Goal: Obtain resource: Download file/media

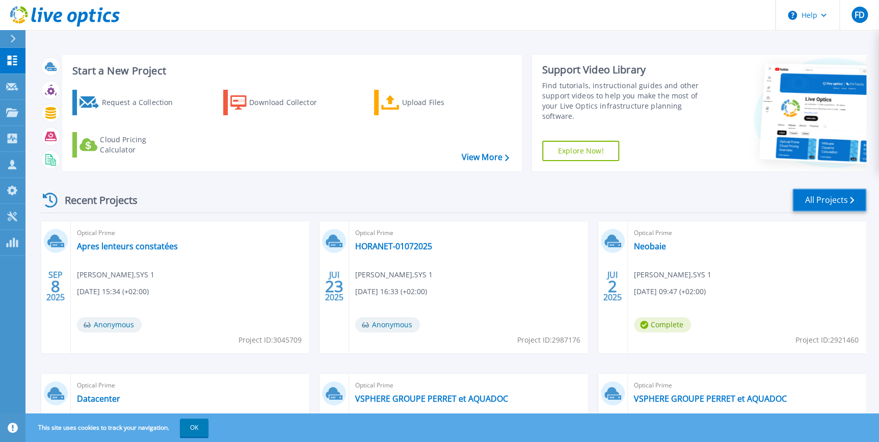
drag, startPoint x: 804, startPoint y: 200, endPoint x: 784, endPoint y: 201, distance: 19.9
click at [804, 200] on link "All Projects" at bounding box center [829, 199] width 74 height 23
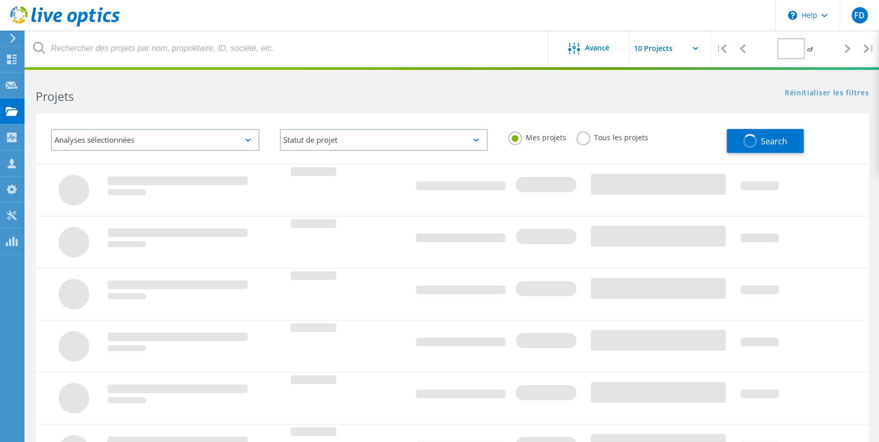
type input "1"
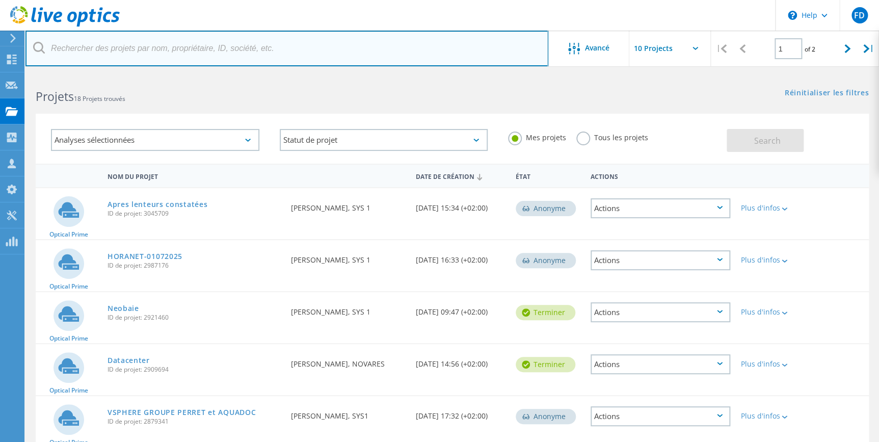
click at [155, 53] on input "text" at bounding box center [286, 49] width 523 height 36
type input "novares"
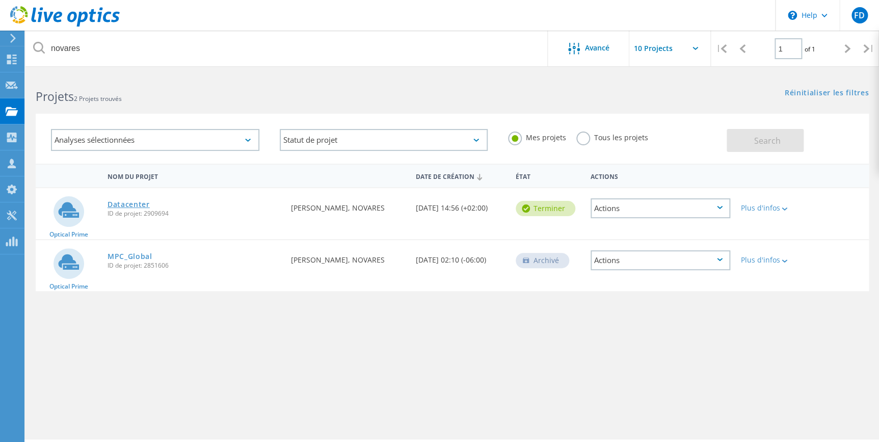
click at [118, 204] on link "Datacenter" at bounding box center [128, 204] width 42 height 7
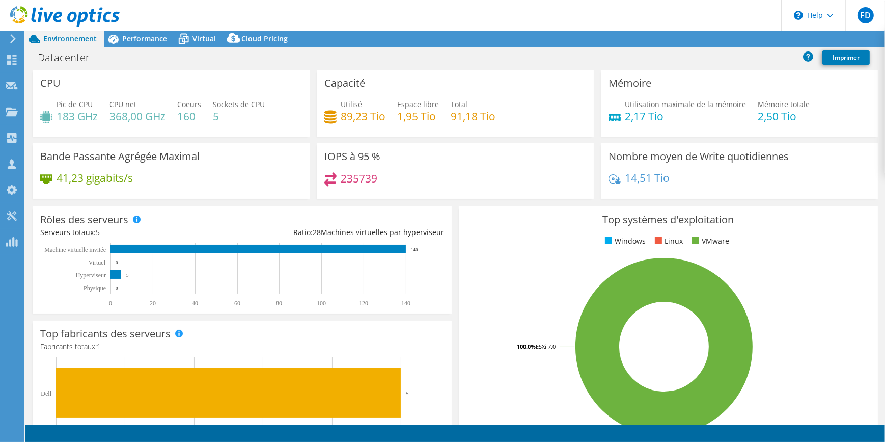
select select "EULondon"
select select "EUR"
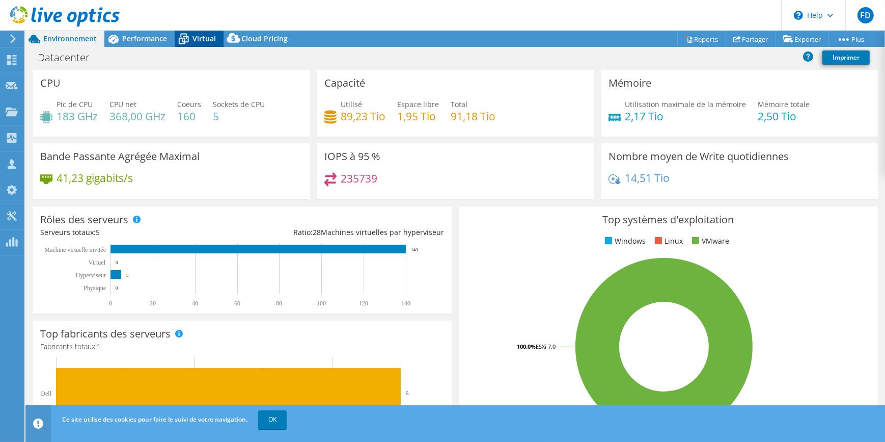
click at [197, 38] on span "Virtual" at bounding box center [204, 39] width 23 height 10
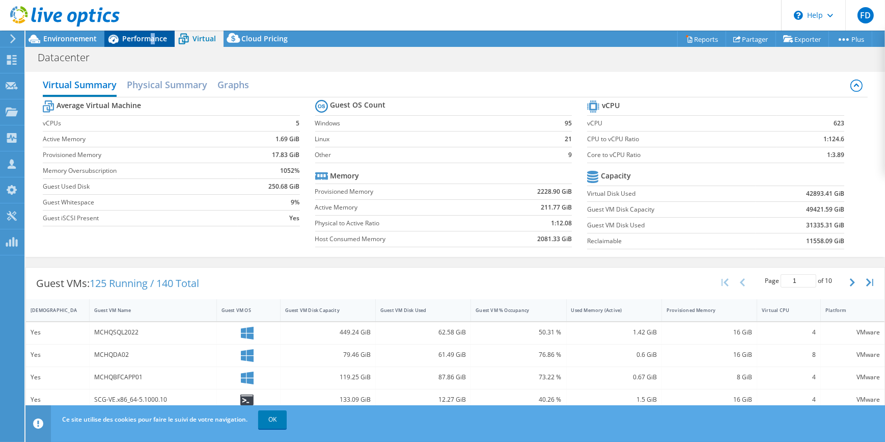
click at [152, 31] on div "Performance" at bounding box center [139, 39] width 70 height 16
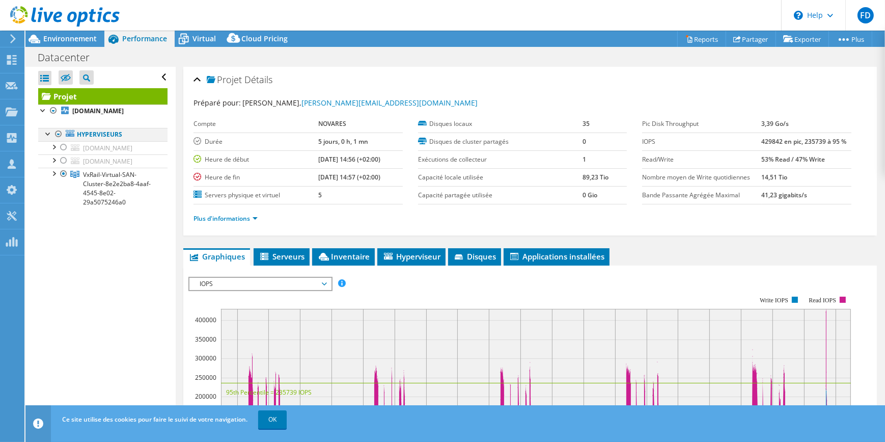
click at [48, 135] on div at bounding box center [48, 133] width 10 height 10
click at [53, 175] on div at bounding box center [53, 173] width 10 height 10
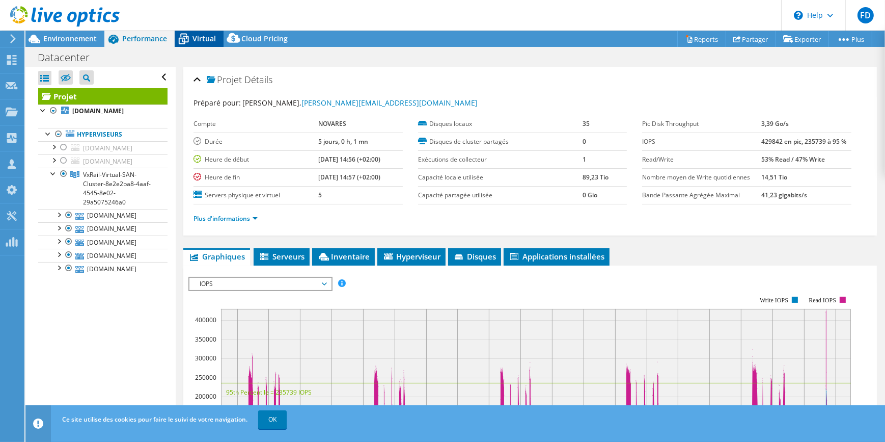
click at [198, 38] on span "Virtual" at bounding box center [204, 39] width 23 height 10
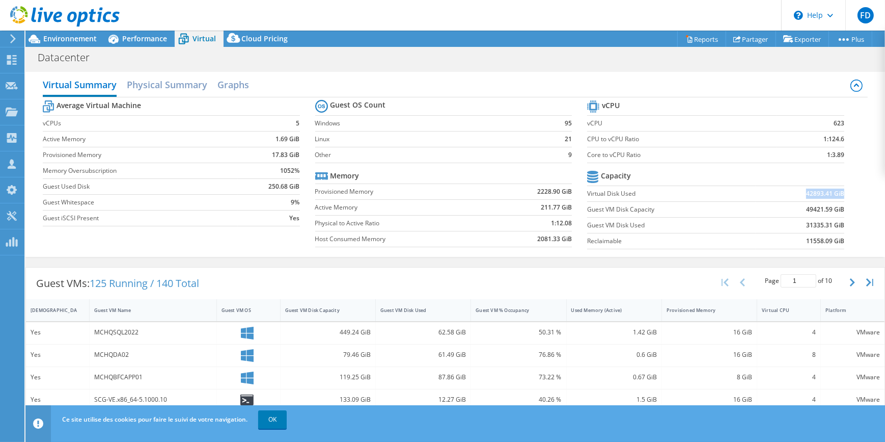
drag, startPoint x: 799, startPoint y: 193, endPoint x: 836, endPoint y: 191, distance: 37.2
click at [836, 191] on td "42893.41 GiB" at bounding box center [800, 193] width 89 height 16
drag, startPoint x: 840, startPoint y: 224, endPoint x: 807, endPoint y: 224, distance: 33.6
click at [807, 224] on section "vCPU vCPU 623 CPU to vCPU Ratio 1:124.6 Core to vCPU Ratio 1:3.89 Capacity Virt…" at bounding box center [723, 176] width 272 height 156
drag, startPoint x: 807, startPoint y: 224, endPoint x: 794, endPoint y: 224, distance: 12.7
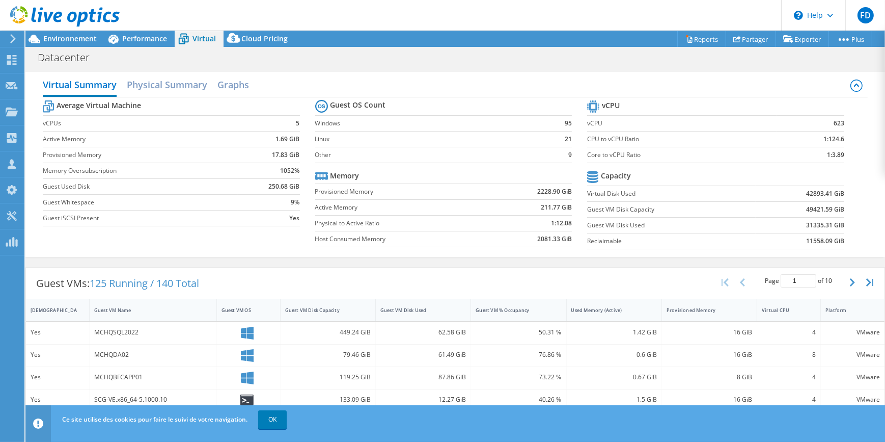
click at [794, 224] on td "31335.31 GiB" at bounding box center [800, 225] width 89 height 16
click at [806, 207] on b "49421.59 GiB" at bounding box center [825, 209] width 38 height 10
drag, startPoint x: 795, startPoint y: 205, endPoint x: 830, endPoint y: 206, distance: 34.7
click at [831, 207] on td "49421.59 GiB" at bounding box center [800, 209] width 89 height 16
click at [779, 205] on td "49421.59 GiB" at bounding box center [800, 209] width 89 height 16
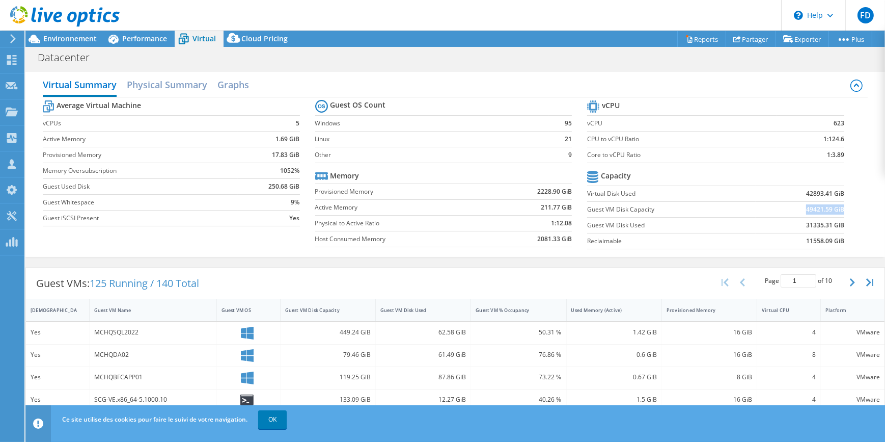
drag, startPoint x: 836, startPoint y: 208, endPoint x: 794, endPoint y: 207, distance: 41.3
click at [794, 207] on td "49421.59 GiB" at bounding box center [800, 209] width 89 height 16
drag, startPoint x: 794, startPoint y: 207, endPoint x: 811, endPoint y: 227, distance: 26.4
click at [811, 227] on b "31335.31 GiB" at bounding box center [825, 225] width 38 height 10
click at [62, 38] on span "Environnement" at bounding box center [69, 39] width 53 height 10
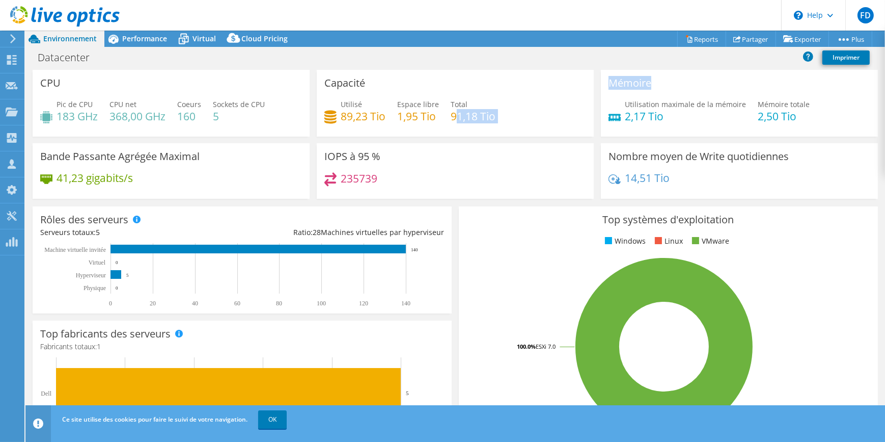
drag, startPoint x: 453, startPoint y: 113, endPoint x: 611, endPoint y: 112, distance: 158.4
click at [611, 112] on div "CPU Pic de CPU 183 GHz CPU net 368,00 GHz Coeurs 160 Sockets de CPU 5 Capacité …" at bounding box center [455, 137] width 853 height 135
click at [145, 40] on span "Performance" at bounding box center [144, 39] width 45 height 10
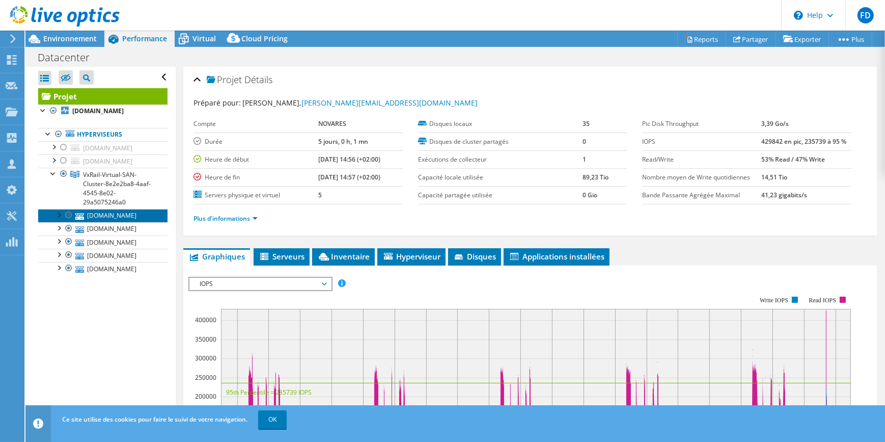
click at [109, 216] on link "[DOMAIN_NAME]" at bounding box center [102, 215] width 129 height 13
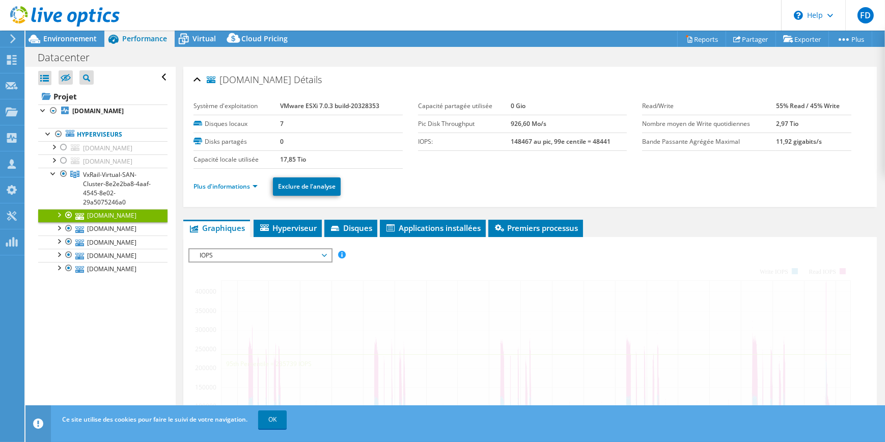
click at [57, 215] on div at bounding box center [58, 214] width 10 height 10
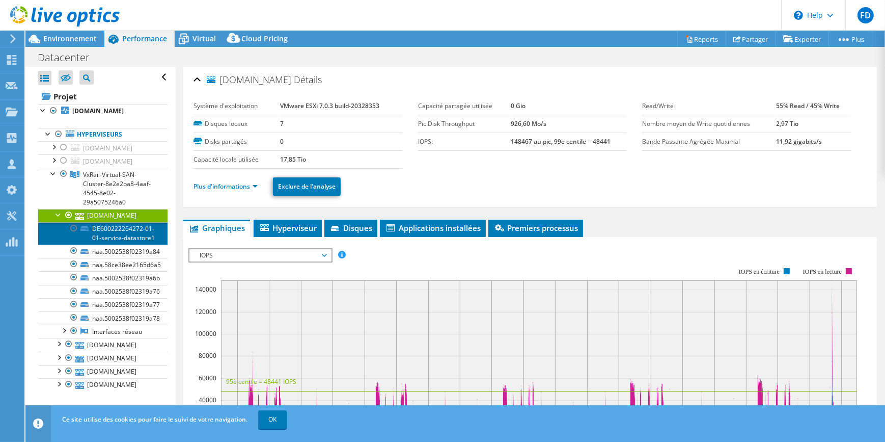
click at [113, 239] on link "DE600222264272-01-01-service-datastore1" at bounding box center [102, 233] width 129 height 22
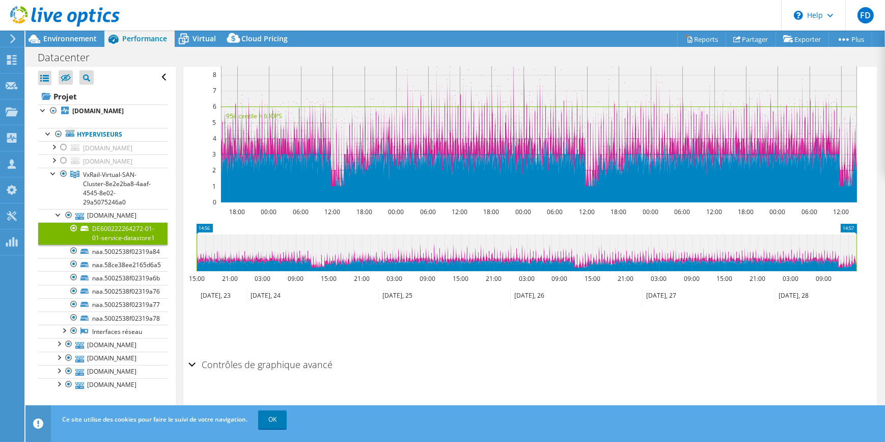
scroll to position [74, 0]
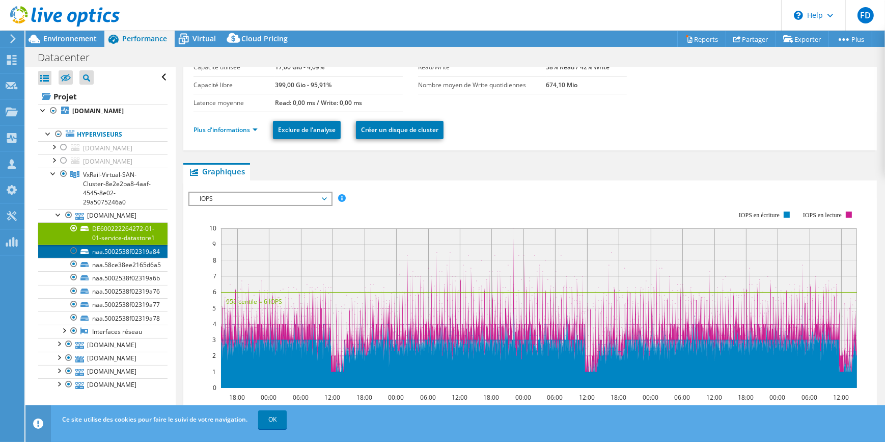
click at [120, 258] on link "naa.5002538f02319a84" at bounding box center [102, 250] width 129 height 13
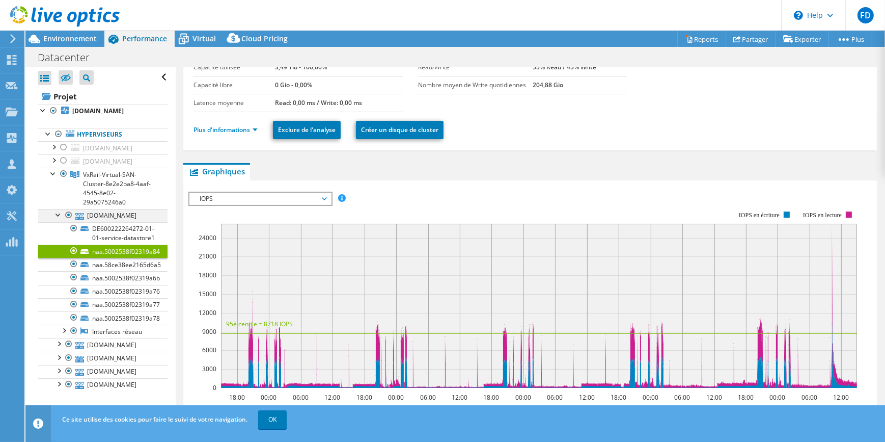
click at [60, 213] on div at bounding box center [58, 214] width 10 height 10
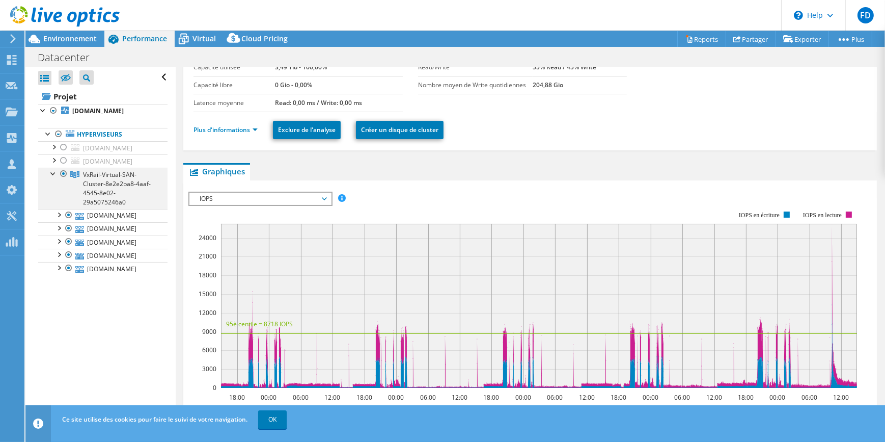
click at [53, 173] on div at bounding box center [53, 173] width 10 height 10
click at [104, 186] on span "VxRail-Virtual-SAN-Cluster-8e2e2ba8-4aaf-4545-8e02-29a5075246a0" at bounding box center [117, 188] width 68 height 36
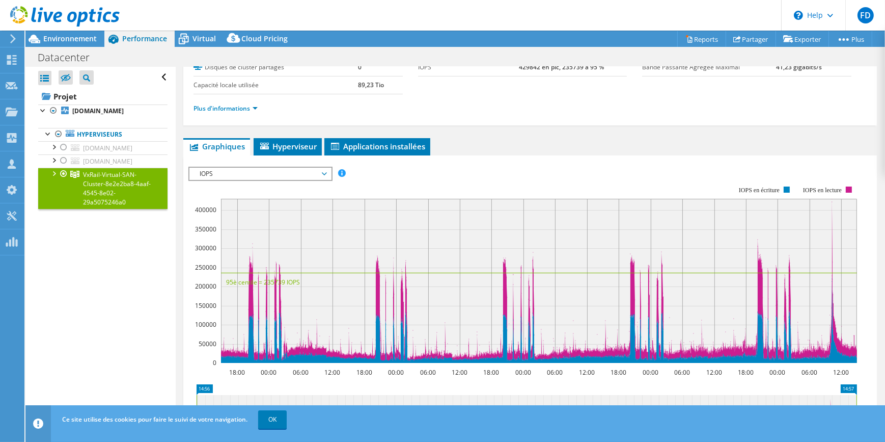
scroll to position [0, 0]
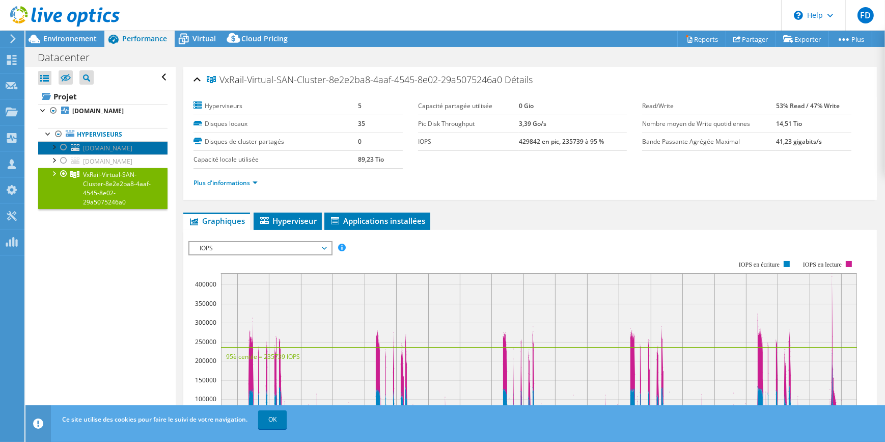
click at [117, 149] on span "[DOMAIN_NAME]" at bounding box center [107, 148] width 49 height 9
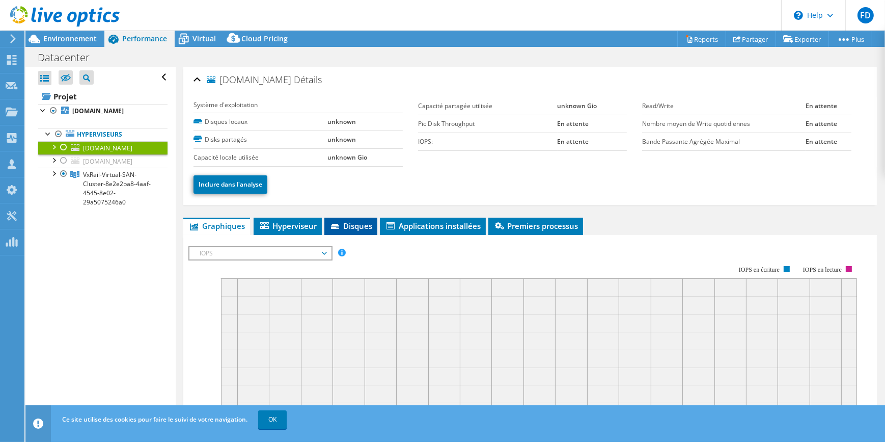
click at [343, 230] on li "Disques" at bounding box center [350, 225] width 53 height 17
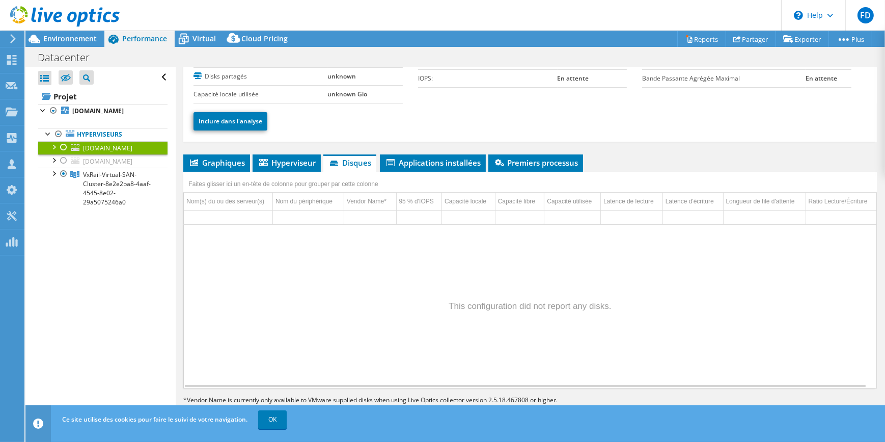
scroll to position [67, 0]
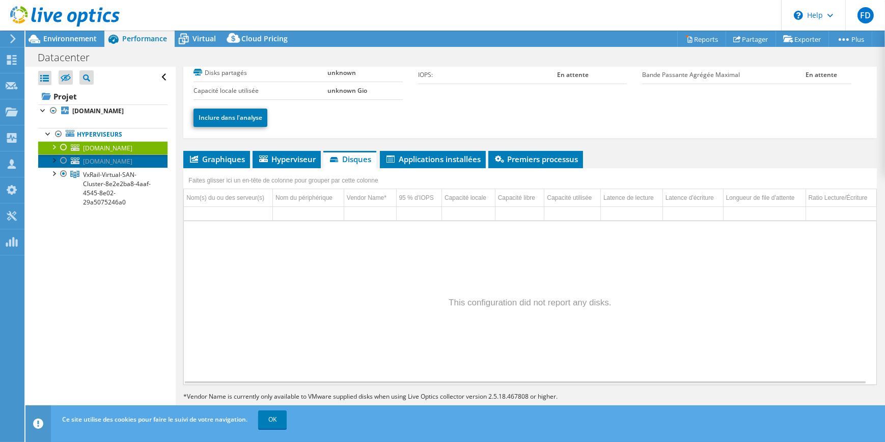
click at [132, 163] on span "[DOMAIN_NAME]" at bounding box center [107, 161] width 49 height 9
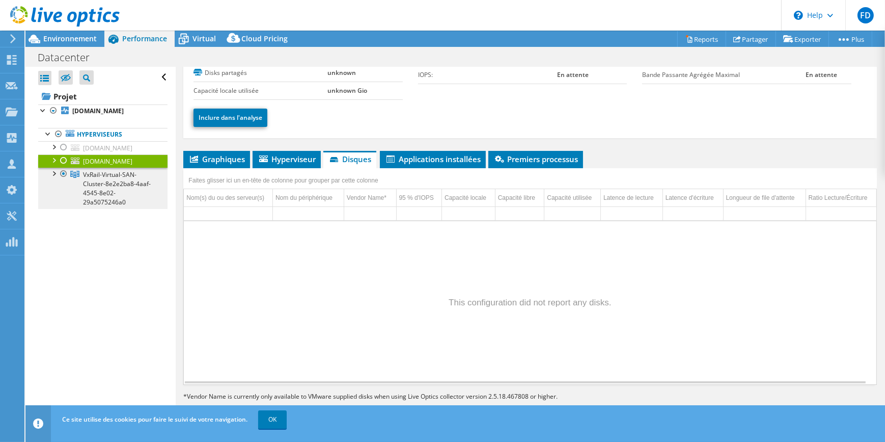
click at [112, 173] on span "VxRail-Virtual-SAN-Cluster-8e2e2ba8-4aaf-4545-8e02-29a5075246a0" at bounding box center [117, 188] width 68 height 36
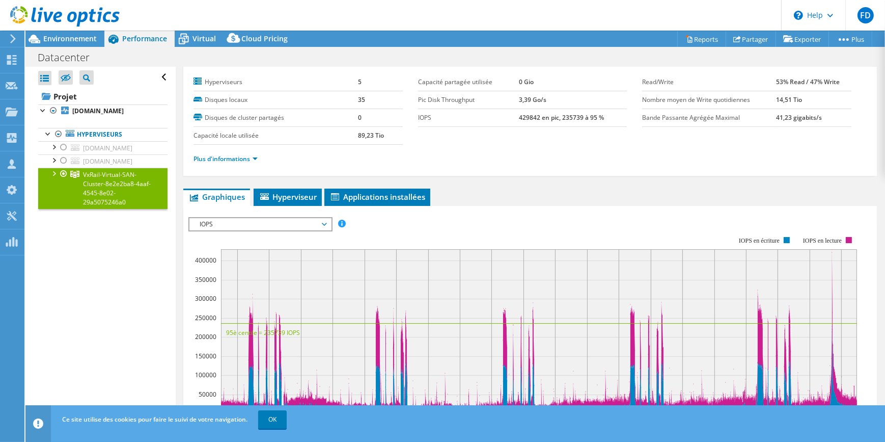
scroll to position [0, 0]
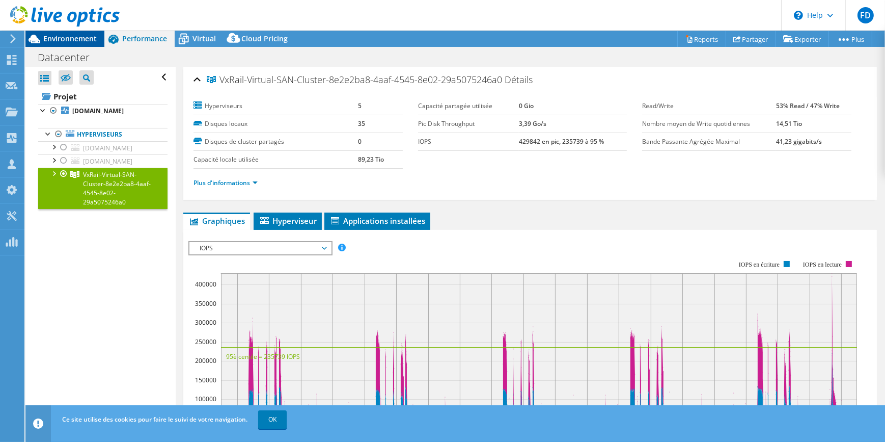
click at [61, 37] on span "Environnement" at bounding box center [69, 39] width 53 height 10
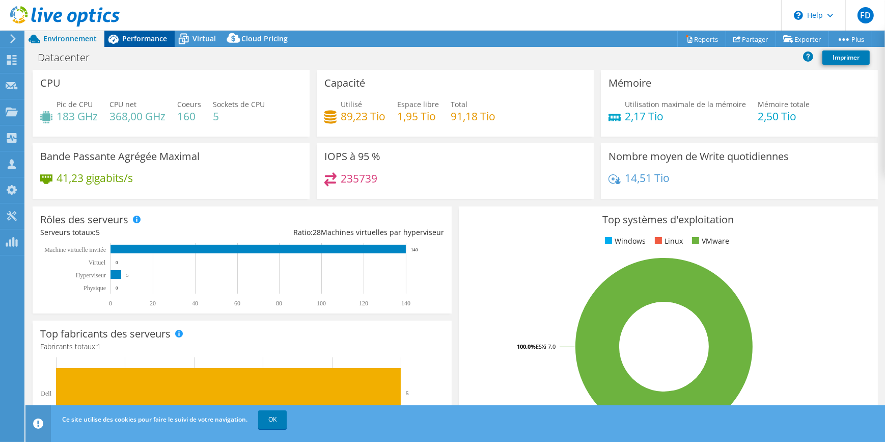
click at [145, 37] on span "Performance" at bounding box center [144, 39] width 45 height 10
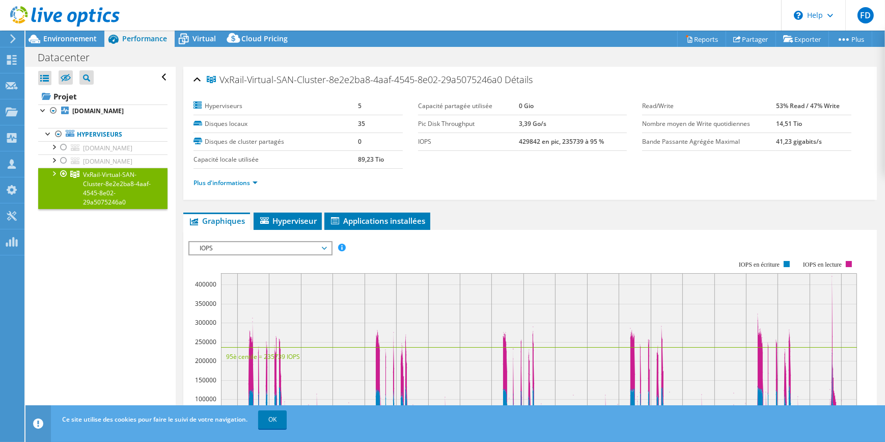
click at [54, 173] on div at bounding box center [53, 173] width 10 height 10
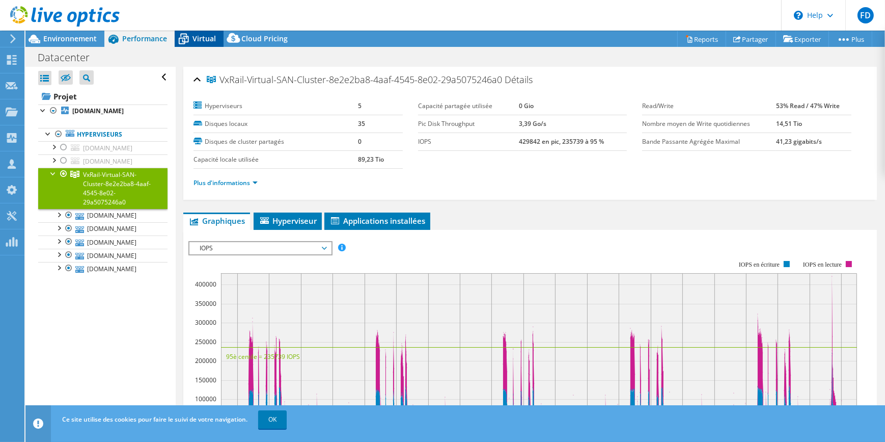
click at [209, 39] on span "Virtual" at bounding box center [204, 39] width 23 height 10
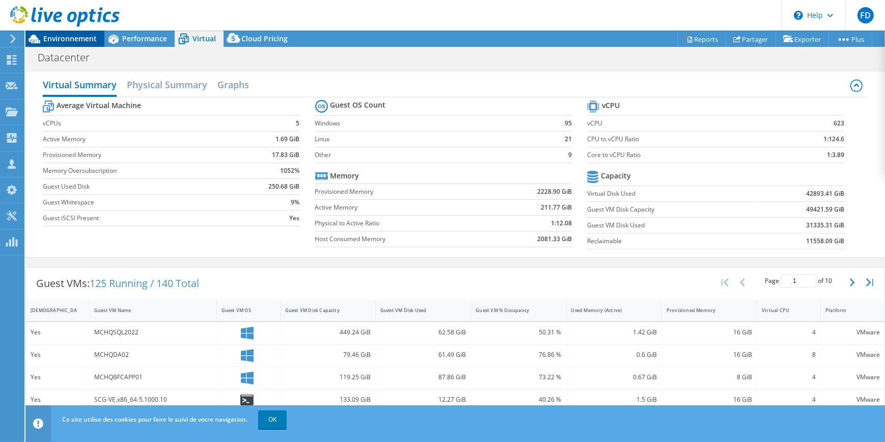
click at [63, 37] on span "Environnement" at bounding box center [69, 39] width 53 height 10
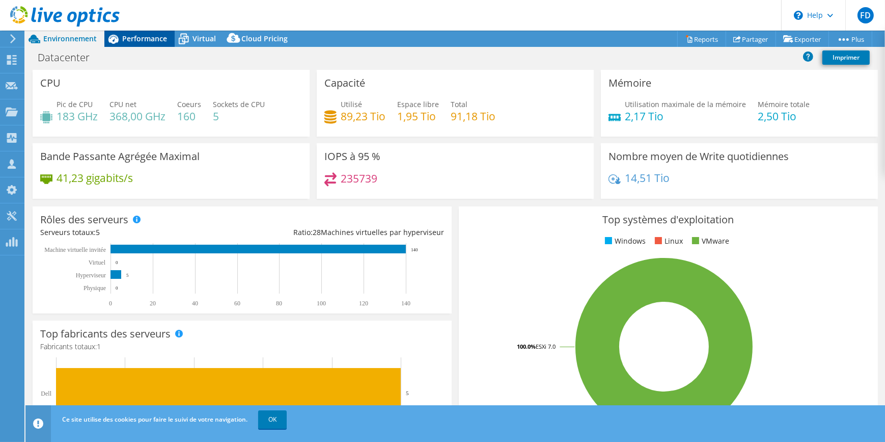
click at [158, 41] on span "Performance" at bounding box center [144, 39] width 45 height 10
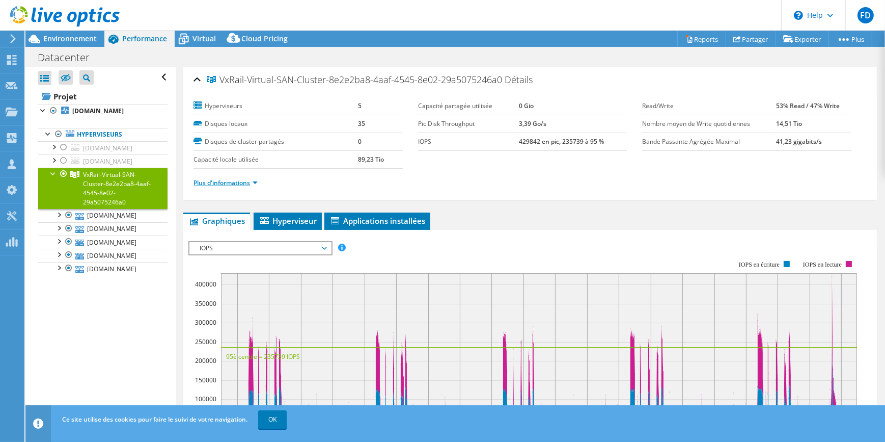
click at [251, 183] on link "Plus d'informations" at bounding box center [226, 182] width 64 height 9
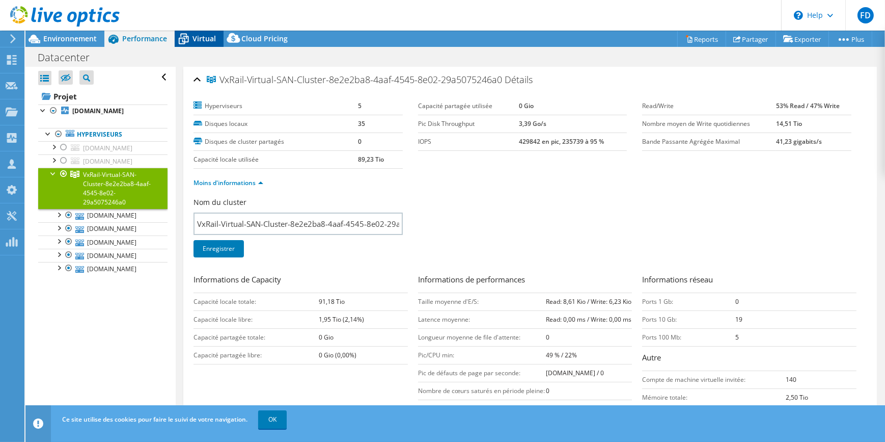
click at [199, 38] on span "Virtual" at bounding box center [204, 39] width 23 height 10
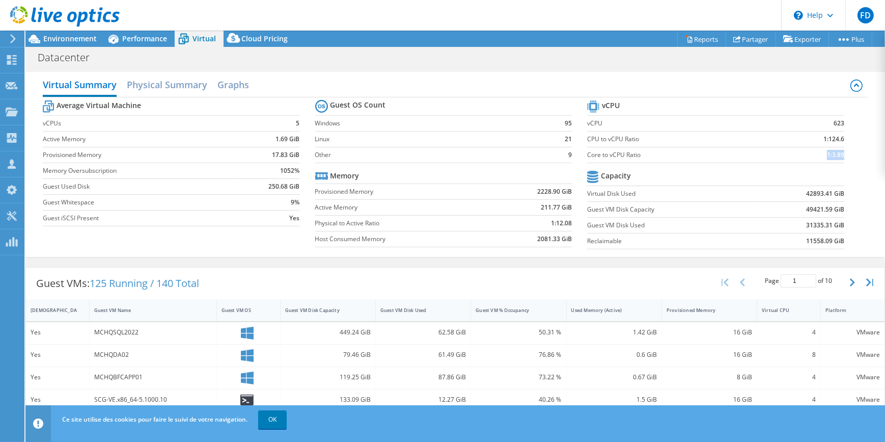
drag, startPoint x: 836, startPoint y: 153, endPoint x: 816, endPoint y: 153, distance: 19.4
click at [816, 153] on td "1:3.89" at bounding box center [811, 155] width 68 height 16
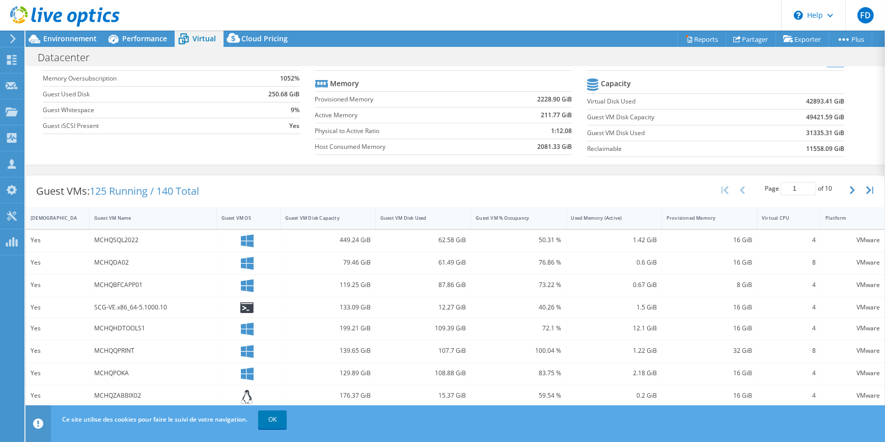
scroll to position [139, 0]
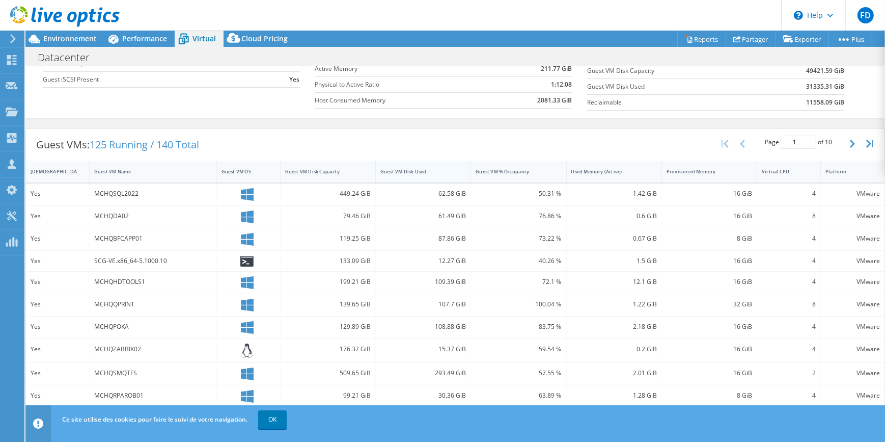
click at [407, 171] on div "Guest VM Disk Used" at bounding box center [416, 171] width 73 height 7
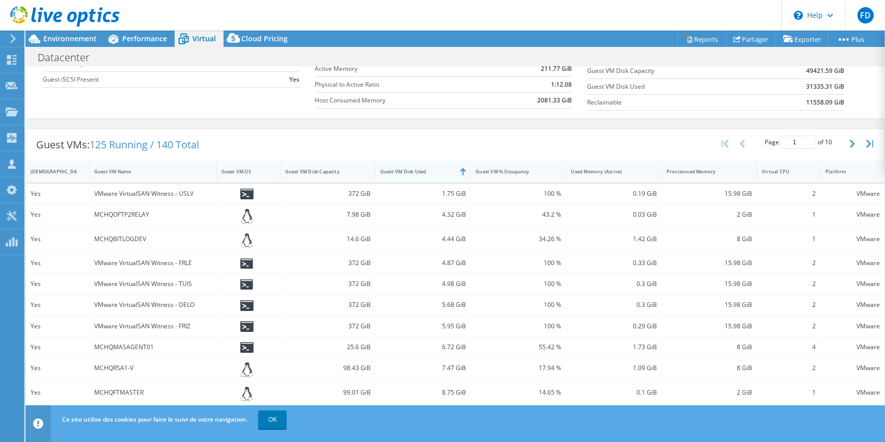
click at [411, 168] on div "Guest VM Disk Used" at bounding box center [416, 171] width 73 height 7
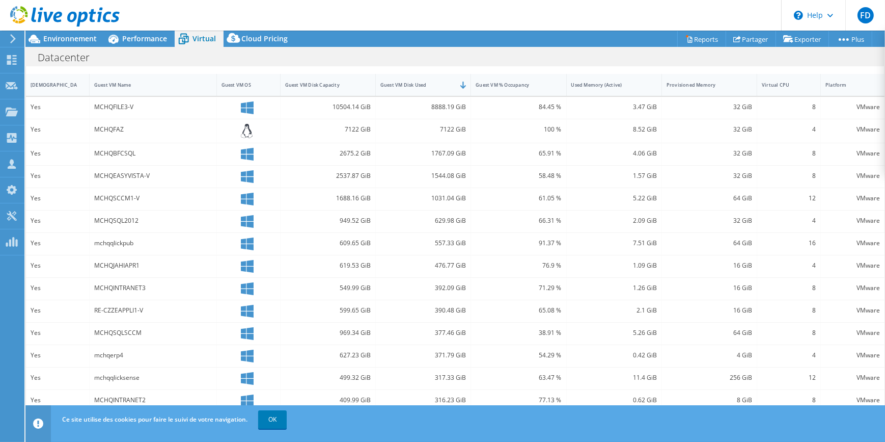
scroll to position [240, 0]
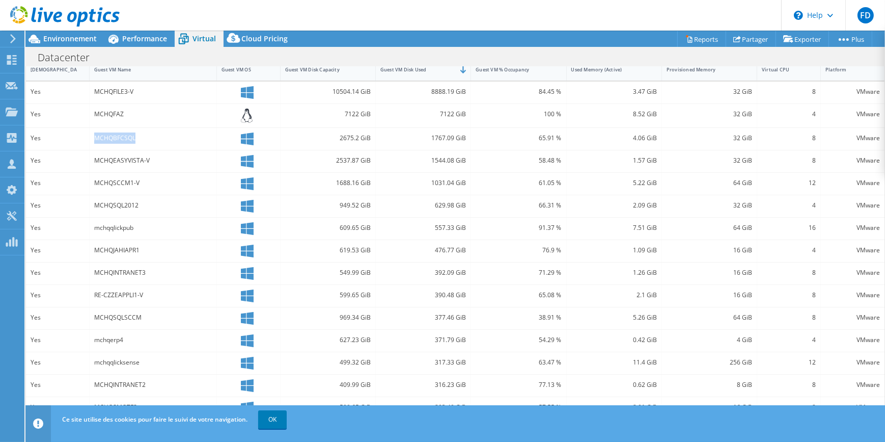
drag, startPoint x: 96, startPoint y: 140, endPoint x: 161, endPoint y: 140, distance: 65.2
click at [161, 140] on div "MCHQBFCSQL" at bounding box center [153, 137] width 118 height 11
click at [283, 415] on link "OK" at bounding box center [272, 419] width 29 height 18
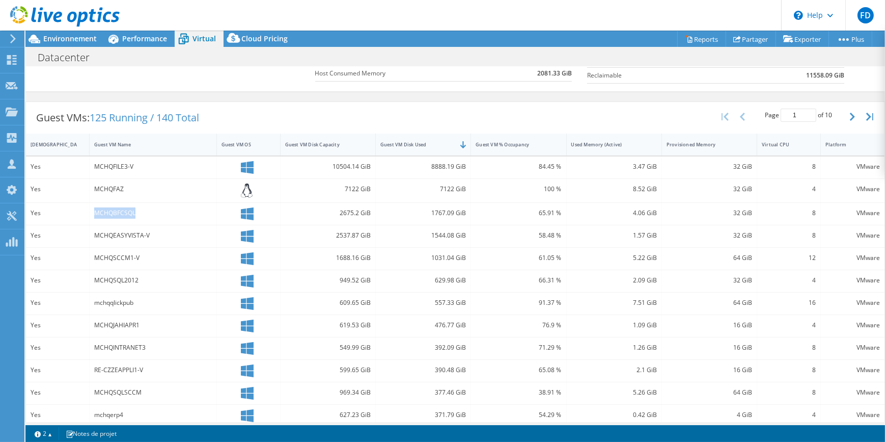
scroll to position [56, 0]
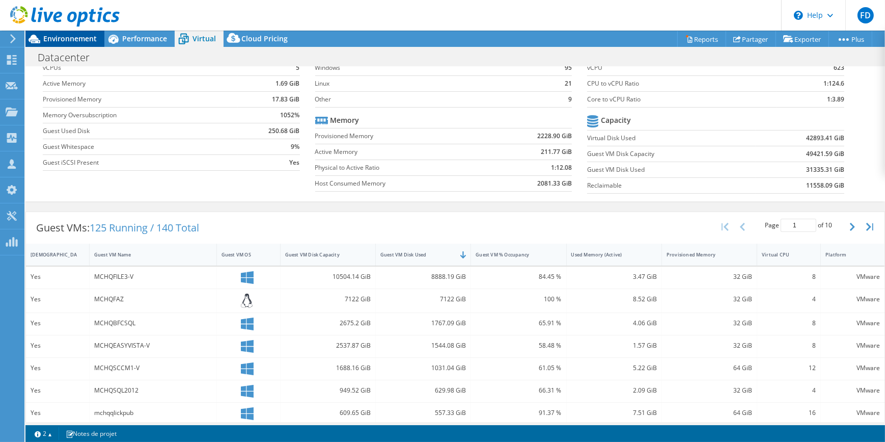
click at [63, 40] on span "Environnement" at bounding box center [69, 39] width 53 height 10
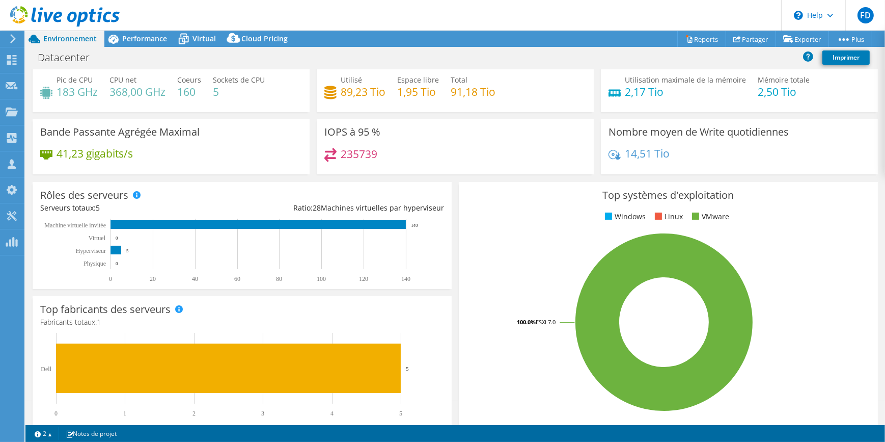
scroll to position [0, 0]
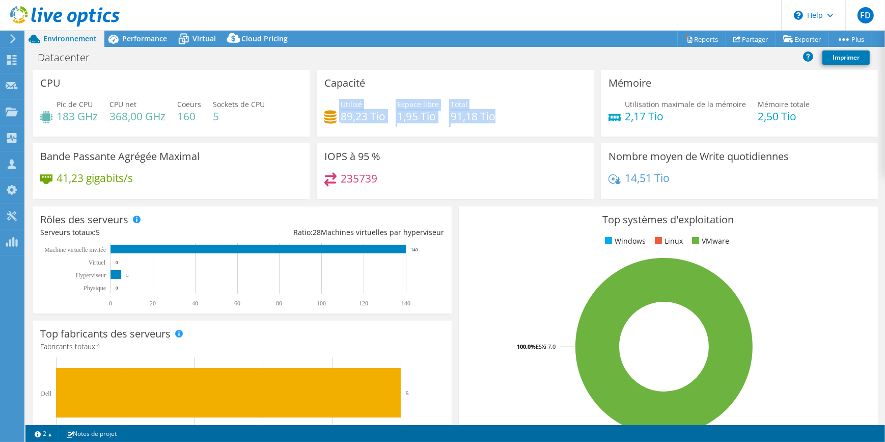
drag, startPoint x: 504, startPoint y: 117, endPoint x: 332, endPoint y: 118, distance: 172.1
click at [332, 118] on div "Utilisé 89,23 Tio Espace libre 1,95 Tio Total 91,18 Tio" at bounding box center [455, 115] width 262 height 33
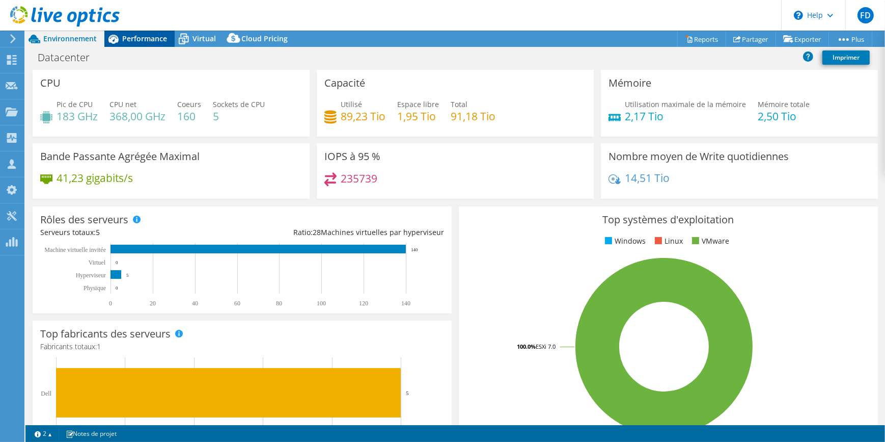
click at [156, 37] on span "Performance" at bounding box center [144, 39] width 45 height 10
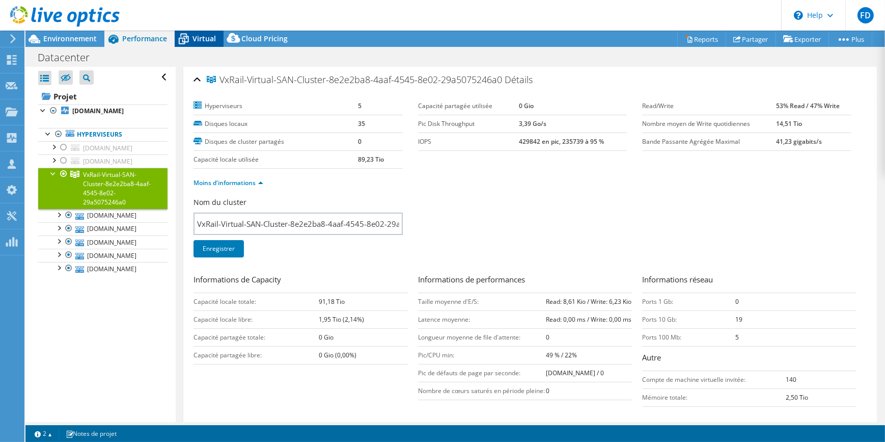
click at [194, 33] on div "Virtual" at bounding box center [199, 39] width 49 height 16
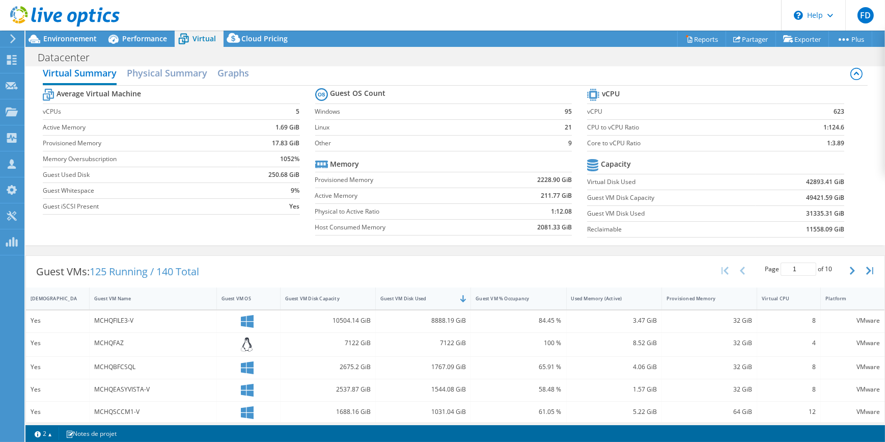
scroll to position [9, 0]
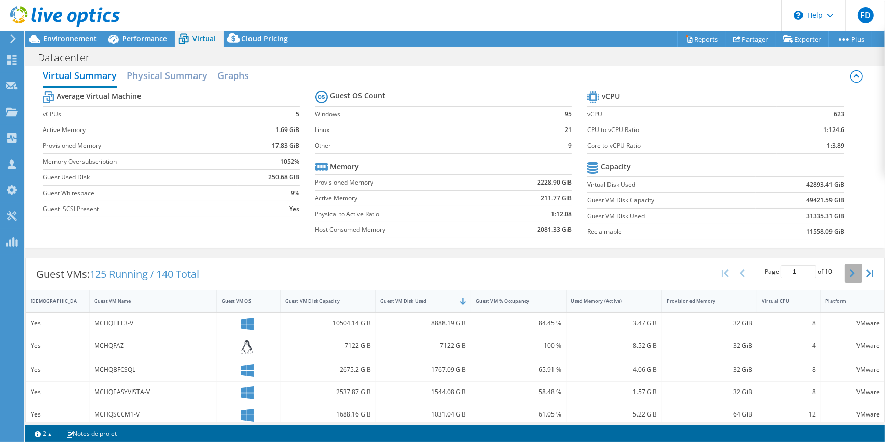
click at [850, 270] on icon "button" at bounding box center [852, 273] width 5 height 8
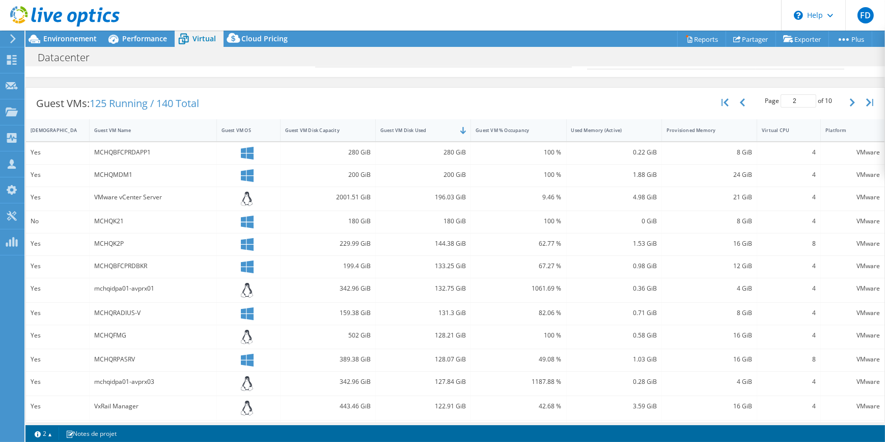
scroll to position [102, 0]
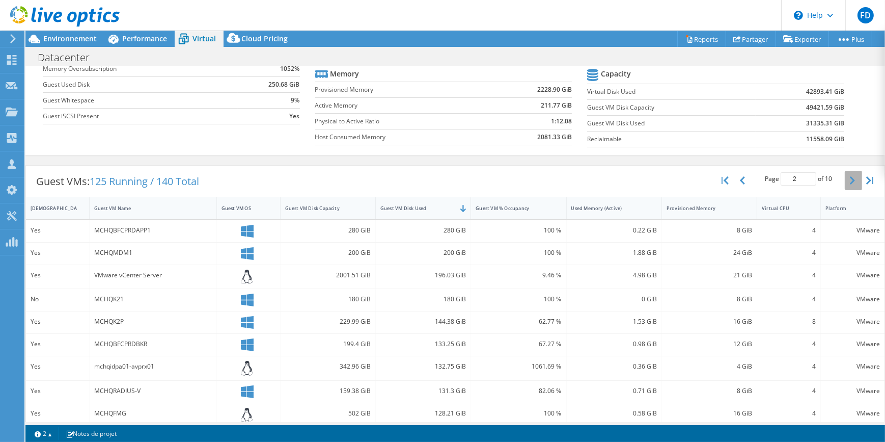
click at [850, 181] on icon "button" at bounding box center [852, 180] width 5 height 8
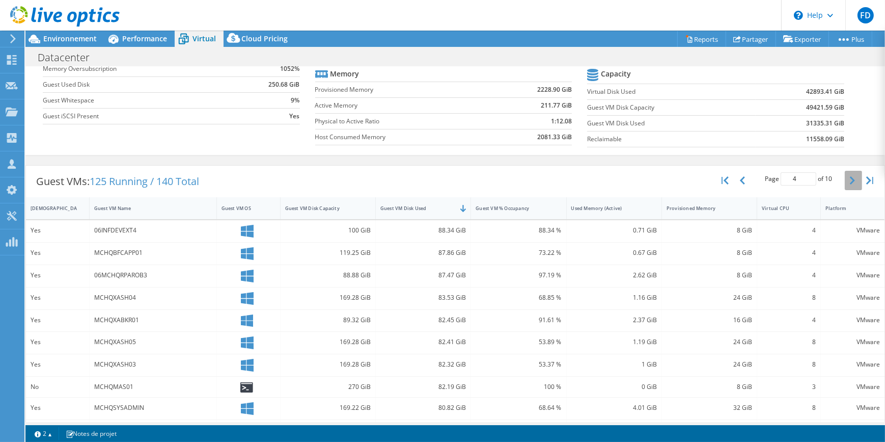
click at [850, 181] on icon "button" at bounding box center [852, 180] width 5 height 8
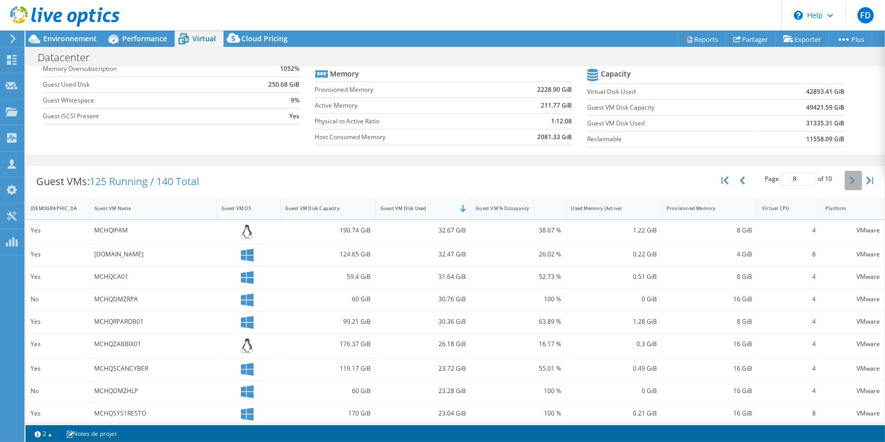
click at [850, 181] on icon "button" at bounding box center [852, 180] width 5 height 8
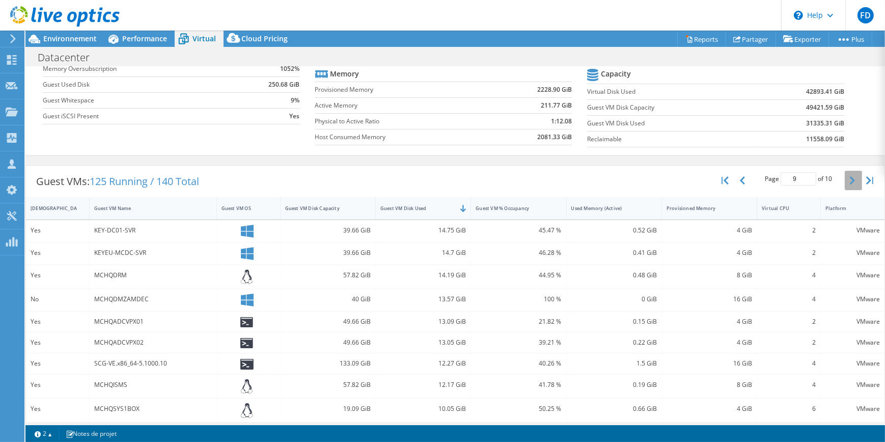
click at [850, 181] on icon "button" at bounding box center [852, 180] width 5 height 8
type input "10"
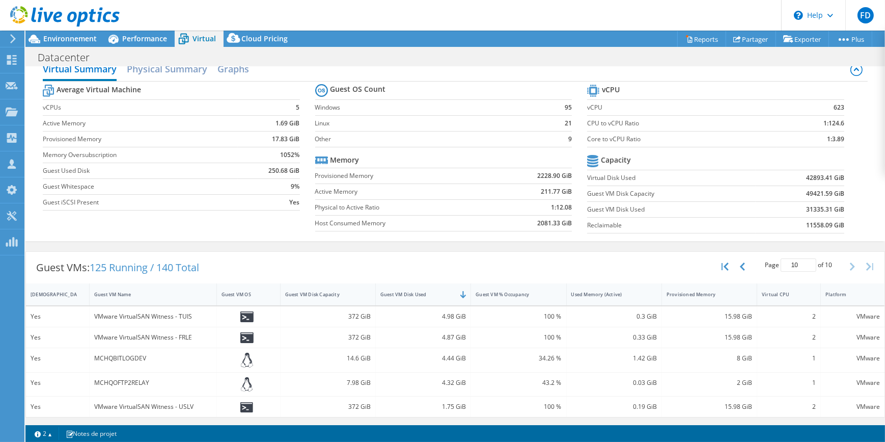
scroll to position [15, 0]
click at [713, 321] on div "15.98 GiB" at bounding box center [709, 317] width 95 height 20
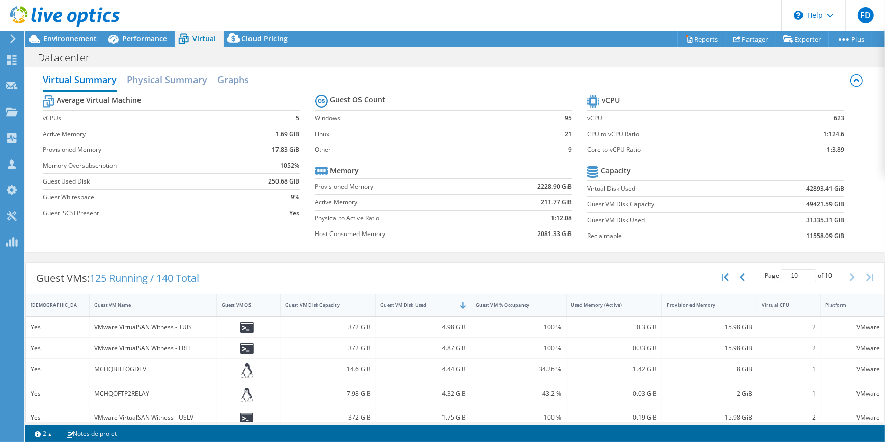
scroll to position [0, 0]
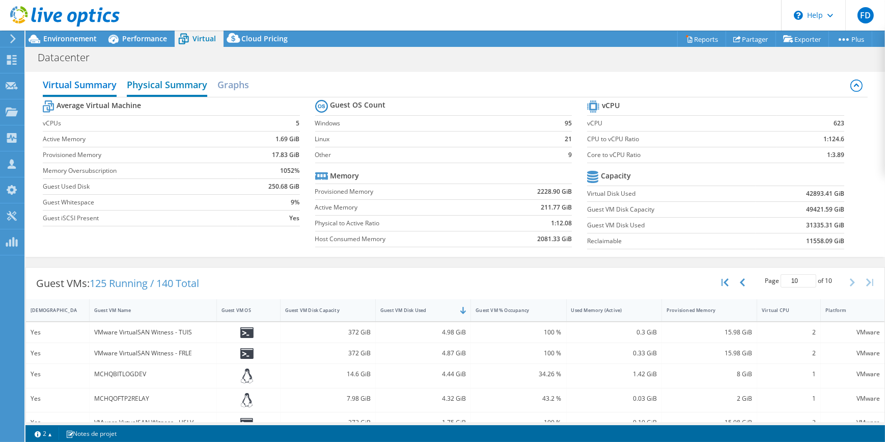
click at [174, 85] on h2 "Physical Summary" at bounding box center [167, 85] width 80 height 22
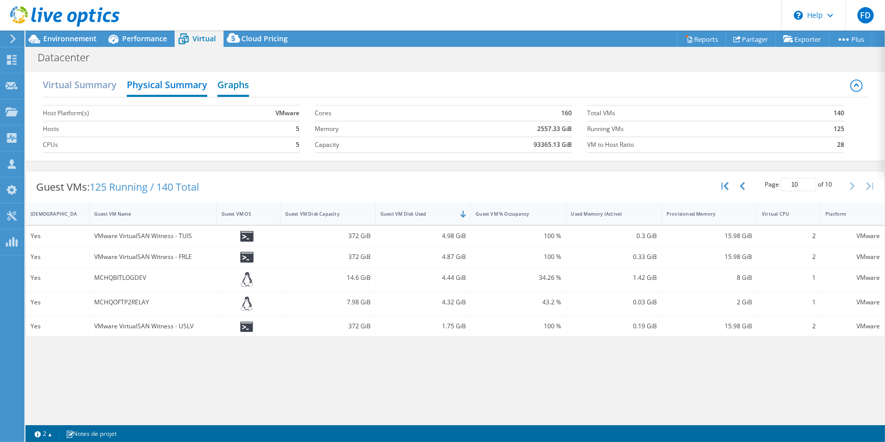
click at [243, 82] on h2 "Graphs" at bounding box center [233, 85] width 32 height 22
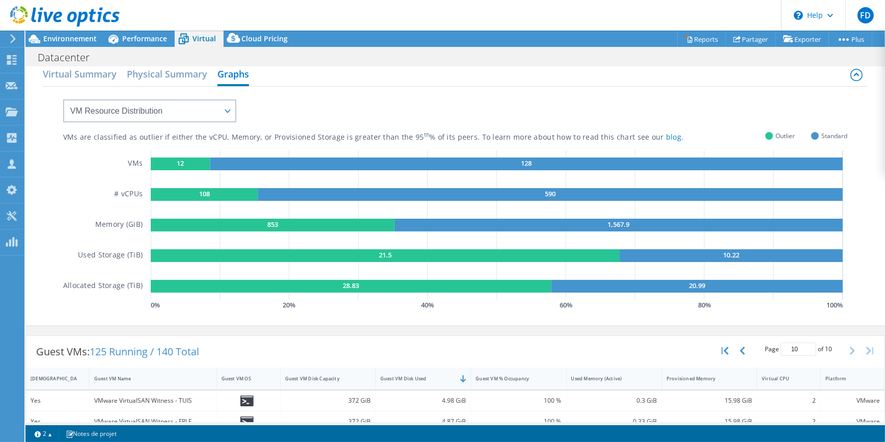
scroll to position [3, 0]
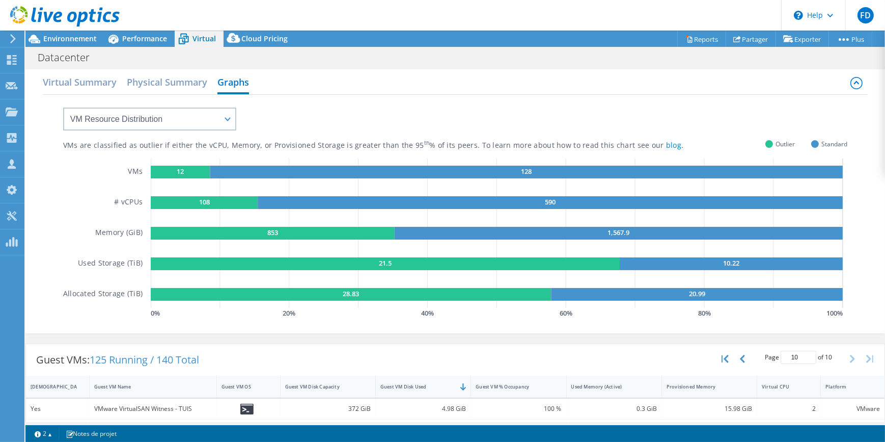
click at [240, 119] on div "VMs are classified as outlier if either the vCPU, Memory, or Provisioned Storag…" at bounding box center [455, 208] width 785 height 226
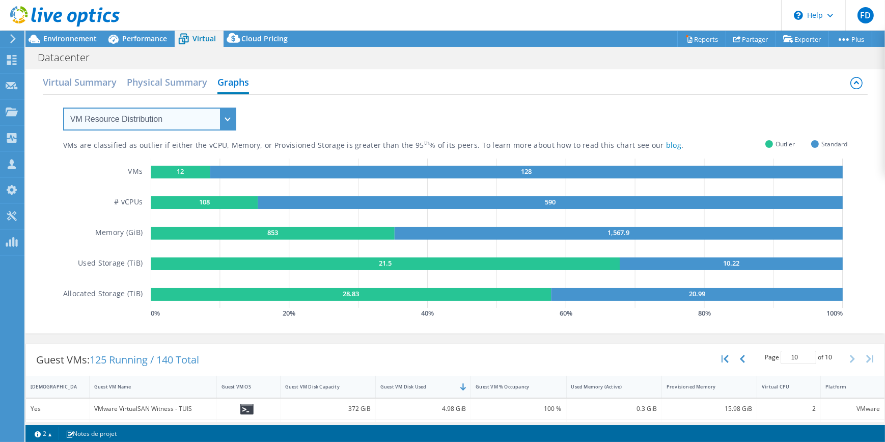
click at [226, 121] on select "VM Resource Distribution Provisioning Contrast Over Provisioning" at bounding box center [149, 118] width 173 height 23
select select "Provisioning Contrast"
click at [63, 107] on select "VM Resource Distribution Provisioning Contrast Over Provisioning" at bounding box center [149, 118] width 173 height 23
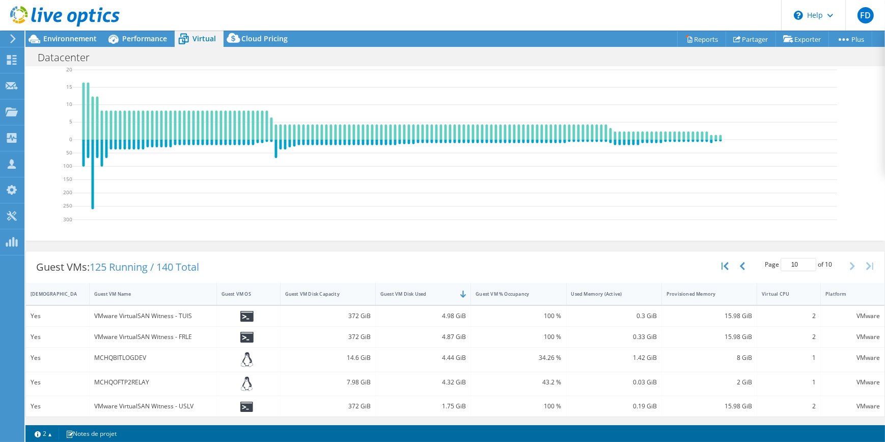
scroll to position [0, 0]
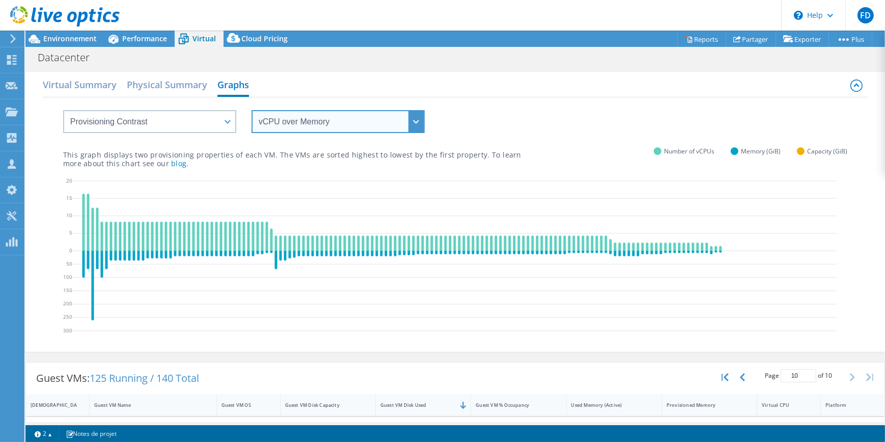
click at [380, 121] on select "vCPU over Memory vCPU over Capacity Memory over vCPU Memory over Capacity Capac…" at bounding box center [338, 121] width 173 height 23
click at [252, 110] on select "vCPU over Memory vCPU over Capacity Memory over vCPU Memory over Capacity Capac…" at bounding box center [338, 121] width 173 height 23
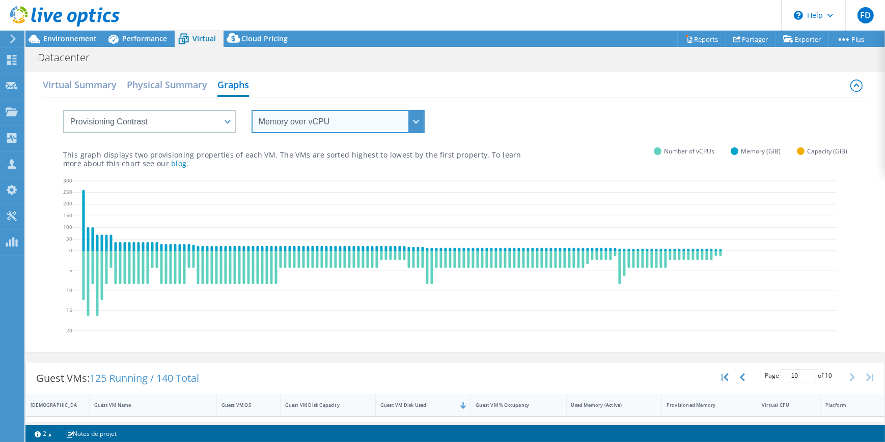
click at [396, 122] on select "vCPU over Memory vCPU over Capacity Memory over vCPU Memory over Capacity Capac…" at bounding box center [338, 121] width 173 height 23
click at [252, 110] on select "vCPU over Memory vCPU over Capacity Memory over vCPU Memory over Capacity Capac…" at bounding box center [338, 121] width 173 height 23
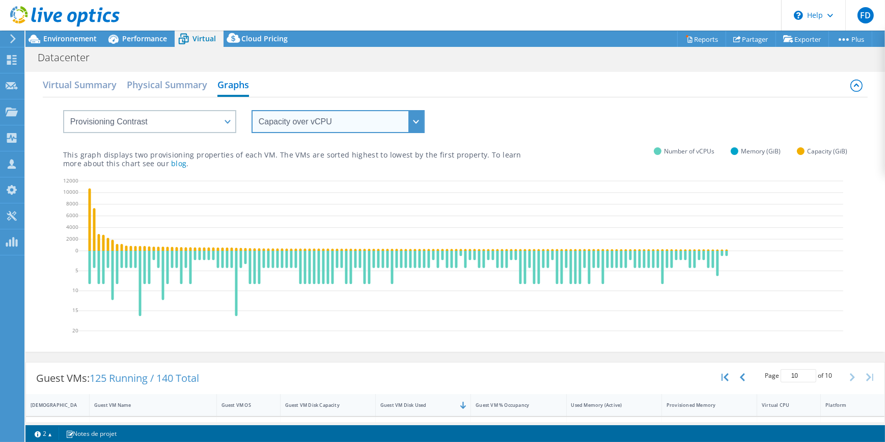
click at [359, 127] on select "vCPU over Memory vCPU over Capacity Memory over vCPU Memory over Capacity Capac…" at bounding box center [338, 121] width 173 height 23
select select "Capacity over Memory"
click at [252, 110] on select "vCPU over Memory vCPU over Capacity Memory over vCPU Memory over Capacity Capac…" at bounding box center [338, 121] width 173 height 23
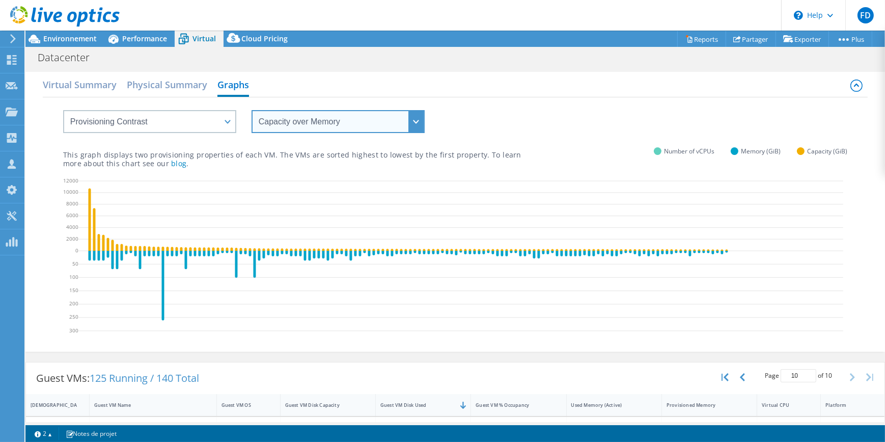
click at [389, 122] on select "vCPU over Memory vCPU over Capacity Memory over vCPU Memory over Capacity Capac…" at bounding box center [338, 121] width 173 height 23
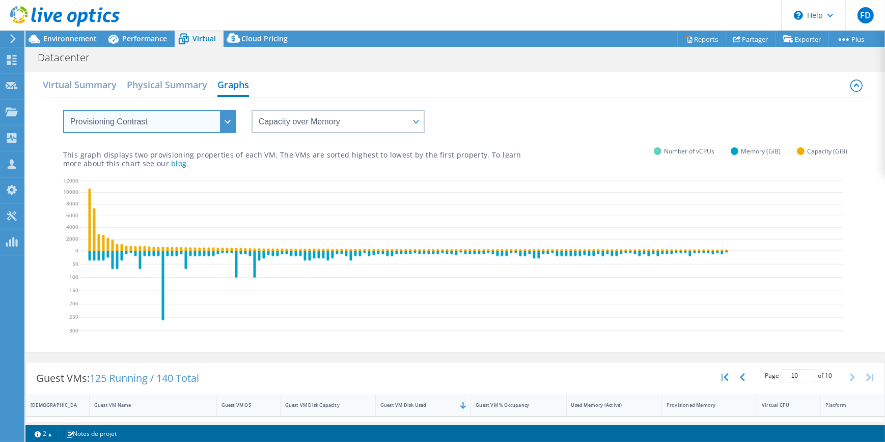
click at [198, 115] on select "VM Resource Distribution Provisioning Contrast Over Provisioning" at bounding box center [149, 121] width 173 height 23
click at [63, 110] on select "VM Resource Distribution Provisioning Contrast Over Provisioning" at bounding box center [149, 121] width 173 height 23
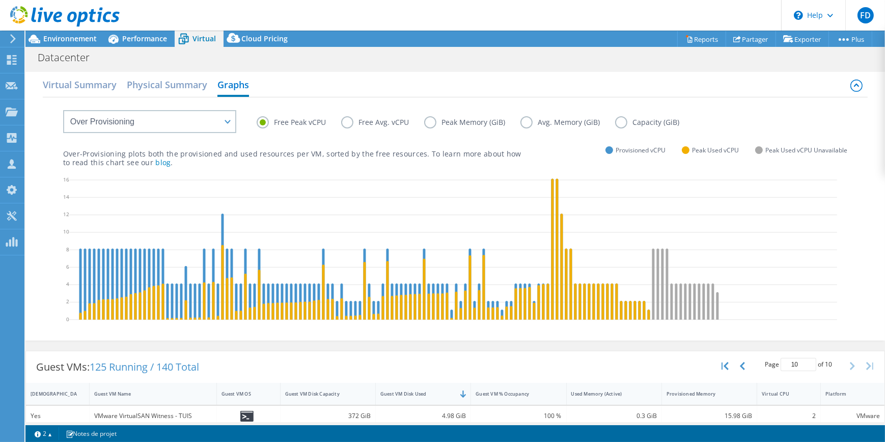
click at [426, 118] on label "Peak Memory (GiB)" at bounding box center [472, 122] width 96 height 12
click at [0, 0] on input "Peak Memory (GiB)" at bounding box center [0, 0] width 0 height 0
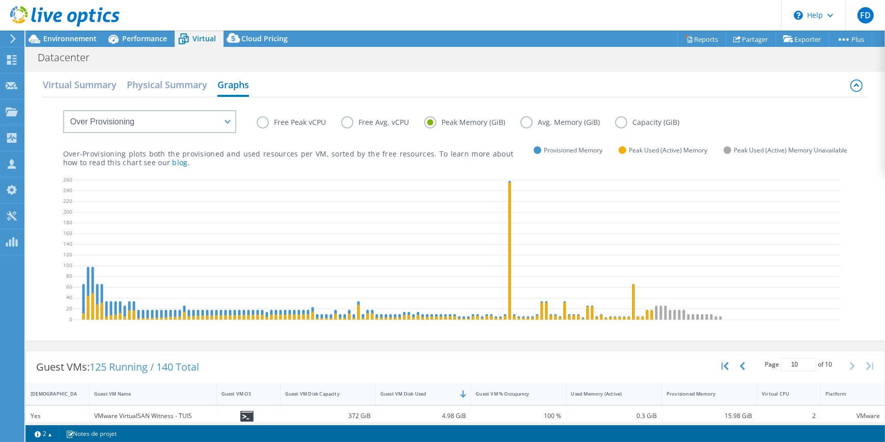
click at [620, 124] on label "Capacity (GiB)" at bounding box center [654, 122] width 79 height 12
click at [0, 0] on input "Capacity (GiB)" at bounding box center [0, 0] width 0 height 0
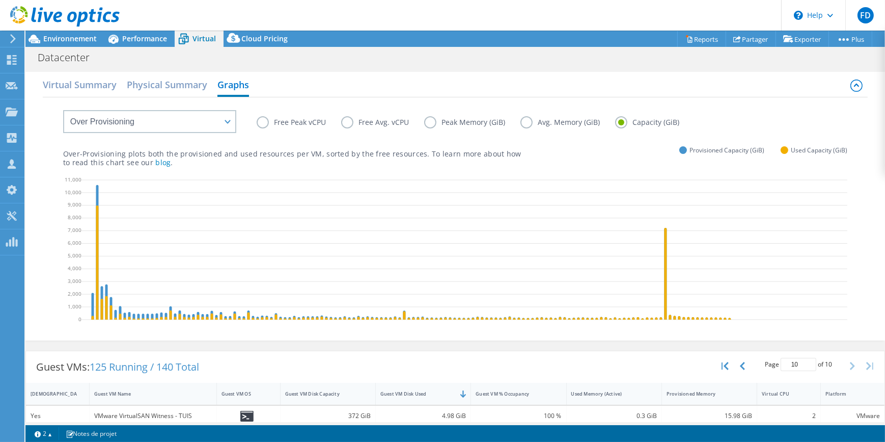
click at [424, 122] on label "Peak Memory (GiB)" at bounding box center [472, 122] width 96 height 12
click at [0, 0] on input "Peak Memory (GiB)" at bounding box center [0, 0] width 0 height 0
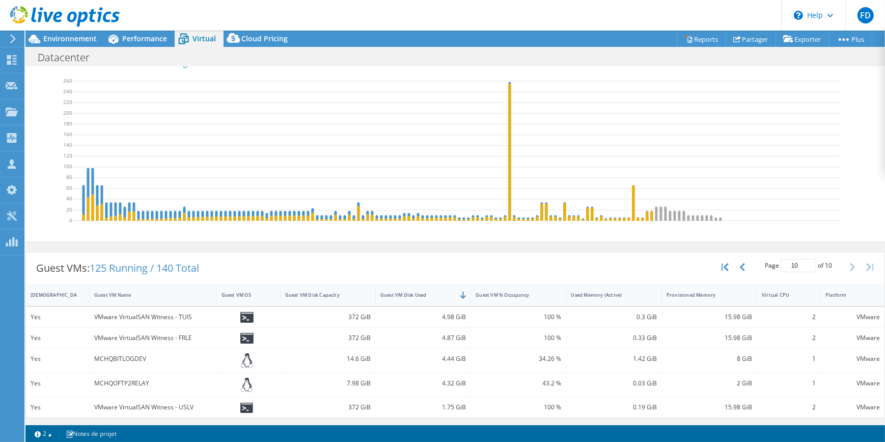
scroll to position [99, 0]
drag, startPoint x: 176, startPoint y: 314, endPoint x: 143, endPoint y: 311, distance: 32.7
click at [143, 311] on div "VMware VirtualSAN Witness - TUIS" at bounding box center [153, 316] width 118 height 11
drag, startPoint x: 718, startPoint y: 316, endPoint x: 749, endPoint y: 316, distance: 31.1
click at [749, 316] on div "15.98 GiB" at bounding box center [709, 316] width 95 height 20
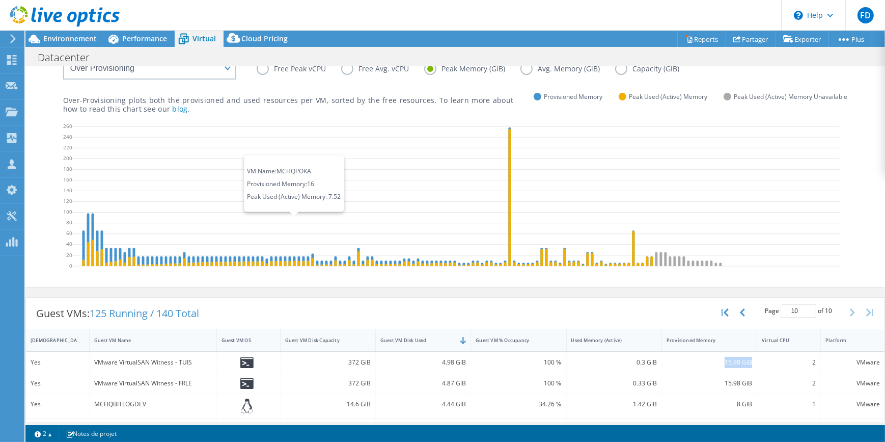
scroll to position [0, 0]
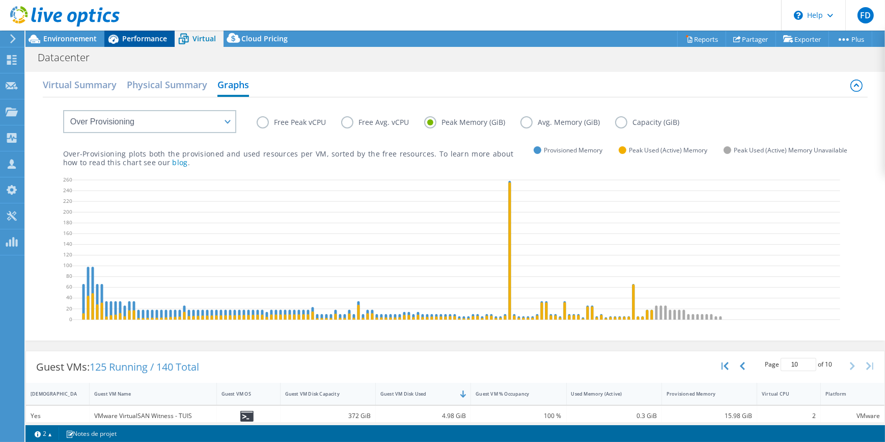
click at [136, 37] on span "Performance" at bounding box center [144, 39] width 45 height 10
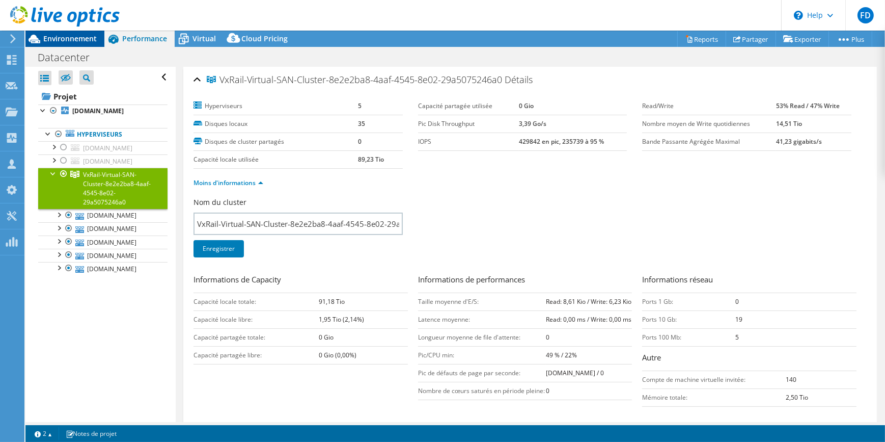
click at [60, 35] on span "Environnement" at bounding box center [69, 39] width 53 height 10
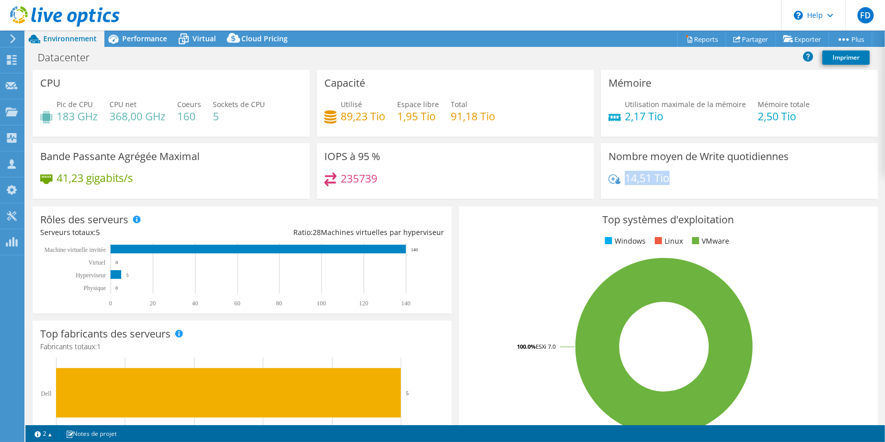
drag, startPoint x: 677, startPoint y: 180, endPoint x: 622, endPoint y: 181, distance: 55.5
click at [622, 181] on div "14,51 Tio" at bounding box center [740, 182] width 262 height 21
click at [153, 40] on span "Performance" at bounding box center [144, 39] width 45 height 10
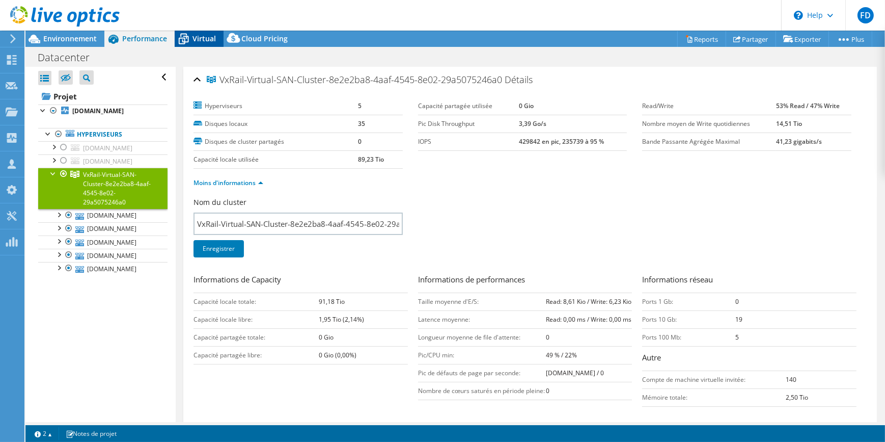
click at [209, 35] on span "Virtual" at bounding box center [204, 39] width 23 height 10
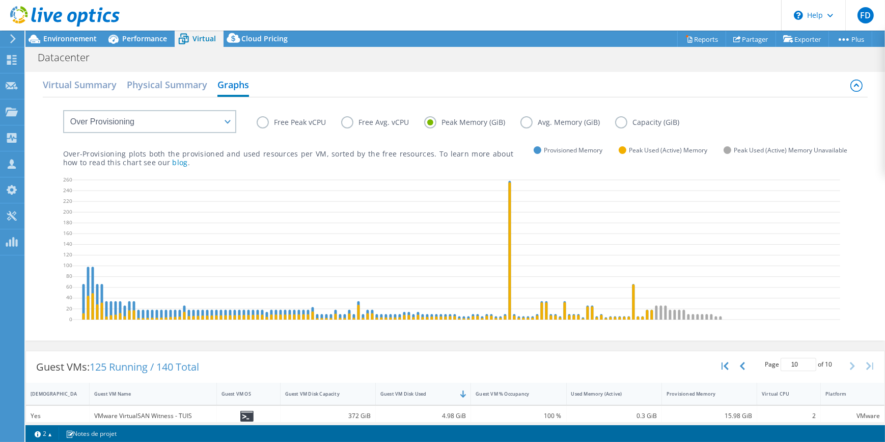
click at [616, 119] on label "Capacity (GiB)" at bounding box center [654, 122] width 79 height 12
click at [0, 0] on input "Capacity (GiB)" at bounding box center [0, 0] width 0 height 0
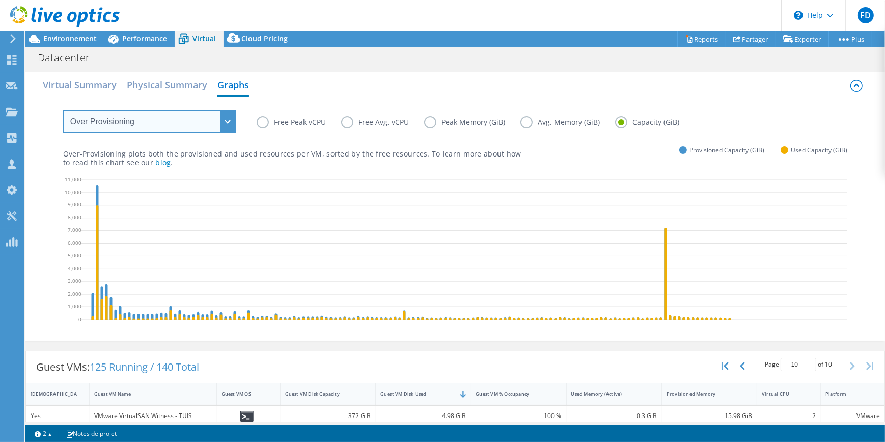
click at [168, 121] on select "VM Resource Distribution Provisioning Contrast Over Provisioning" at bounding box center [149, 121] width 173 height 23
select select "VM Resource Distribution"
click at [63, 110] on select "VM Resource Distribution Provisioning Contrast Over Provisioning" at bounding box center [149, 121] width 173 height 23
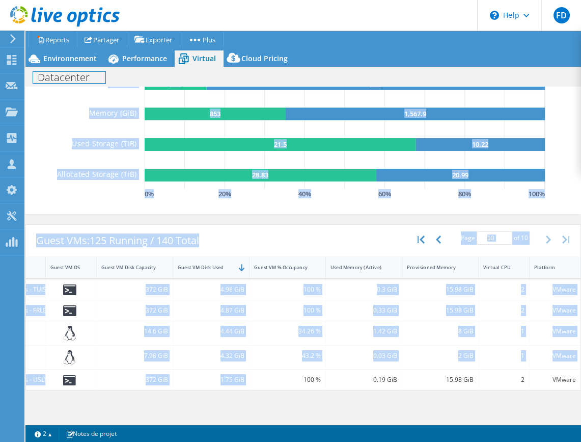
scroll to position [148, 0]
drag, startPoint x: 244, startPoint y: 389, endPoint x: 100, endPoint y: 396, distance: 143.8
click at [94, 396] on div "Actions de projet Actions de projet Reports Partager Exporter vSAN ReadyNode Si…" at bounding box center [303, 236] width 556 height 411
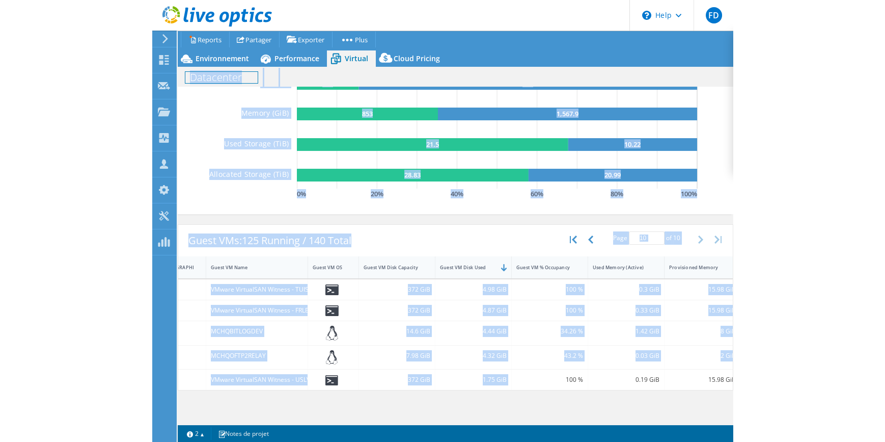
scroll to position [0, 0]
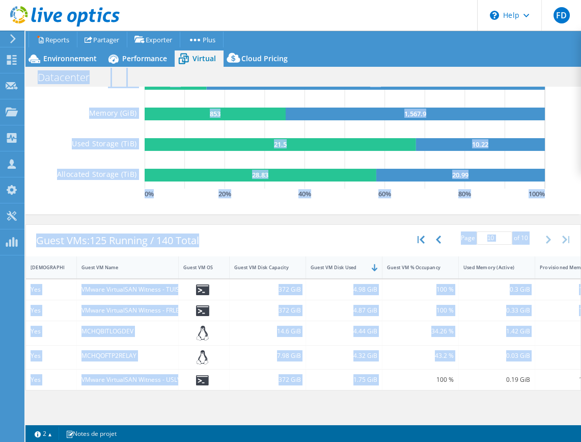
click at [138, 328] on div "MCHQBITLOGDEV" at bounding box center [127, 330] width 92 height 11
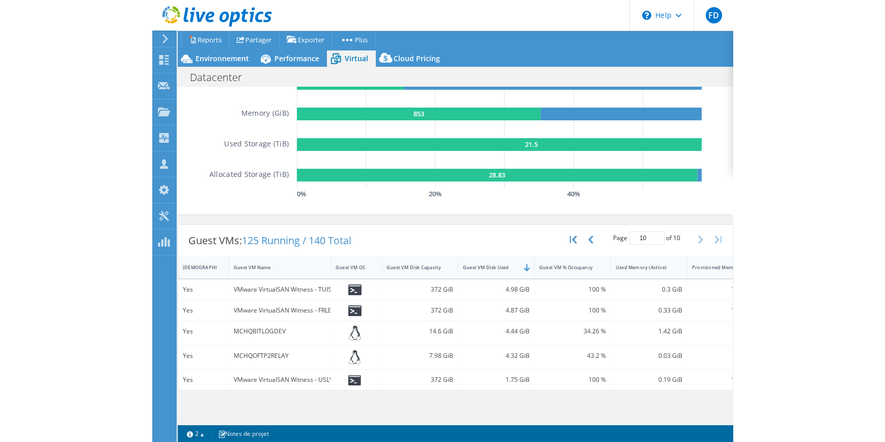
scroll to position [95, 0]
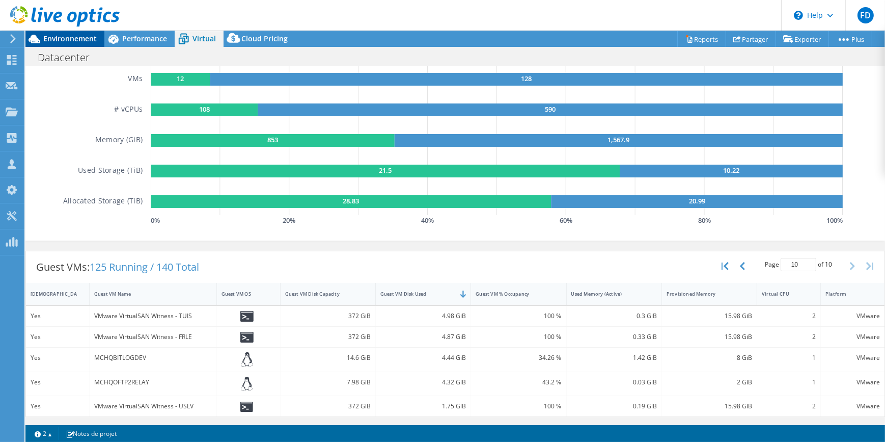
click at [79, 36] on span "Environnement" at bounding box center [69, 39] width 53 height 10
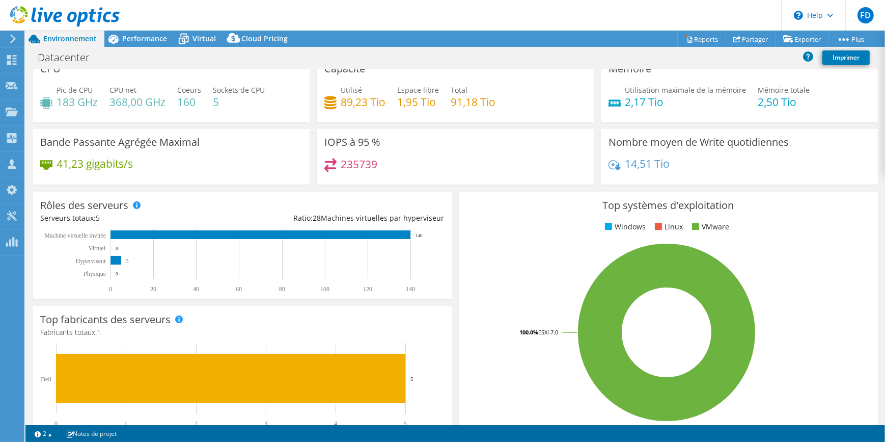
scroll to position [0, 0]
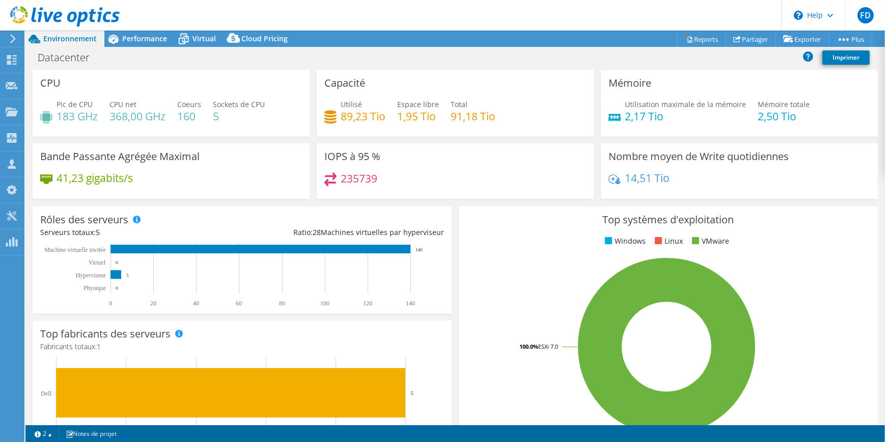
click at [498, 111] on div "Utilisé 89,23 Tio Espace libre 1,95 Tio Total 91,18 Tio" at bounding box center [455, 115] width 262 height 33
drag, startPoint x: 497, startPoint y: 117, endPoint x: 341, endPoint y: 120, distance: 156.4
click at [341, 120] on div "Utilisé 89,23 Tio Espace libre 1,95 Tio Total 91,18 Tio" at bounding box center [455, 115] width 262 height 33
drag, startPoint x: 341, startPoint y: 120, endPoint x: 366, endPoint y: 127, distance: 25.8
click at [353, 130] on div "Utilisé 89,23 Tio Espace libre 1,95 Tio Total 91,18 Tio" at bounding box center [455, 115] width 262 height 33
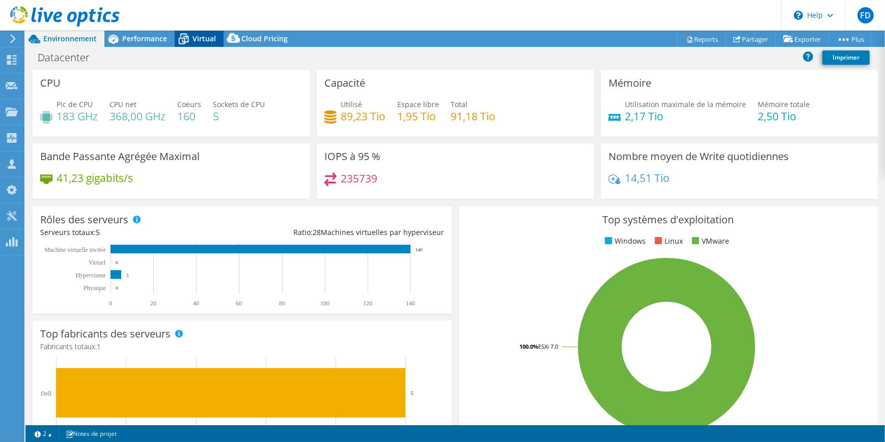
click at [195, 34] on span "Virtual" at bounding box center [204, 39] width 23 height 10
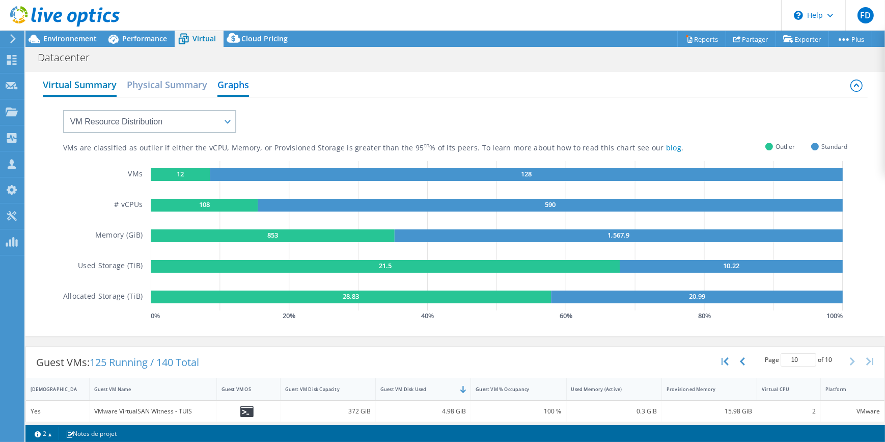
click at [77, 80] on h2 "Virtual Summary" at bounding box center [80, 85] width 74 height 22
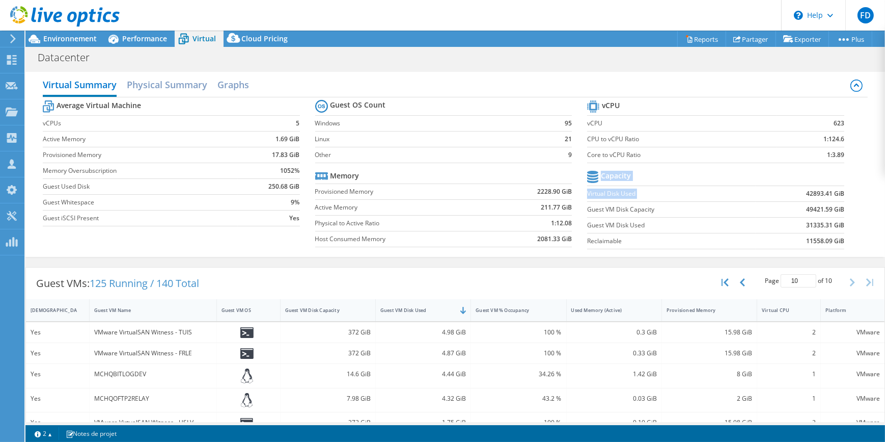
drag, startPoint x: 798, startPoint y: 191, endPoint x: 838, endPoint y: 189, distance: 40.3
click at [838, 189] on section "vCPU vCPU 623 CPU to vCPU Ratio 1:124.6 Core to vCPU Ratio 1:3.89 Capacity Virt…" at bounding box center [723, 176] width 272 height 156
drag, startPoint x: 838, startPoint y: 189, endPoint x: 798, endPoint y: 194, distance: 39.9
click at [798, 194] on td "42893.41 GiB" at bounding box center [800, 193] width 89 height 16
click at [825, 215] on td "49421.59 GiB" at bounding box center [800, 209] width 89 height 16
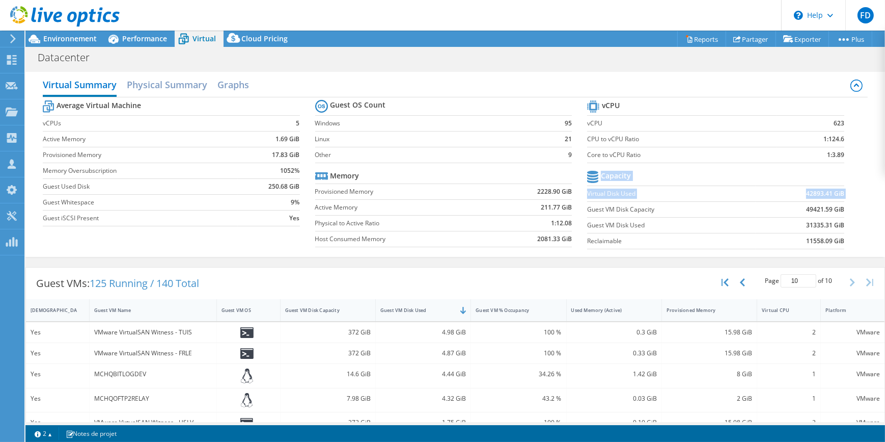
drag, startPoint x: 584, startPoint y: 209, endPoint x: 844, endPoint y: 214, distance: 259.8
click at [844, 212] on section "vCPU vCPU 623 CPU to vCPU Ratio 1:124.6 Core to vCPU Ratio 1:3.89 Capacity Virt…" at bounding box center [723, 176] width 272 height 156
drag, startPoint x: 844, startPoint y: 214, endPoint x: 833, endPoint y: 215, distance: 10.8
click at [836, 217] on td "31335.31 GiB" at bounding box center [800, 225] width 89 height 16
drag, startPoint x: 652, startPoint y: 210, endPoint x: 602, endPoint y: 211, distance: 49.9
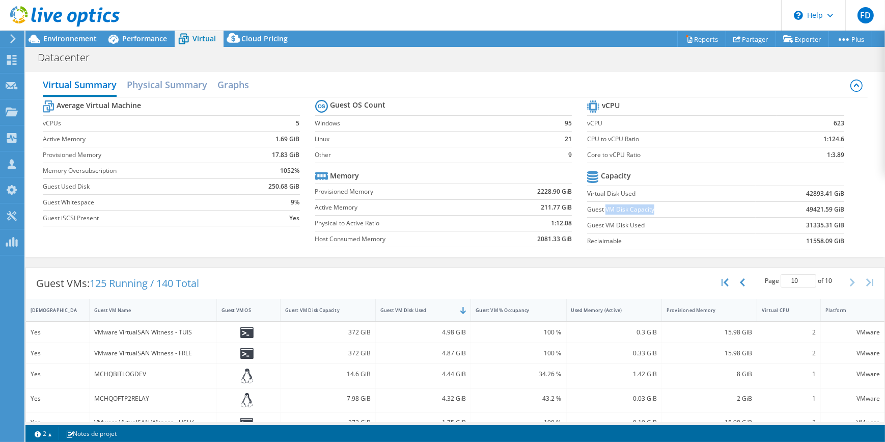
click at [602, 211] on label "Guest VM Disk Capacity" at bounding box center [671, 209] width 168 height 10
click at [806, 240] on b "11558.09 GiB" at bounding box center [825, 241] width 38 height 10
drag, startPoint x: 797, startPoint y: 238, endPoint x: 843, endPoint y: 244, distance: 46.2
click at [843, 244] on section "vCPU vCPU 623 CPU to vCPU Ratio 1:124.6 Core to vCPU Ratio 1:3.89 Capacity Virt…" at bounding box center [723, 176] width 272 height 156
drag, startPoint x: 800, startPoint y: 192, endPoint x: 825, endPoint y: 195, distance: 25.1
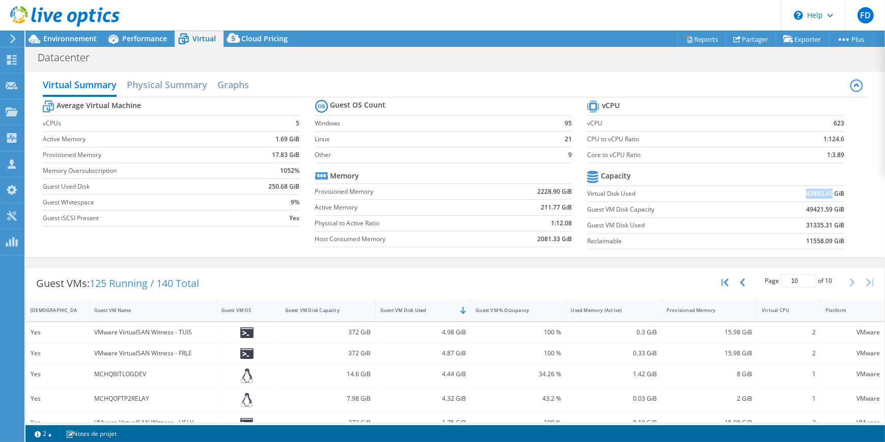
click at [825, 195] on b "42893.41 GiB" at bounding box center [825, 193] width 38 height 10
click at [82, 34] on span "Environnement" at bounding box center [69, 39] width 53 height 10
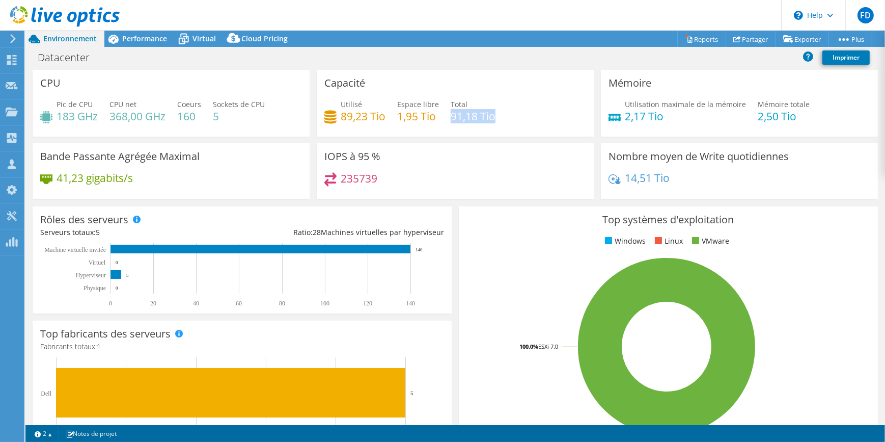
drag, startPoint x: 491, startPoint y: 119, endPoint x: 448, endPoint y: 115, distance: 44.0
click at [451, 115] on h4 "91,18 Tio" at bounding box center [473, 116] width 45 height 11
drag, startPoint x: 419, startPoint y: 72, endPoint x: 424, endPoint y: 86, distance: 14.0
click at [419, 76] on div "Capacité Utilisé 89,23 Tio Espace libre 1,95 Tio Total 91,18 Tio" at bounding box center [455, 103] width 277 height 67
drag, startPoint x: 469, startPoint y: 118, endPoint x: 327, endPoint y: 119, distance: 141.6
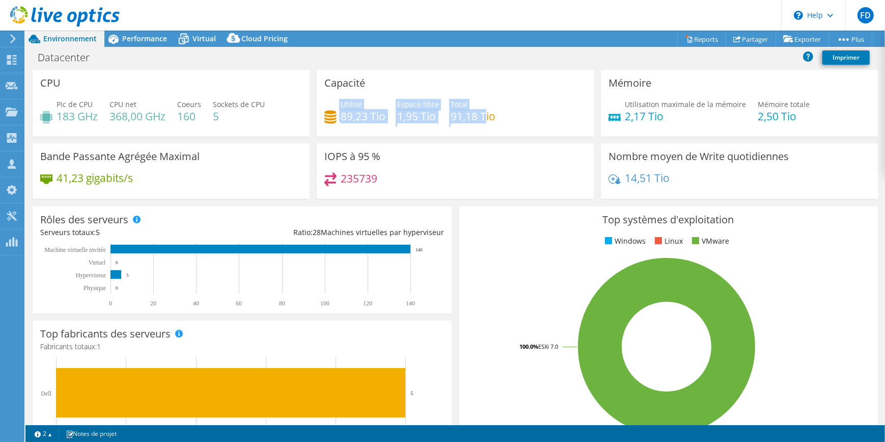
click at [327, 119] on div "Utilisé 89,23 Tio Espace libre 1,95 Tio Total 91,18 Tio" at bounding box center [455, 115] width 262 height 33
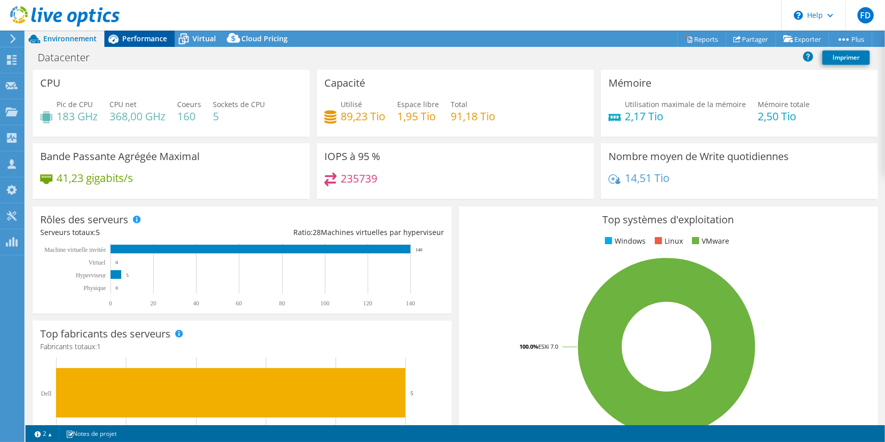
click at [150, 40] on span "Performance" at bounding box center [144, 39] width 45 height 10
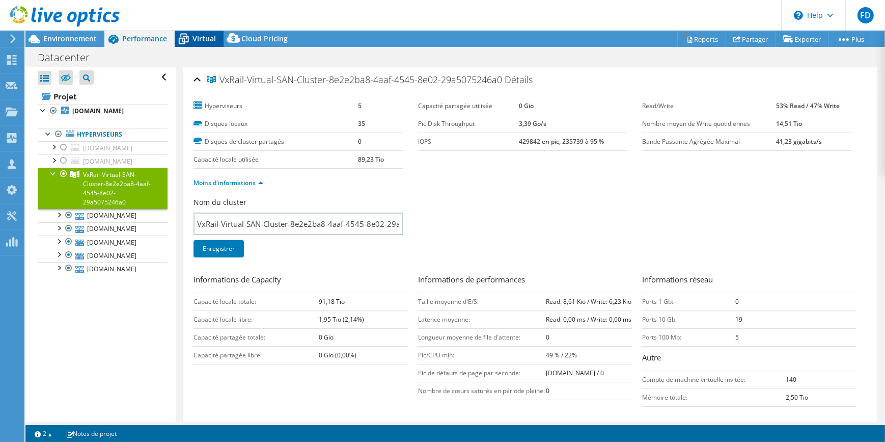
click at [197, 37] on span "Virtual" at bounding box center [204, 39] width 23 height 10
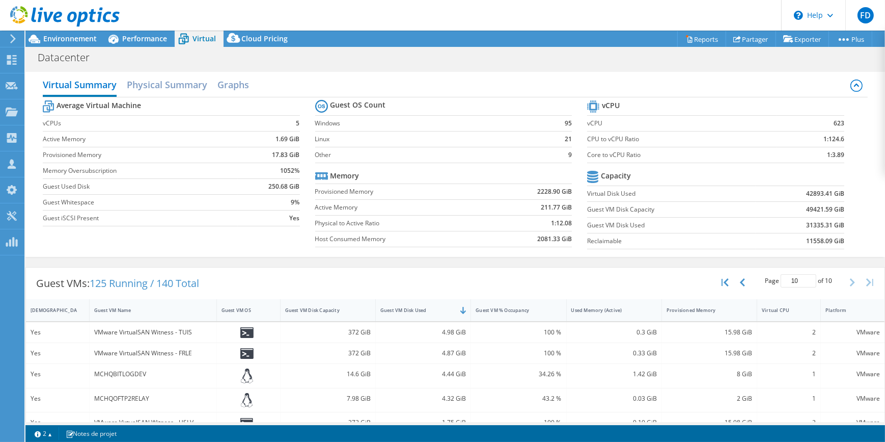
click at [56, 33] on div at bounding box center [60, 17] width 120 height 34
click at [71, 40] on span "Environnement" at bounding box center [69, 39] width 53 height 10
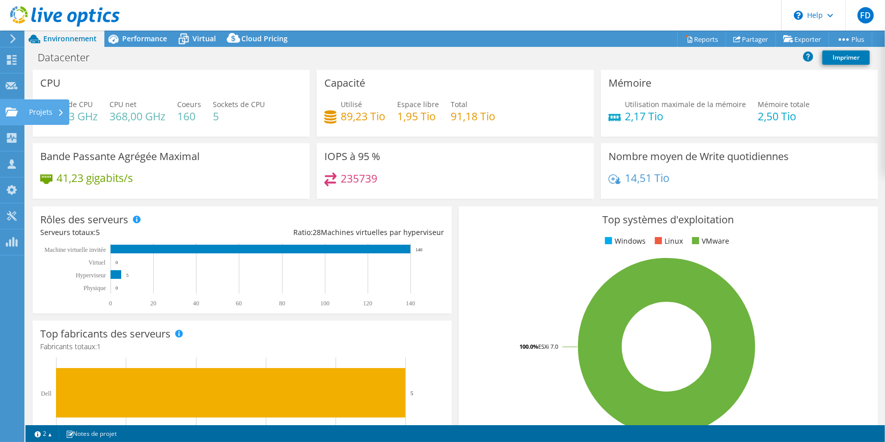
click at [12, 112] on use at bounding box center [12, 111] width 12 height 9
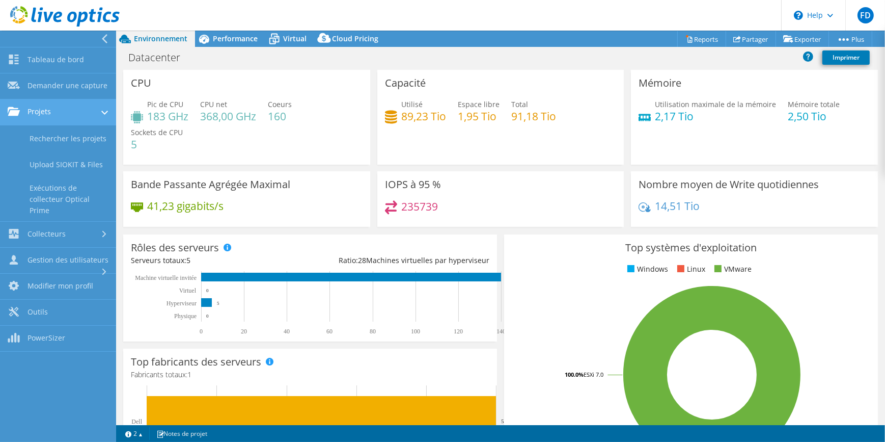
click at [56, 113] on link "Projets" at bounding box center [58, 112] width 116 height 26
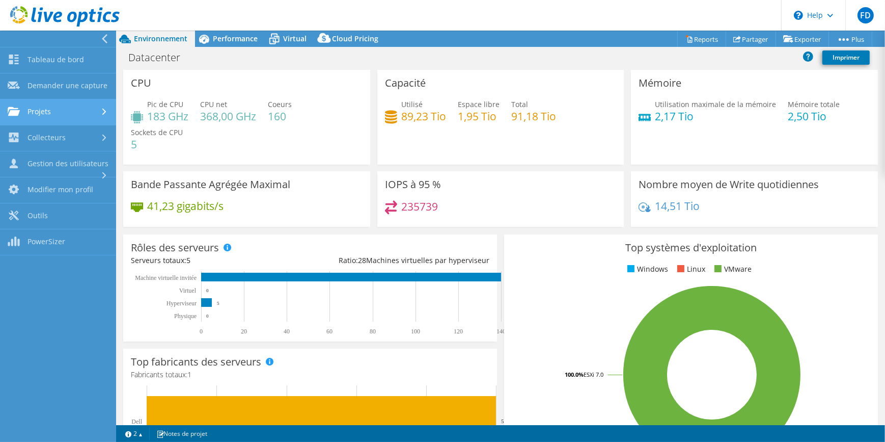
click at [56, 113] on link "Projets" at bounding box center [58, 112] width 116 height 26
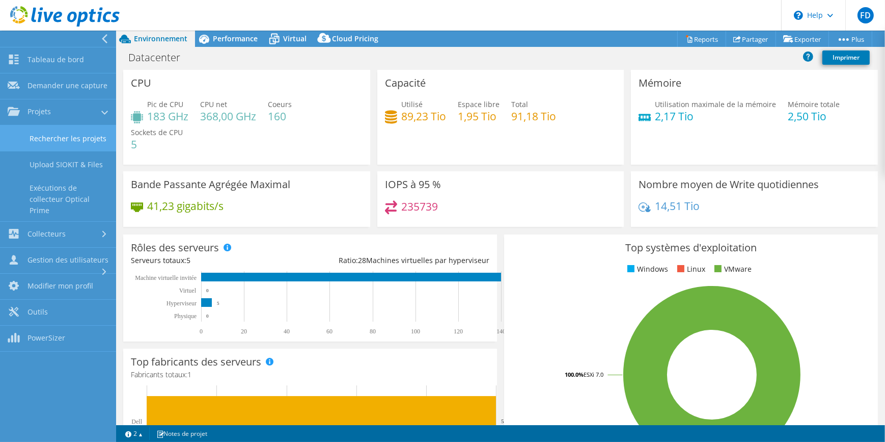
click at [54, 134] on link "Rechercher les projets" at bounding box center [58, 138] width 116 height 26
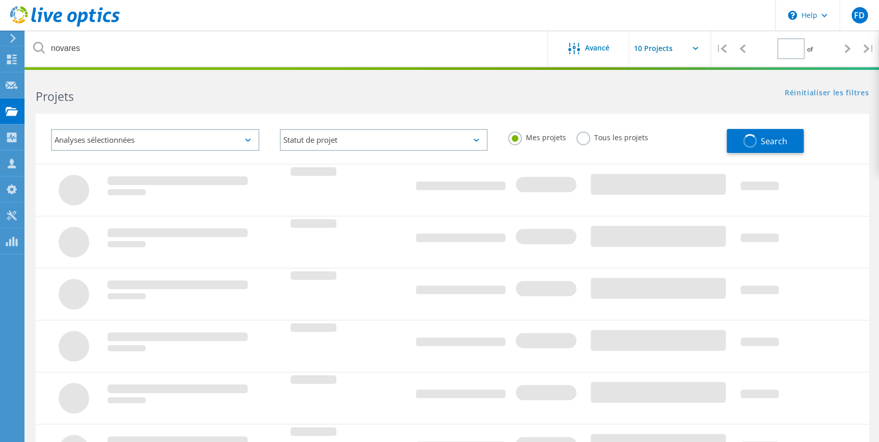
type input "1"
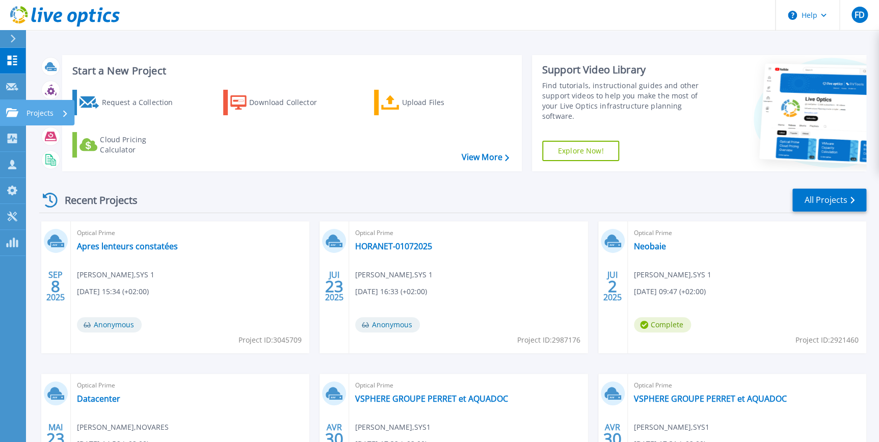
click at [25, 112] on div "Projects" at bounding box center [49, 112] width 49 height 25
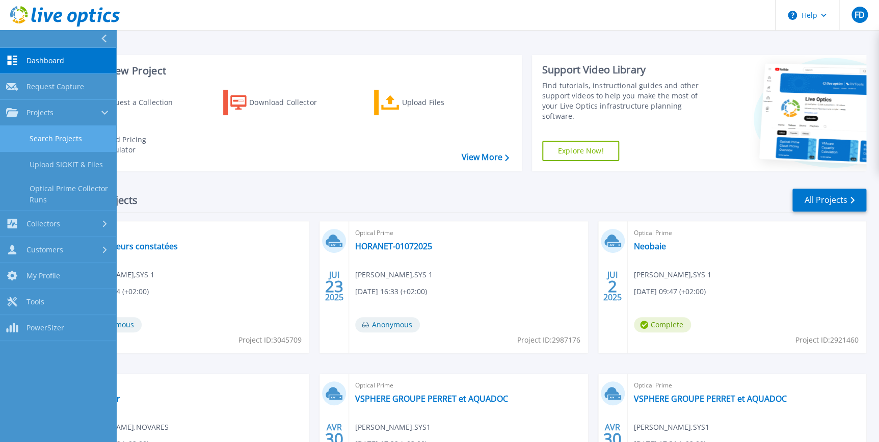
click at [61, 141] on link "Search Projects" at bounding box center [58, 139] width 116 height 26
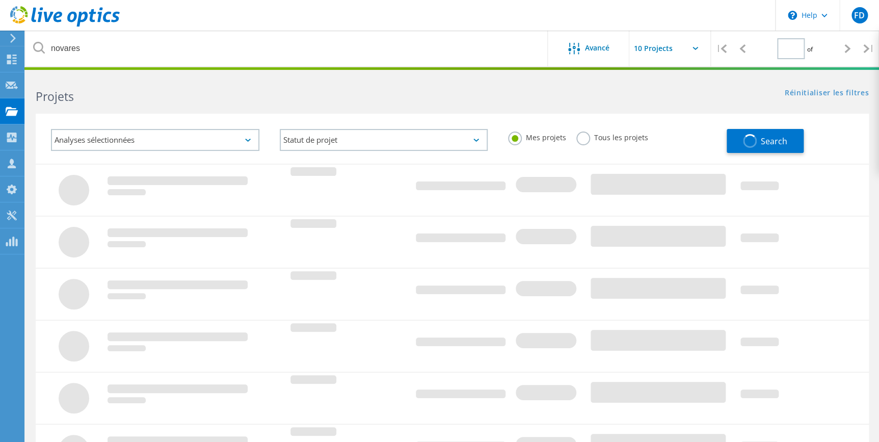
type input "1"
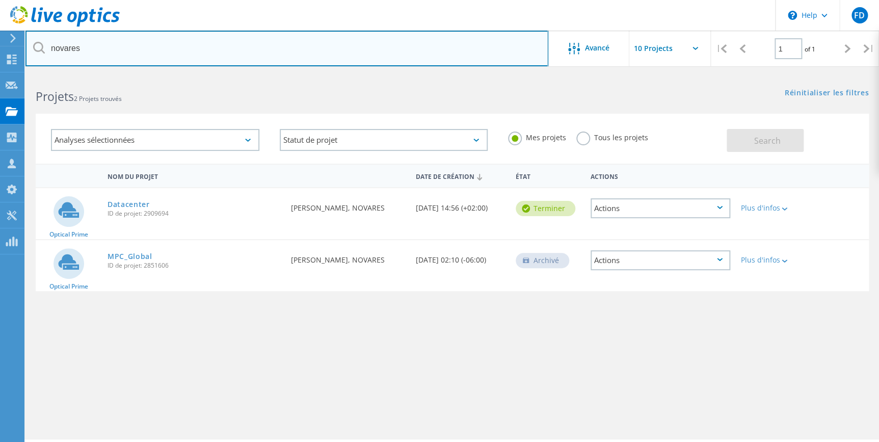
drag, startPoint x: 175, startPoint y: 51, endPoint x: -120, endPoint y: 61, distance: 295.6
click at [0, 61] on html "\n Help Explore Helpful Articles Contact Support FD Partenaire fabien demarco f…" at bounding box center [439, 235] width 879 height 470
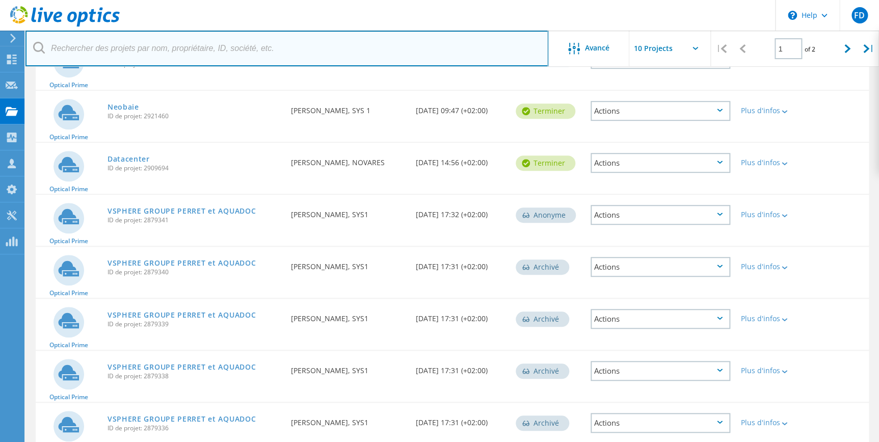
scroll to position [304, 0]
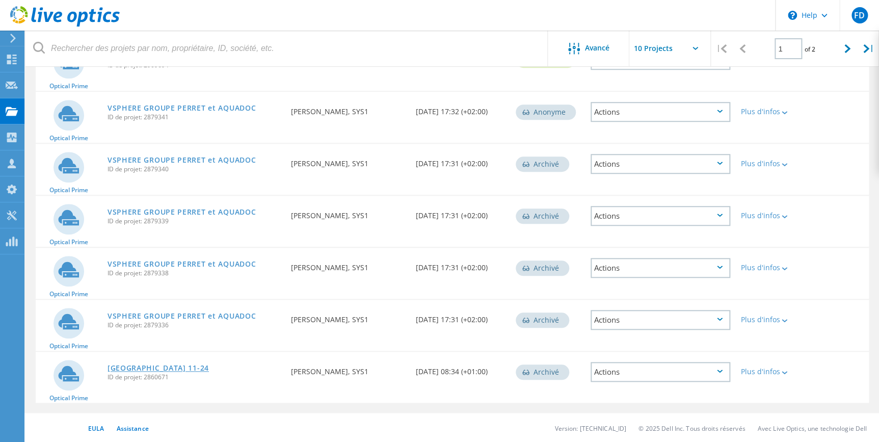
click at [153, 365] on link "[GEOGRAPHIC_DATA] 11-24" at bounding box center [157, 367] width 101 height 7
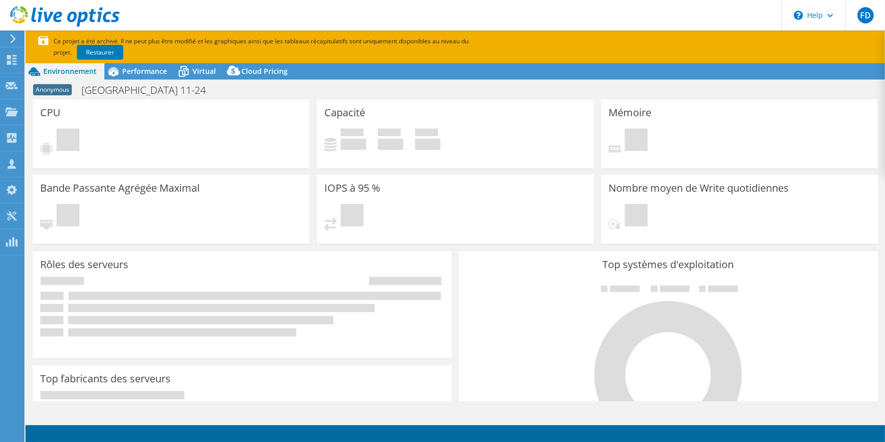
select select "USD"
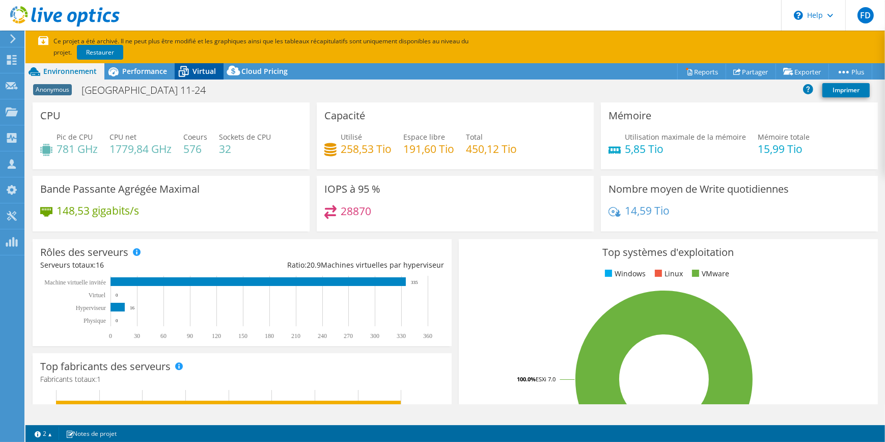
click at [193, 67] on span "Virtual" at bounding box center [204, 71] width 23 height 10
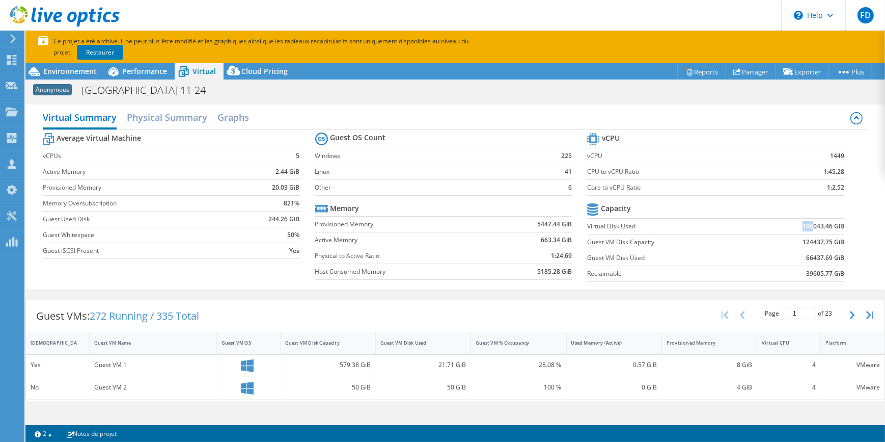
drag, startPoint x: 807, startPoint y: 226, endPoint x: 766, endPoint y: 224, distance: 40.3
click at [766, 224] on td "106043.46 GiB" at bounding box center [797, 226] width 94 height 16
click at [57, 71] on span "Environnement" at bounding box center [69, 71] width 53 height 10
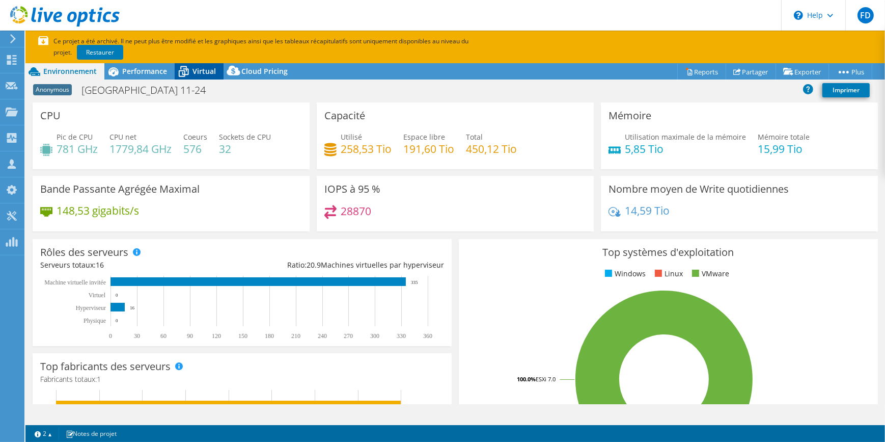
click at [183, 68] on icon at bounding box center [184, 72] width 18 height 18
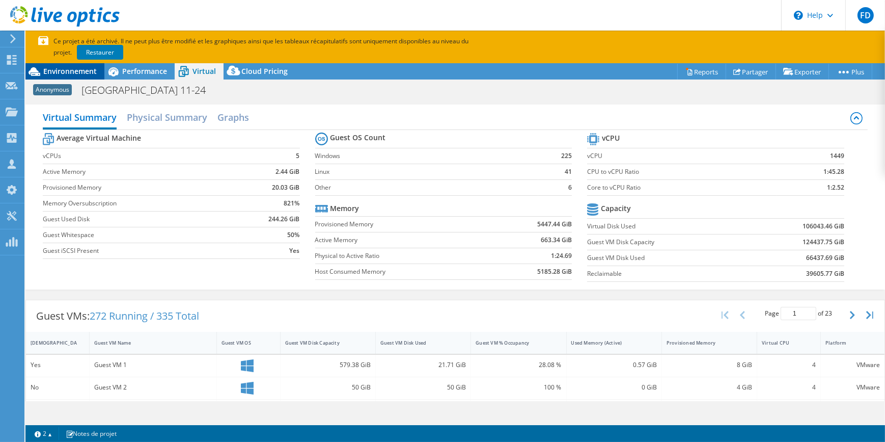
click at [72, 70] on span "Environnement" at bounding box center [69, 71] width 53 height 10
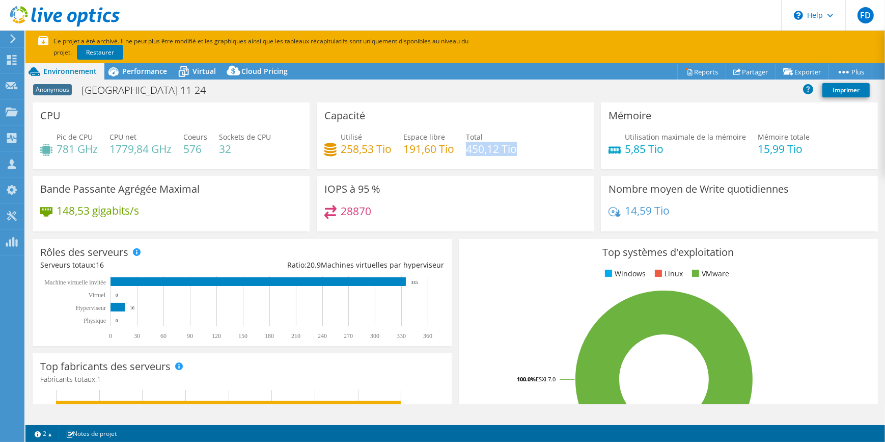
drag, startPoint x: 517, startPoint y: 146, endPoint x: 464, endPoint y: 147, distance: 53.0
click at [464, 147] on div "Utilisé 258,53 Tio Espace libre 191,60 Tio Total 450,12 Tio" at bounding box center [455, 147] width 262 height 33
drag, startPoint x: 338, startPoint y: 145, endPoint x: 391, endPoint y: 151, distance: 53.4
click at [391, 151] on div "Utilisé 258,53 Tio Espace libre 191,60 Tio Total 450,12 Tio" at bounding box center [455, 147] width 262 height 33
click at [206, 66] on span "Virtual" at bounding box center [204, 71] width 23 height 10
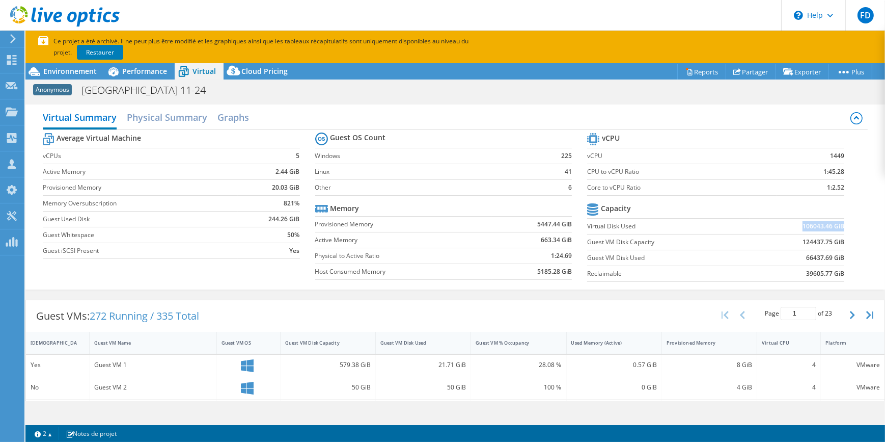
drag, startPoint x: 797, startPoint y: 227, endPoint x: 837, endPoint y: 223, distance: 40.9
click at [837, 223] on b "106043.46 GiB" at bounding box center [824, 226] width 42 height 10
drag, startPoint x: 837, startPoint y: 221, endPoint x: 797, endPoint y: 238, distance: 43.8
click at [794, 239] on td "124437.75 GiB" at bounding box center [797, 242] width 94 height 16
drag, startPoint x: 795, startPoint y: 239, endPoint x: 838, endPoint y: 239, distance: 42.3
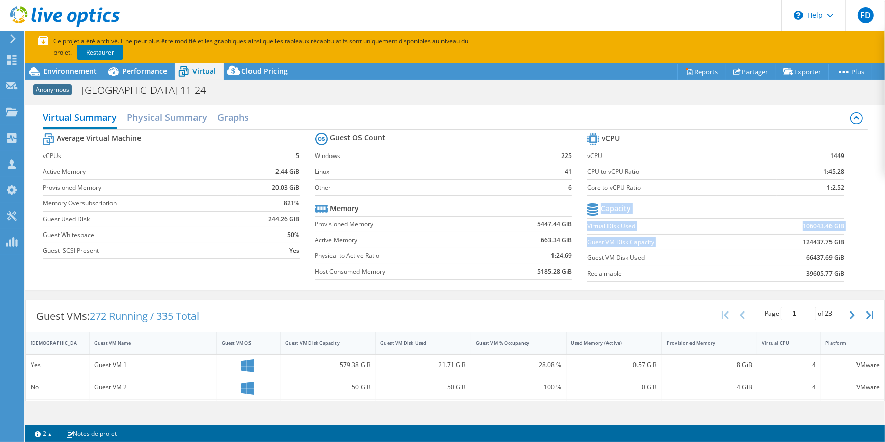
click at [838, 239] on section "vCPU vCPU 1449 CPU to vCPU Ratio 1:45.28 Core to vCPU Ratio 1:2.52 Capacity Vir…" at bounding box center [723, 208] width 272 height 156
click at [87, 72] on span "Environnement" at bounding box center [69, 71] width 53 height 10
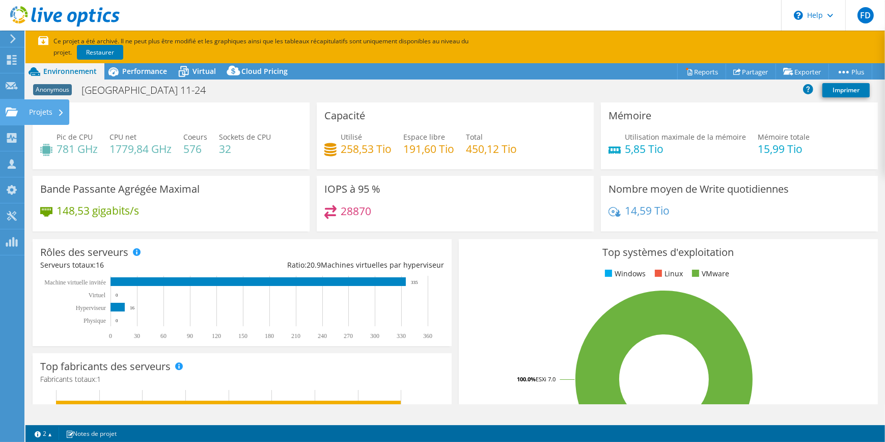
click at [44, 112] on div "Projets" at bounding box center [46, 111] width 45 height 25
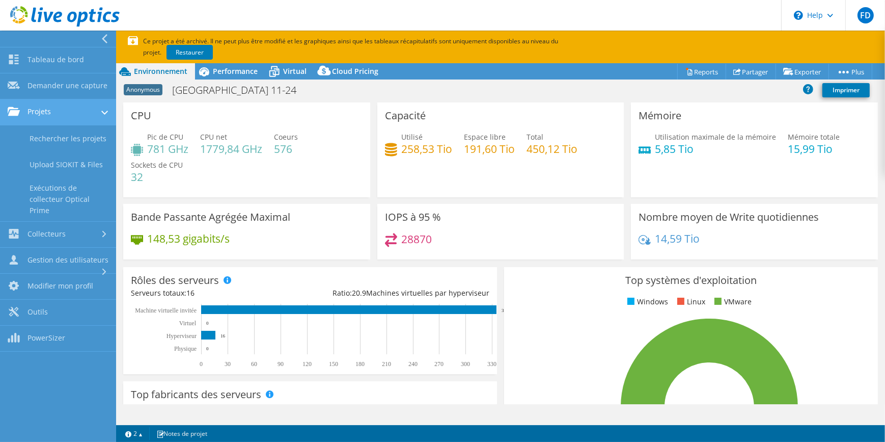
click at [96, 108] on link "Projets" at bounding box center [58, 112] width 116 height 26
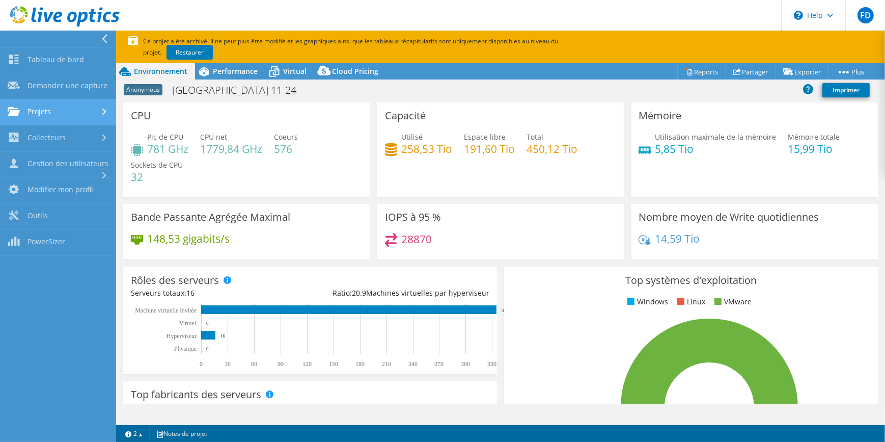
click at [96, 108] on link "Projets" at bounding box center [58, 112] width 116 height 26
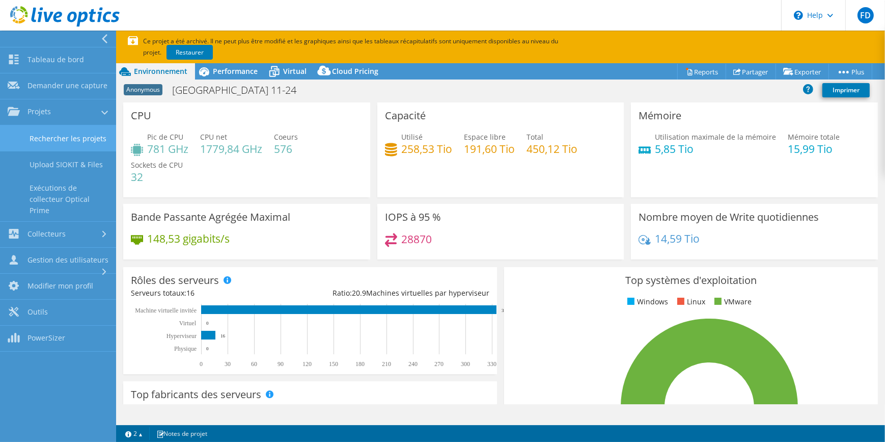
click at [71, 142] on link "Rechercher les projets" at bounding box center [58, 138] width 116 height 26
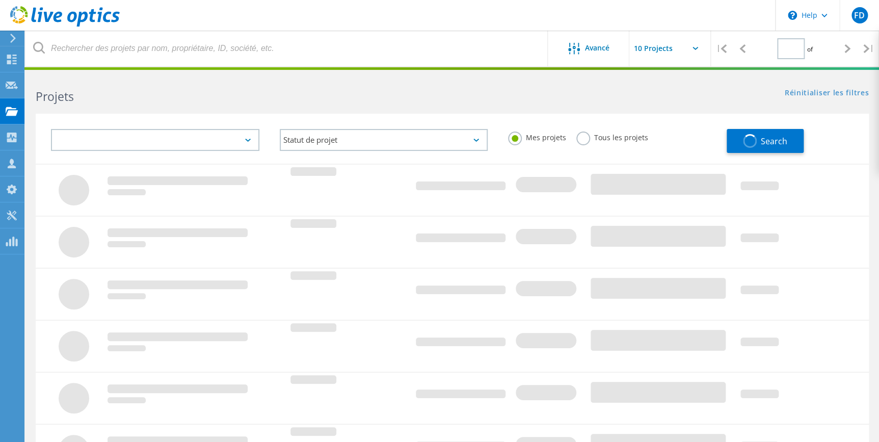
type input "1"
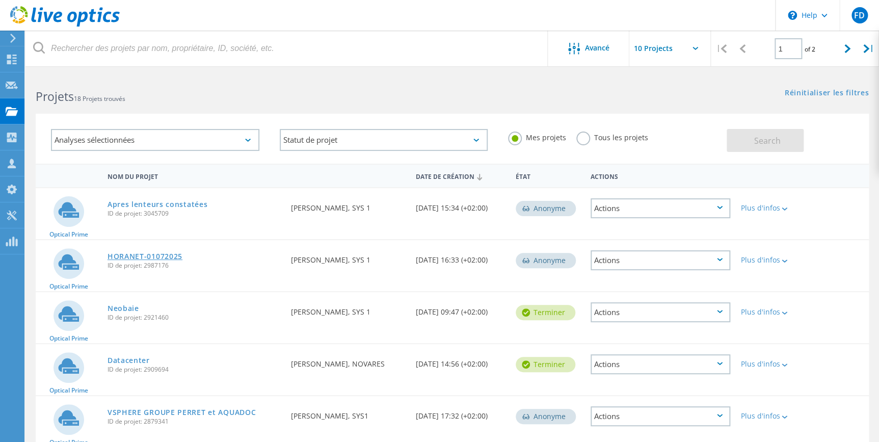
click at [151, 257] on link "HORANET-01072025" at bounding box center [144, 256] width 75 height 7
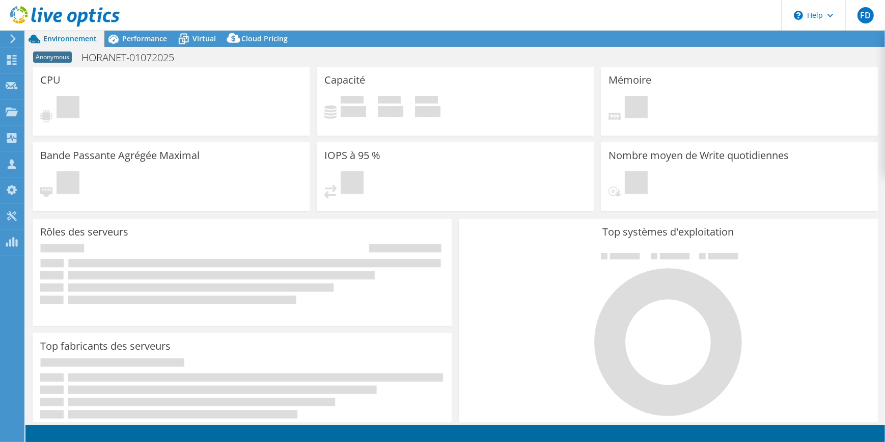
select select "USD"
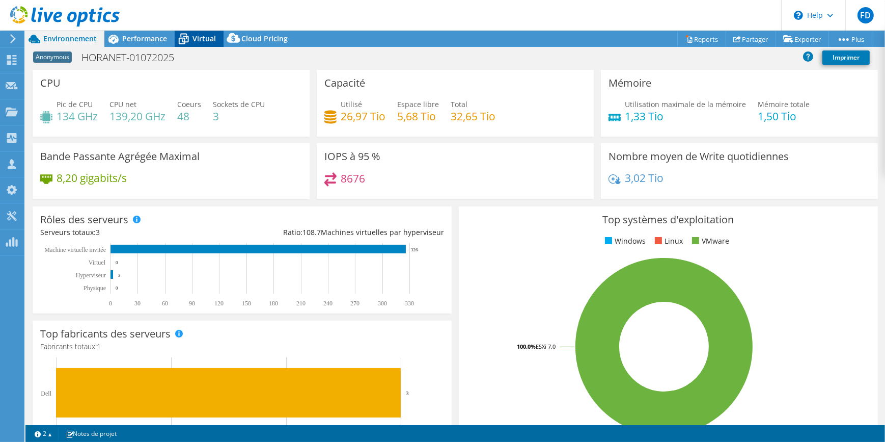
click at [186, 37] on icon at bounding box center [184, 40] width 10 height 8
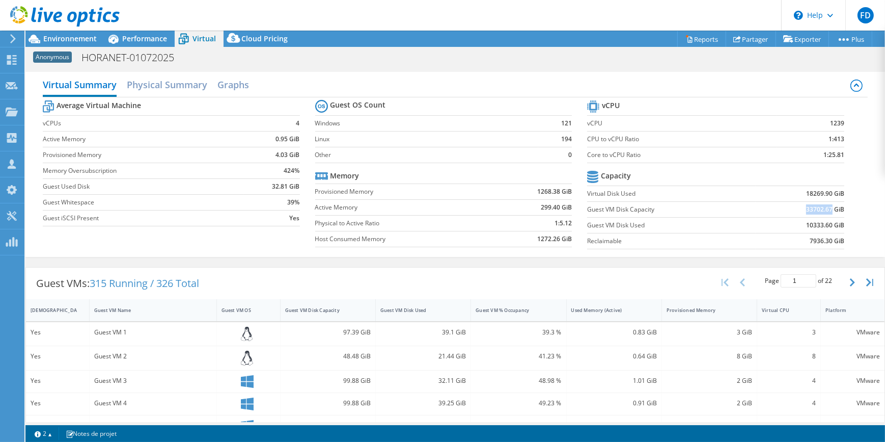
drag, startPoint x: 795, startPoint y: 207, endPoint x: 826, endPoint y: 207, distance: 31.1
click at [826, 207] on td "33702.67 GiB" at bounding box center [800, 209] width 89 height 16
drag, startPoint x: 826, startPoint y: 207, endPoint x: 836, endPoint y: 192, distance: 17.9
click at [836, 192] on b "18269.90 GiB" at bounding box center [825, 193] width 38 height 10
click at [53, 36] on span "Environnement" at bounding box center [69, 39] width 53 height 10
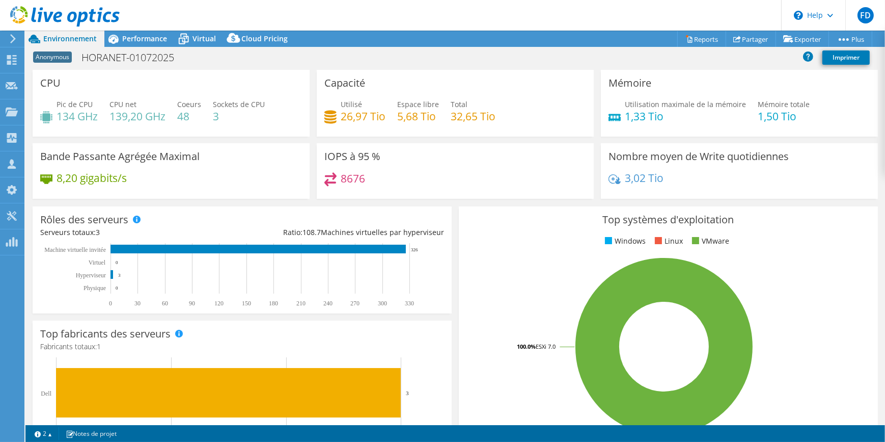
click at [51, 23] on icon at bounding box center [64, 16] width 109 height 21
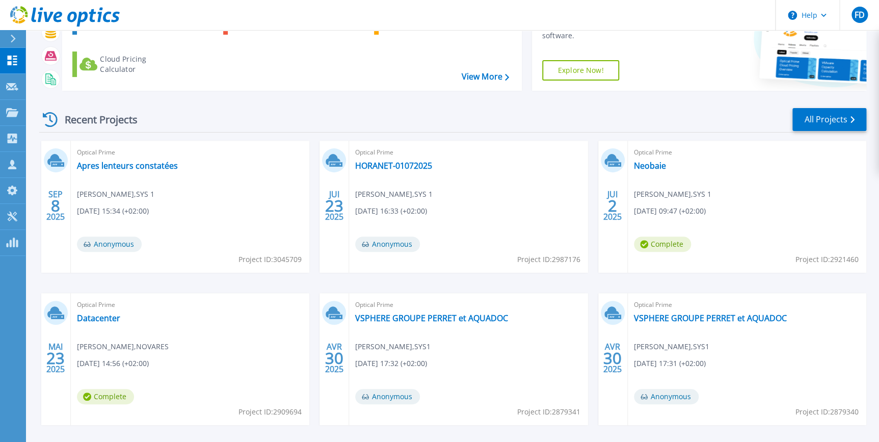
scroll to position [122, 0]
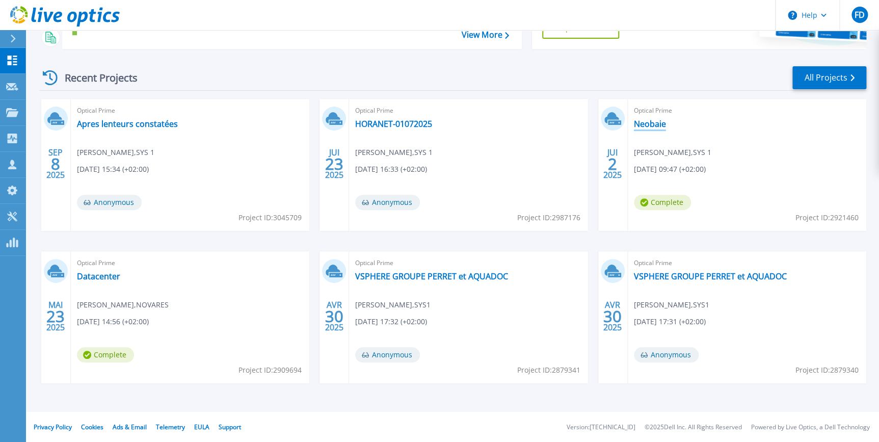
click at [642, 124] on link "Neobaie" at bounding box center [650, 124] width 32 height 10
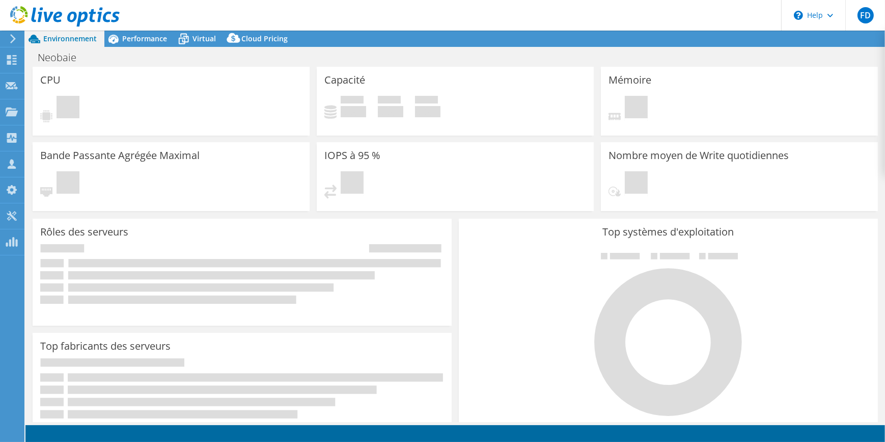
select select "USD"
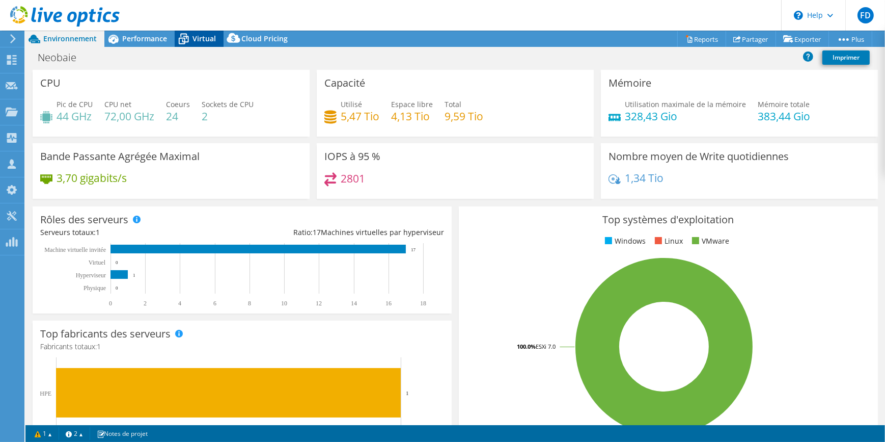
click at [195, 35] on span "Virtual" at bounding box center [204, 39] width 23 height 10
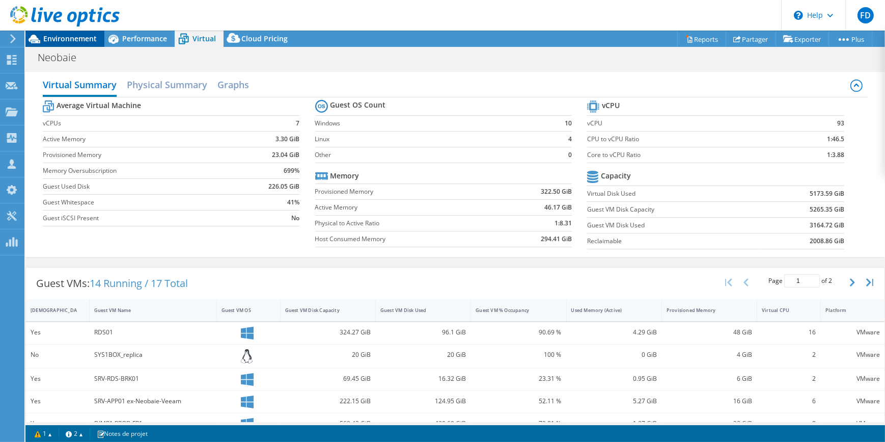
click at [64, 40] on span "Environnement" at bounding box center [69, 39] width 53 height 10
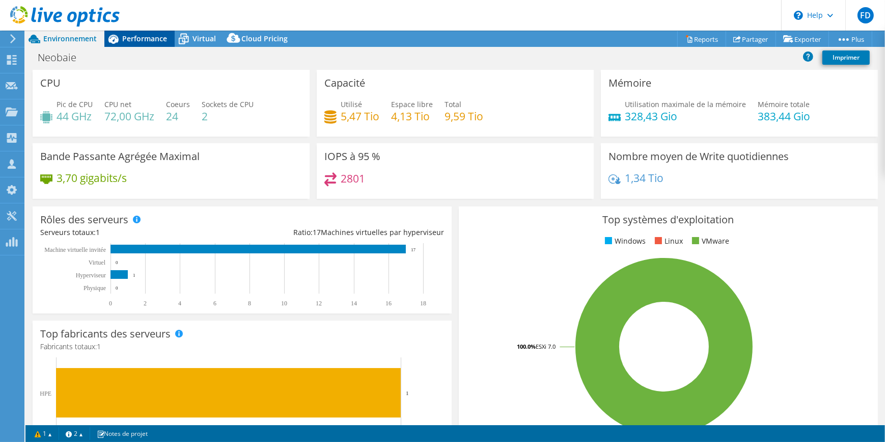
click at [125, 38] on span "Performance" at bounding box center [144, 39] width 45 height 10
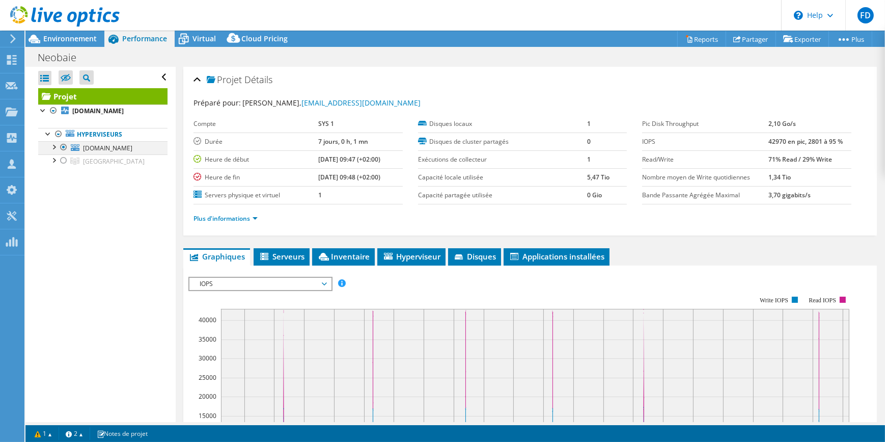
click at [52, 151] on div at bounding box center [53, 146] width 10 height 10
click at [106, 168] on link "datastore-serveur-2023" at bounding box center [102, 160] width 129 height 13
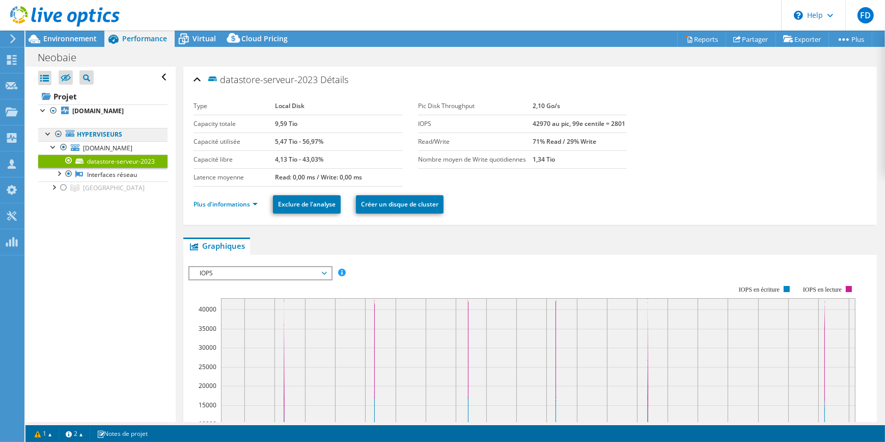
click at [93, 141] on link "Hyperviseurs" at bounding box center [102, 134] width 129 height 13
click at [95, 152] on span "serveur-2023.neobaie.com" at bounding box center [107, 148] width 49 height 9
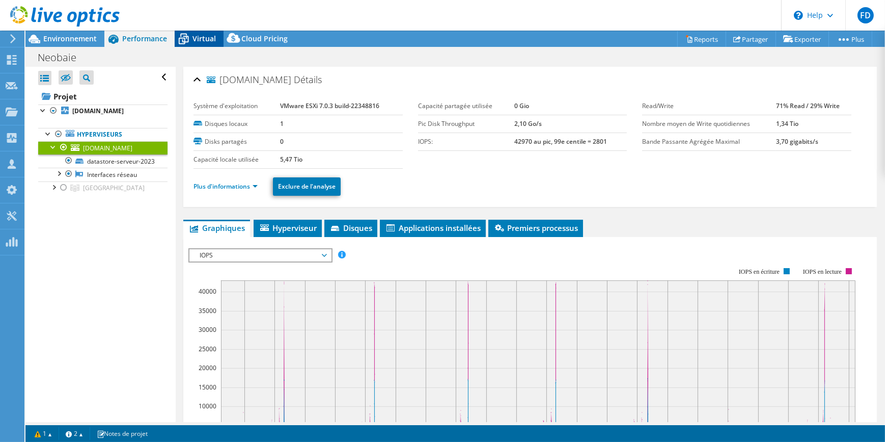
click at [198, 43] on div "Virtual" at bounding box center [199, 39] width 49 height 16
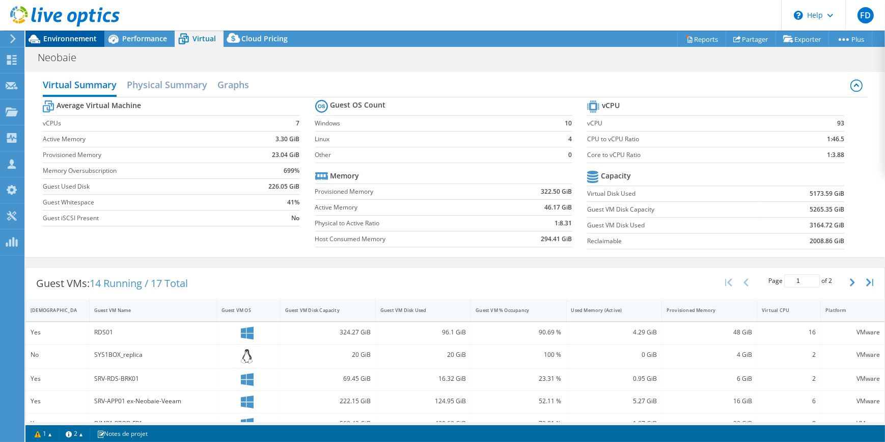
click at [58, 37] on span "Environnement" at bounding box center [69, 39] width 53 height 10
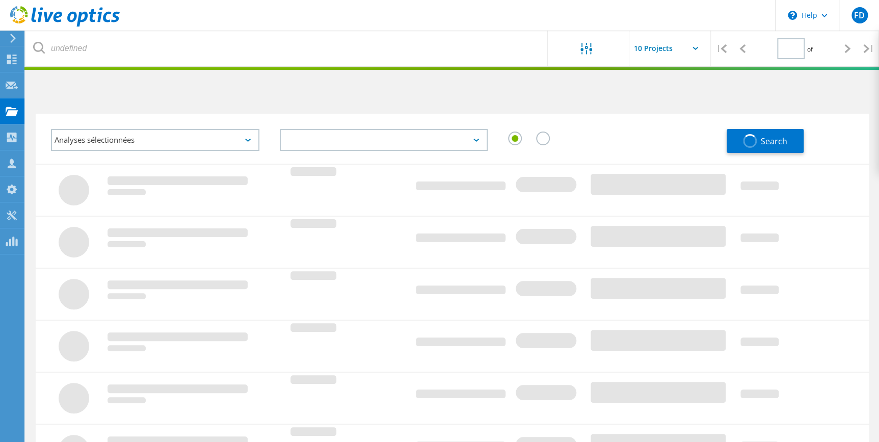
type input "1"
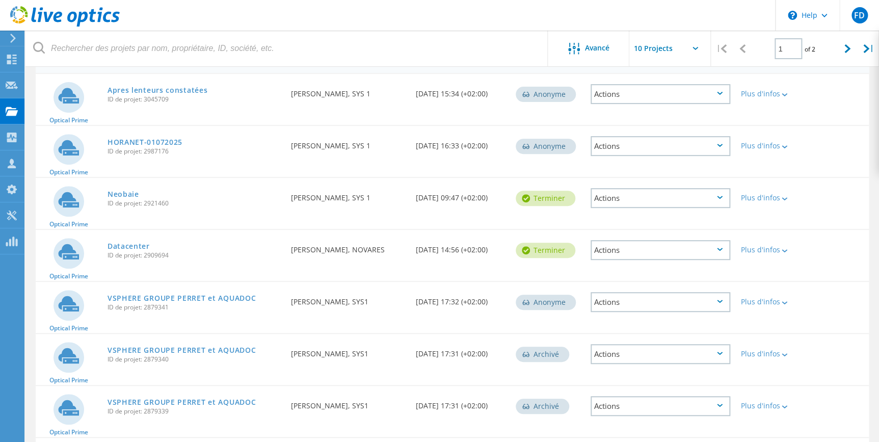
scroll to position [139, 0]
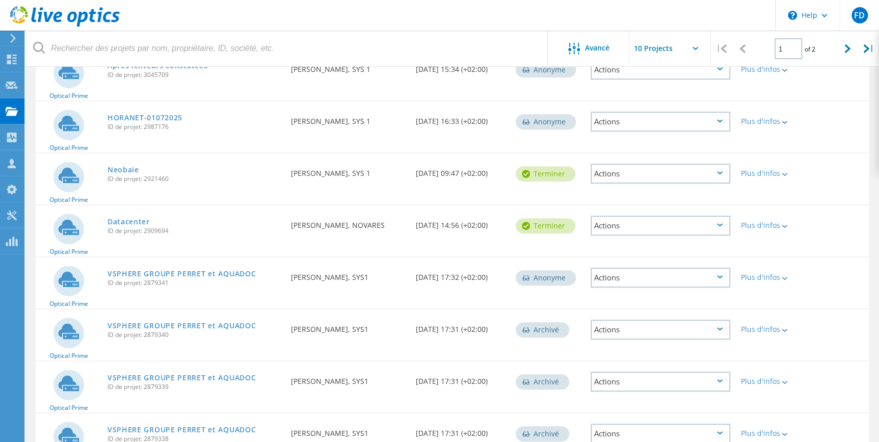
click at [132, 212] on div "Datacenter ID de projet: 2909694" at bounding box center [193, 224] width 183 height 39
click at [132, 218] on link "Datacenter" at bounding box center [128, 221] width 42 height 7
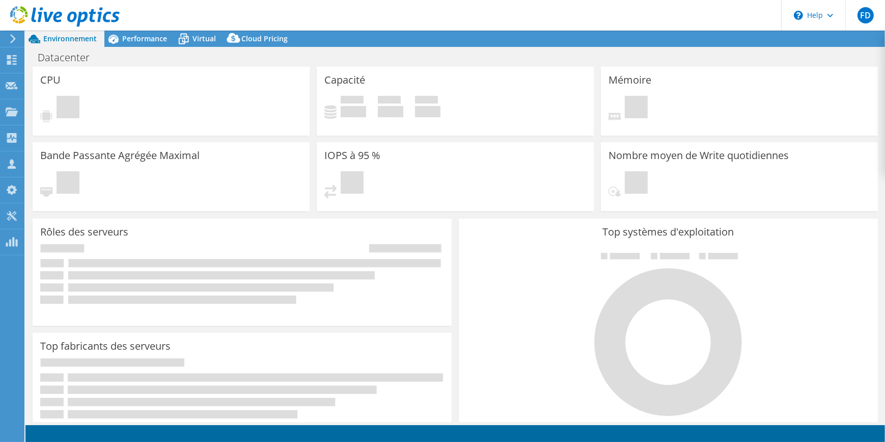
select select "EULondon"
select select "EUR"
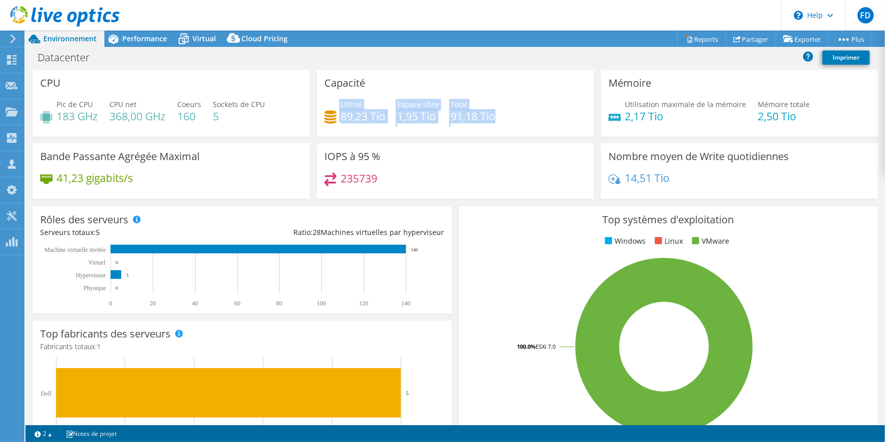
drag, startPoint x: 493, startPoint y: 117, endPoint x: 328, endPoint y: 121, distance: 165.1
click at [328, 121] on div "Utilisé 89,23 Tio Espace libre 1,95 Tio Total 91,18 Tio" at bounding box center [455, 115] width 262 height 33
click at [474, 174] on div "235739" at bounding box center [455, 183] width 262 height 22
drag, startPoint x: 339, startPoint y: 117, endPoint x: 495, endPoint y: 117, distance: 156.3
click at [495, 117] on div "Utilisé 89,23 Tio Espace libre 1,95 Tio Total 91,18 Tio" at bounding box center [455, 115] width 262 height 33
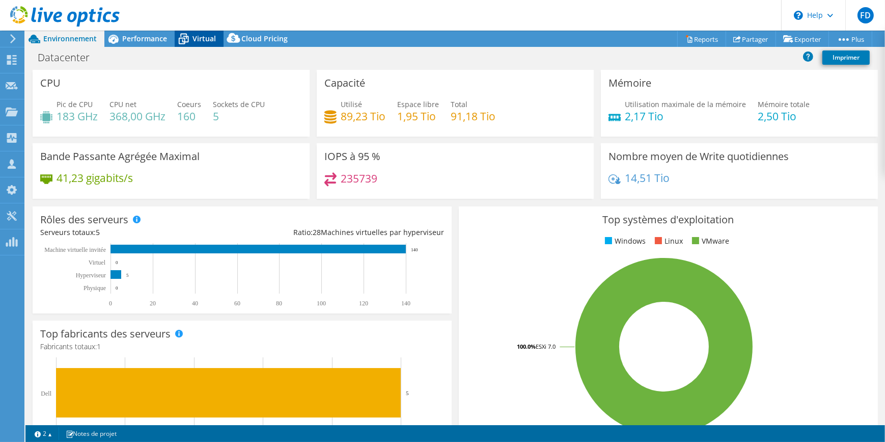
click at [203, 41] on span "Virtual" at bounding box center [204, 39] width 23 height 10
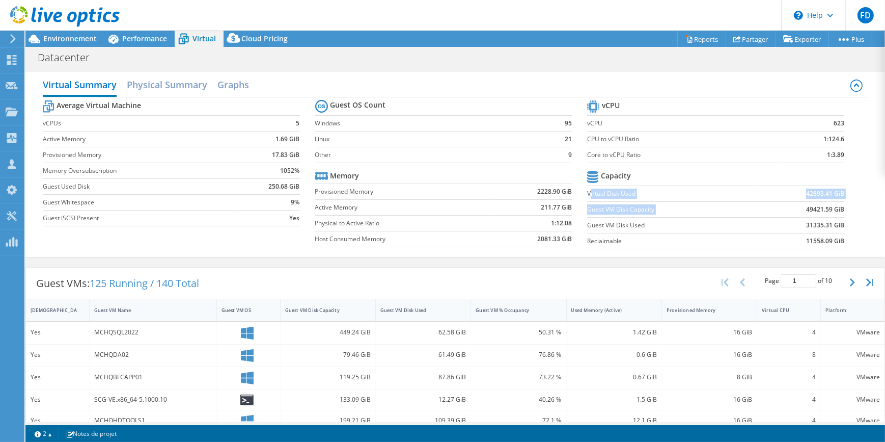
drag, startPoint x: 585, startPoint y: 194, endPoint x: 773, endPoint y: 205, distance: 187.7
click at [766, 205] on tbody "Capacity Virtual Disk Used 42893.41 GiB Guest VM Disk Capacity 49421.59 GiB Gue…" at bounding box center [715, 208] width 257 height 81
drag, startPoint x: 773, startPoint y: 205, endPoint x: 820, endPoint y: 199, distance: 47.8
click at [820, 199] on td "42893.41 GiB" at bounding box center [800, 193] width 89 height 16
drag, startPoint x: 796, startPoint y: 194, endPoint x: 818, endPoint y: 195, distance: 22.0
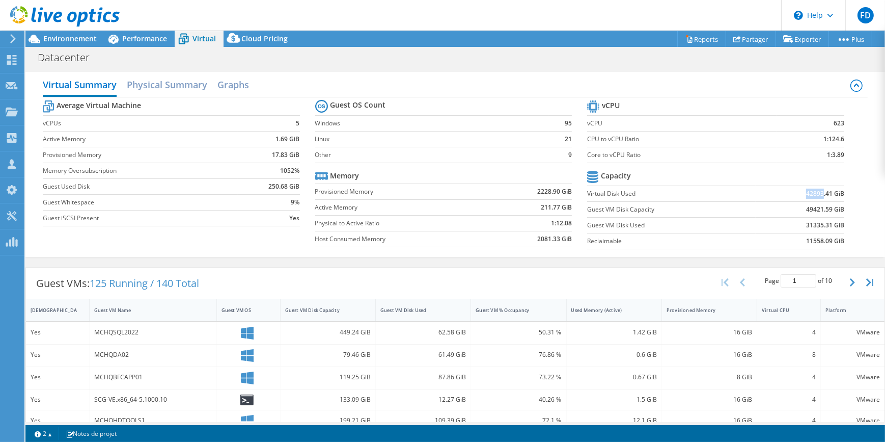
click at [818, 195] on td "42893.41 GiB" at bounding box center [800, 193] width 89 height 16
drag, startPoint x: 818, startPoint y: 195, endPoint x: 800, endPoint y: 209, distance: 22.9
click at [806, 209] on b "49421.59 GiB" at bounding box center [825, 209] width 38 height 10
drag, startPoint x: 800, startPoint y: 209, endPoint x: 827, endPoint y: 209, distance: 27.5
click at [827, 209] on b "49421.59 GiB" at bounding box center [825, 209] width 38 height 10
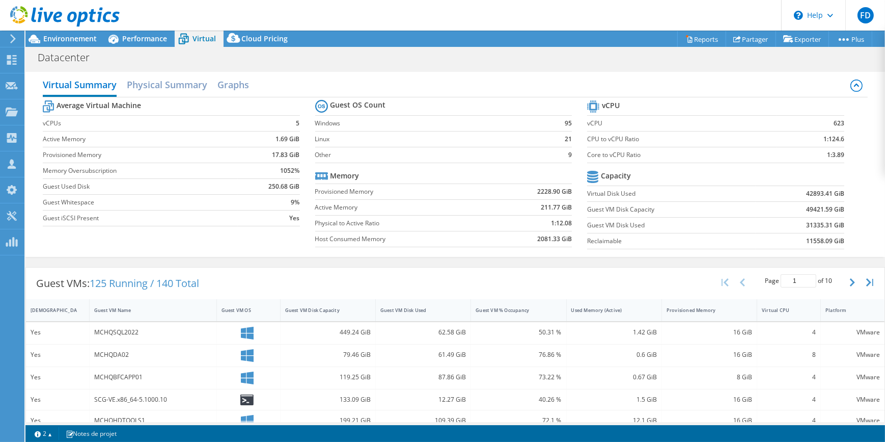
drag, startPoint x: 827, startPoint y: 209, endPoint x: 800, endPoint y: 222, distance: 30.3
click at [806, 222] on b "31335.31 GiB" at bounding box center [825, 225] width 38 height 10
drag, startPoint x: 800, startPoint y: 222, endPoint x: 806, endPoint y: 224, distance: 7.1
click at [806, 224] on b "31335.31 GiB" at bounding box center [825, 225] width 38 height 10
click at [138, 38] on span "Performance" at bounding box center [144, 39] width 45 height 10
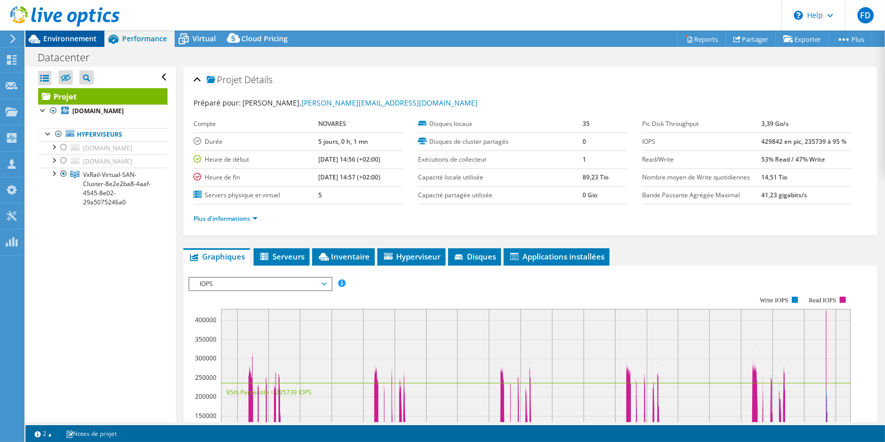
click at [72, 41] on span "Environnement" at bounding box center [69, 39] width 53 height 10
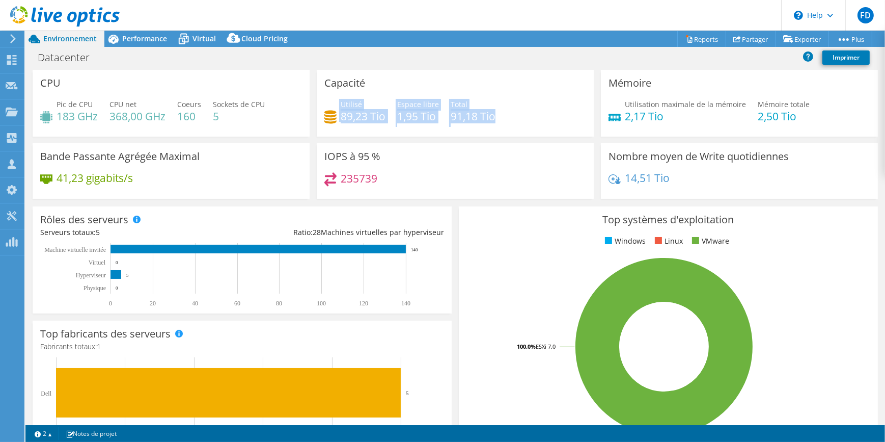
drag, startPoint x: 489, startPoint y: 120, endPoint x: 331, endPoint y: 114, distance: 158.5
click at [331, 114] on div "Utilisé 89,23 Tio Espace libre 1,95 Tio Total 91,18 Tio" at bounding box center [455, 115] width 262 height 33
drag, startPoint x: 331, startPoint y: 114, endPoint x: 357, endPoint y: 122, distance: 27.2
click at [359, 124] on div "Utilisé 89,23 Tio Espace libre 1,95 Tio Total 91,18 Tio" at bounding box center [455, 115] width 262 height 33
drag, startPoint x: 377, startPoint y: 114, endPoint x: 337, endPoint y: 111, distance: 40.3
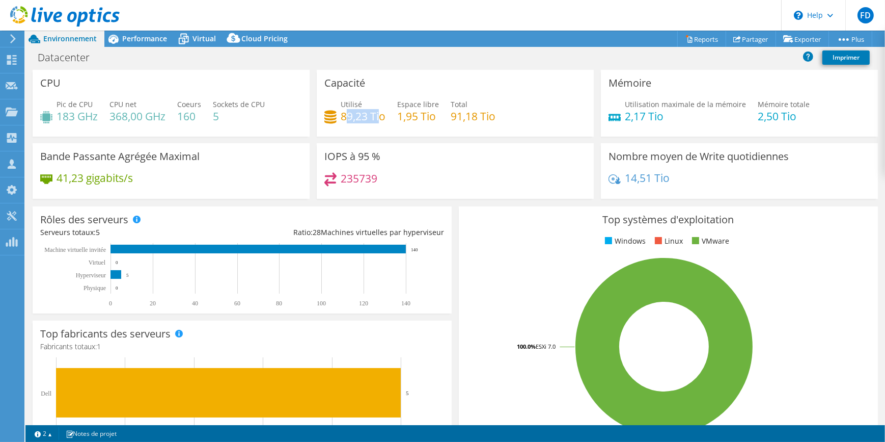
click at [341, 112] on h4 "89,23 Tio" at bounding box center [363, 116] width 45 height 11
drag, startPoint x: 337, startPoint y: 111, endPoint x: 342, endPoint y: 117, distance: 7.6
click at [342, 116] on h4 "89,23 Tio" at bounding box center [363, 116] width 45 height 11
drag, startPoint x: 382, startPoint y: 115, endPoint x: 338, endPoint y: 116, distance: 44.3
click at [338, 116] on div "Utilisé 89,23 Tio" at bounding box center [354, 110] width 61 height 23
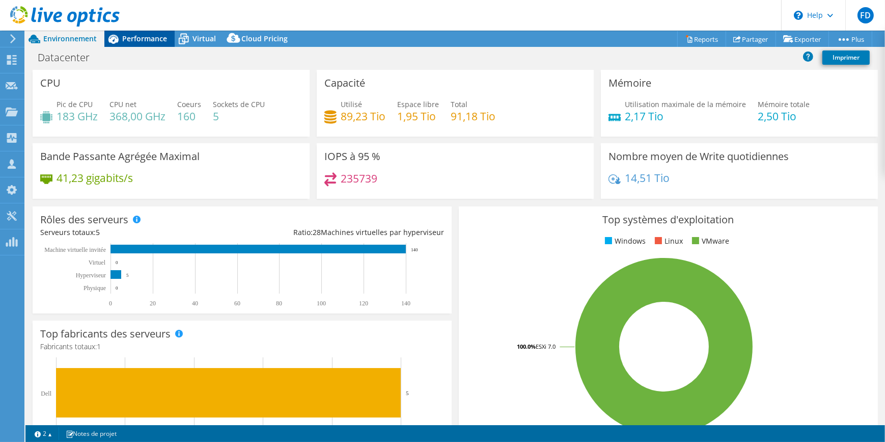
click at [129, 34] on span "Performance" at bounding box center [144, 39] width 45 height 10
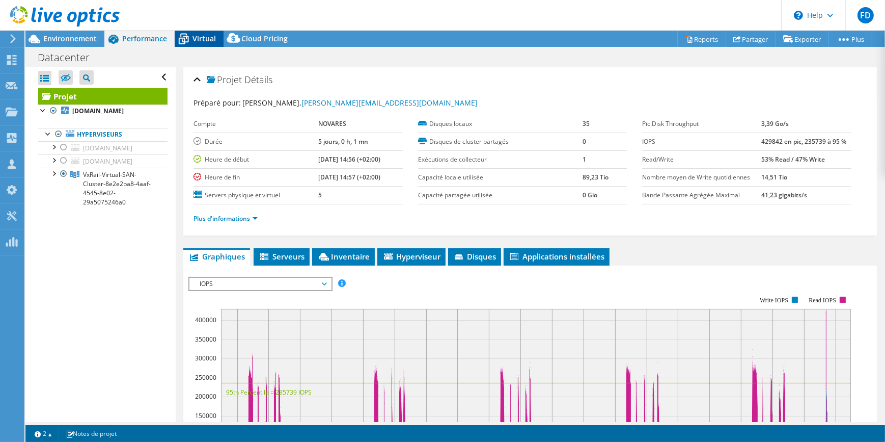
click at [199, 40] on span "Virtual" at bounding box center [204, 39] width 23 height 10
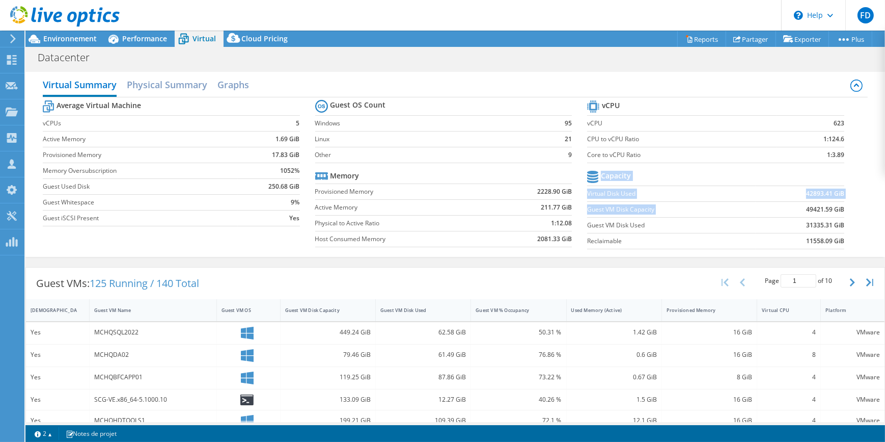
drag, startPoint x: 797, startPoint y: 206, endPoint x: 870, endPoint y: 210, distance: 73.0
click at [870, 210] on div "Virtual Summary Physical Summary Graphs Average Virtual Machine vCPUs 5 Active …" at bounding box center [455, 164] width 860 height 185
click at [816, 210] on b "49421.59 GiB" at bounding box center [825, 209] width 38 height 10
drag, startPoint x: 806, startPoint y: 209, endPoint x: 825, endPoint y: 204, distance: 20.0
click at [829, 204] on b "49421.59 GiB" at bounding box center [825, 209] width 38 height 10
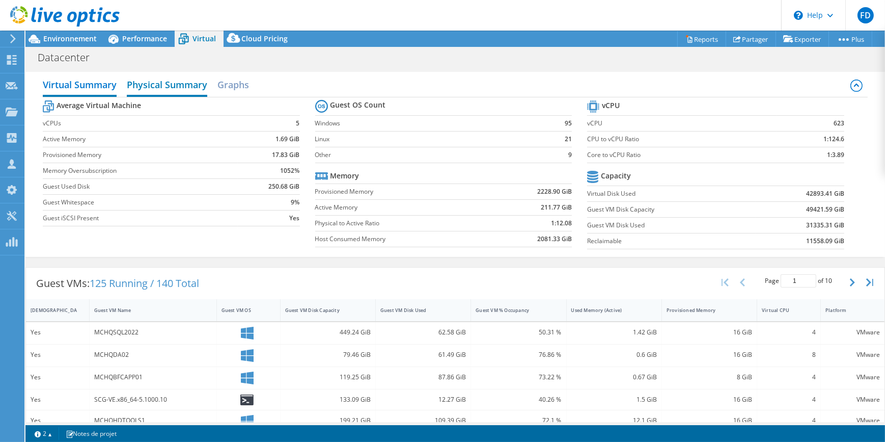
click at [174, 83] on h2 "Physical Summary" at bounding box center [167, 85] width 80 height 22
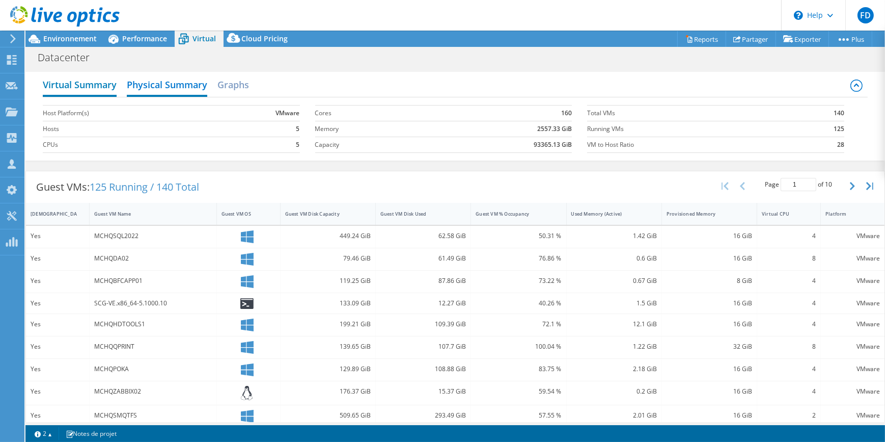
click at [80, 87] on h2 "Virtual Summary" at bounding box center [80, 85] width 74 height 22
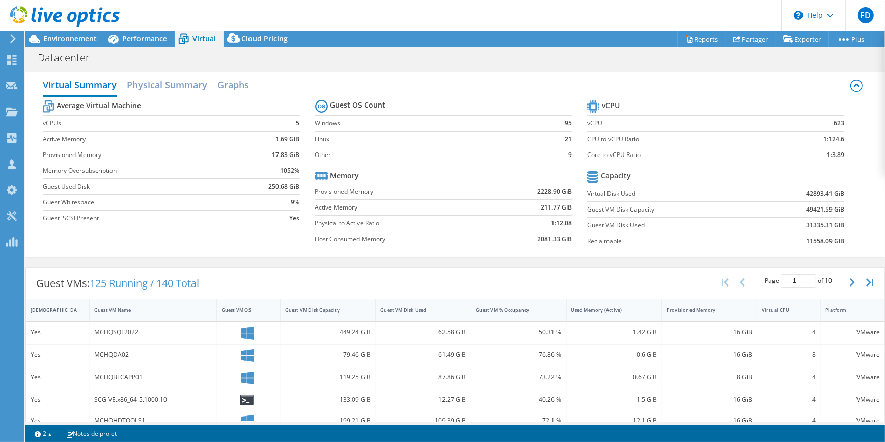
click at [806, 192] on b "42893.41 GiB" at bounding box center [825, 193] width 38 height 10
click at [537, 189] on b "2228.90 GiB" at bounding box center [554, 191] width 35 height 10
drag, startPoint x: 328, startPoint y: 235, endPoint x: 561, endPoint y: 239, distance: 232.8
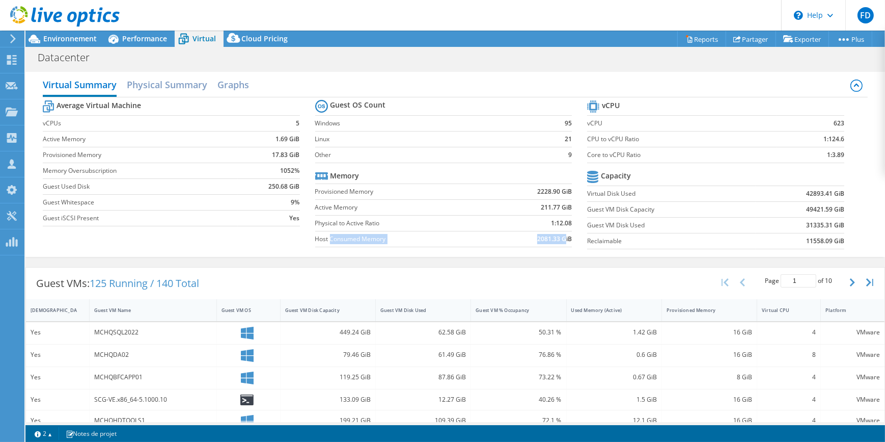
click at [561, 239] on tr "Host Consumed Memory 2081.33 GiB" at bounding box center [443, 239] width 257 height 16
click at [52, 40] on span "Environnement" at bounding box center [69, 39] width 53 height 10
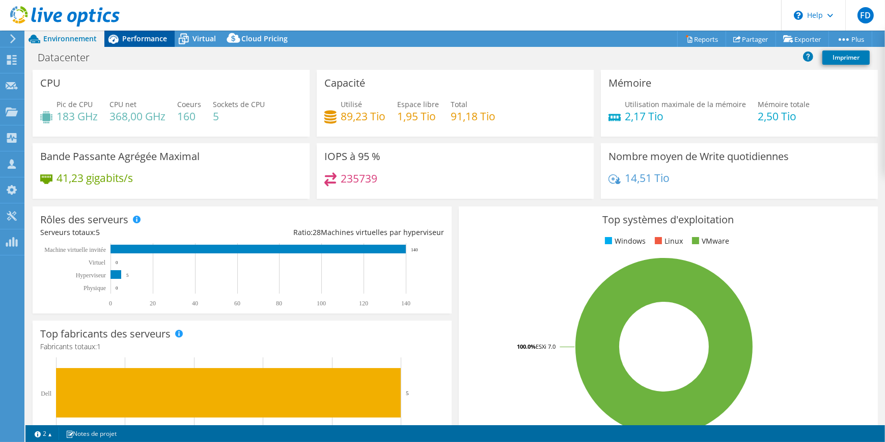
click at [133, 38] on span "Performance" at bounding box center [144, 39] width 45 height 10
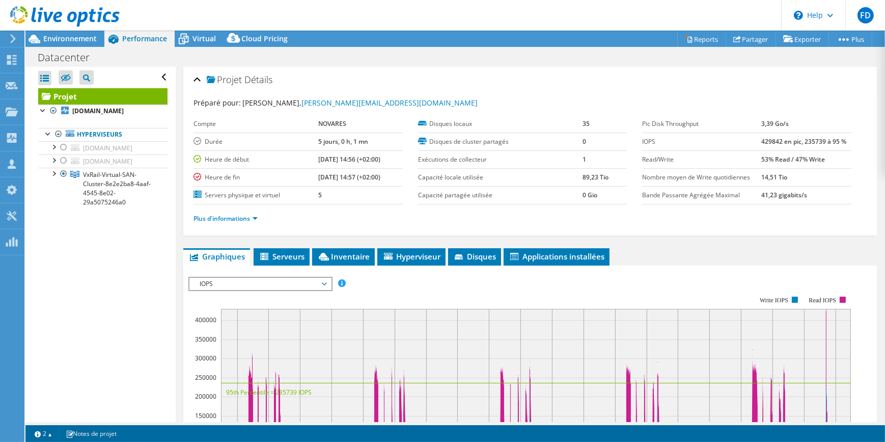
click at [313, 282] on span "IOPS" at bounding box center [260, 284] width 131 height 12
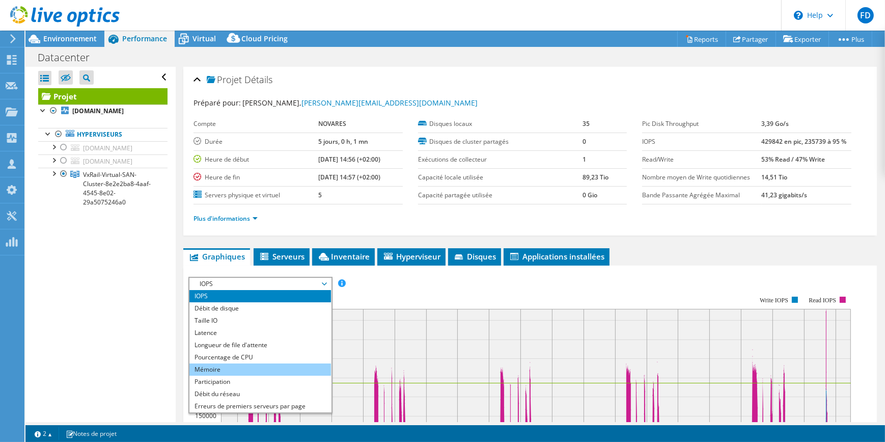
click at [285, 367] on li "Mémoire" at bounding box center [259, 369] width 141 height 12
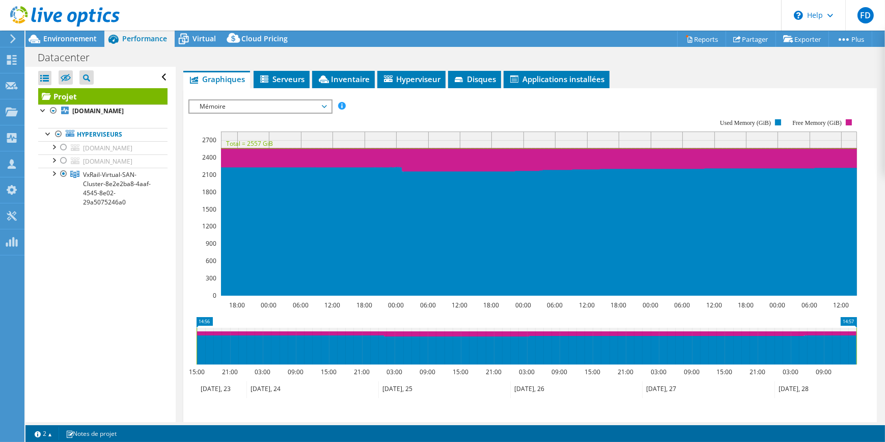
scroll to position [131, 0]
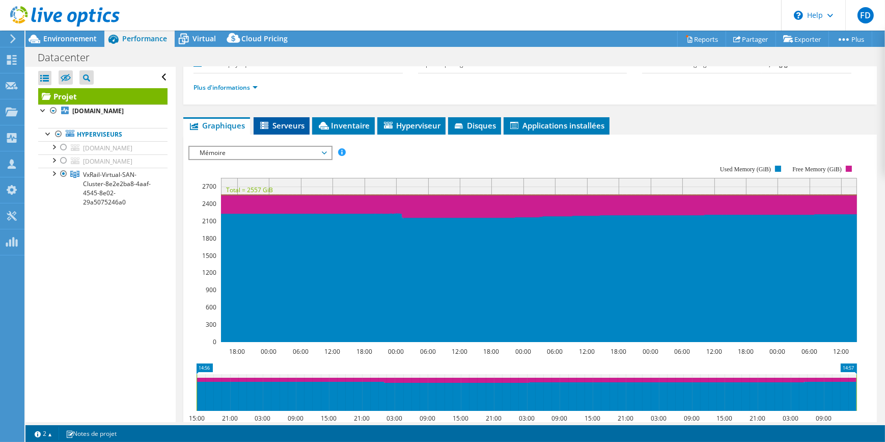
click at [285, 128] on span "Serveurs" at bounding box center [282, 125] width 46 height 10
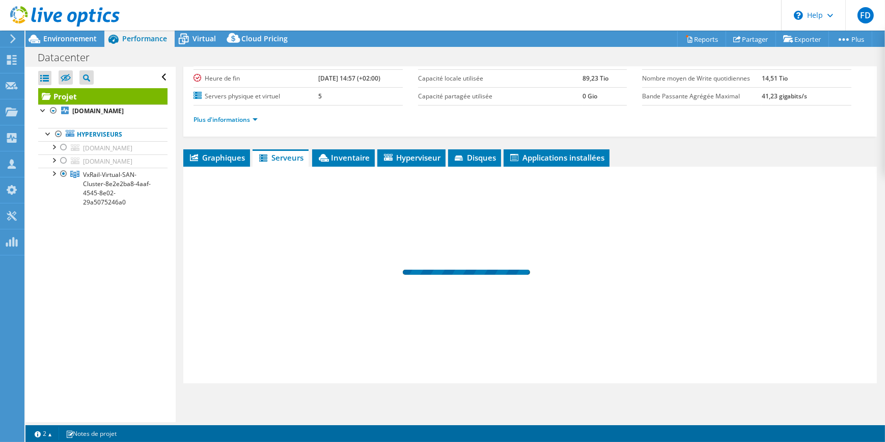
scroll to position [97, 0]
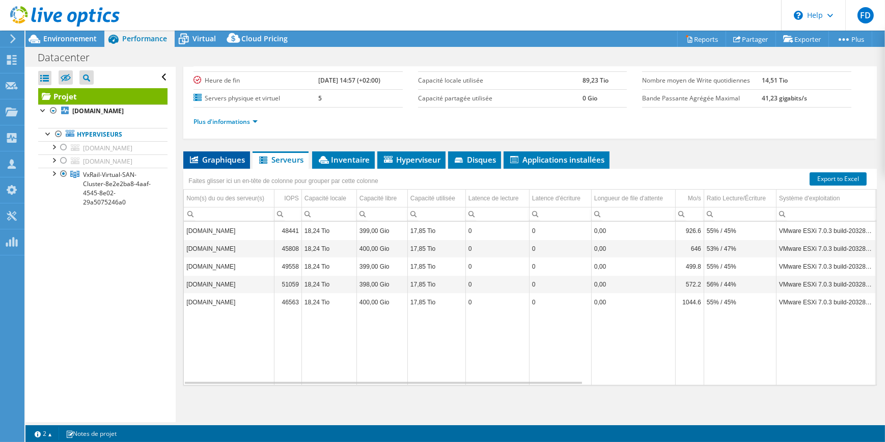
click at [230, 156] on span "Graphiques" at bounding box center [216, 159] width 57 height 10
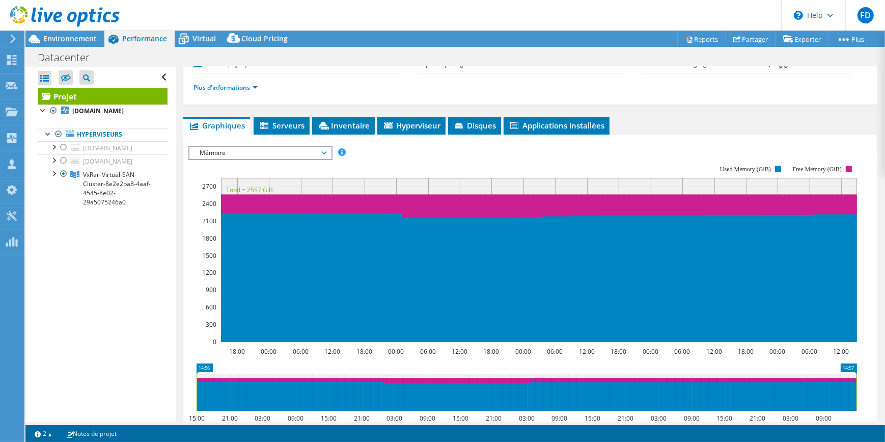
click at [276, 127] on span "Serveurs" at bounding box center [282, 125] width 46 height 10
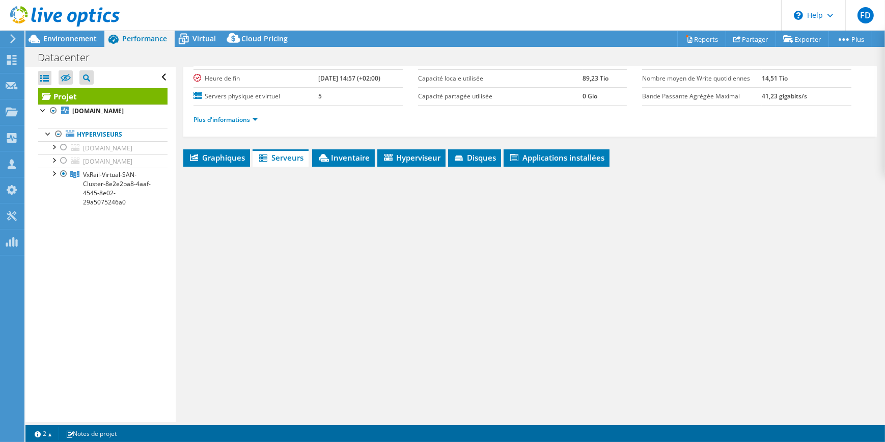
scroll to position [97, 0]
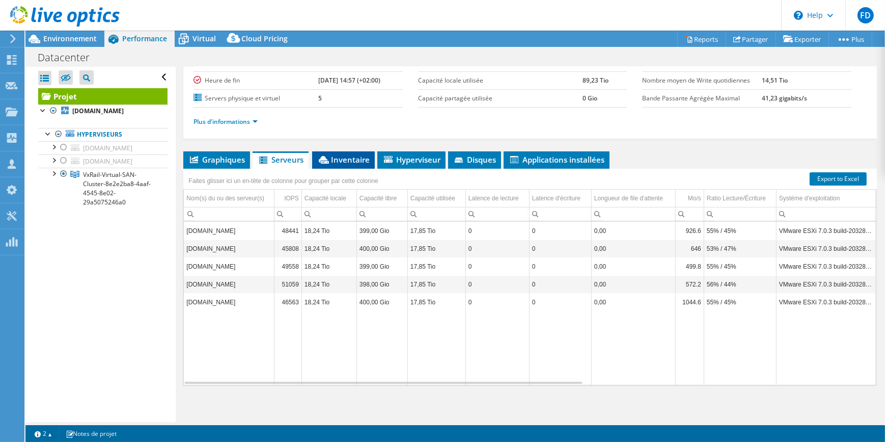
click at [352, 154] on span "Inventaire" at bounding box center [343, 159] width 52 height 10
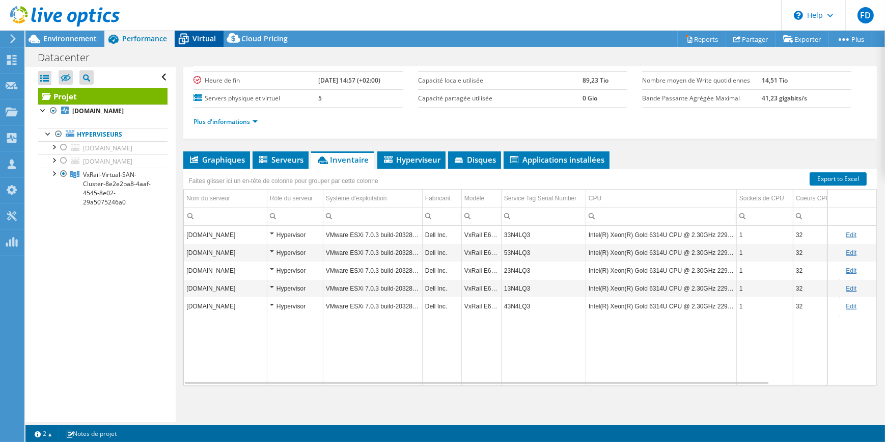
click at [190, 31] on icon at bounding box center [184, 39] width 18 height 18
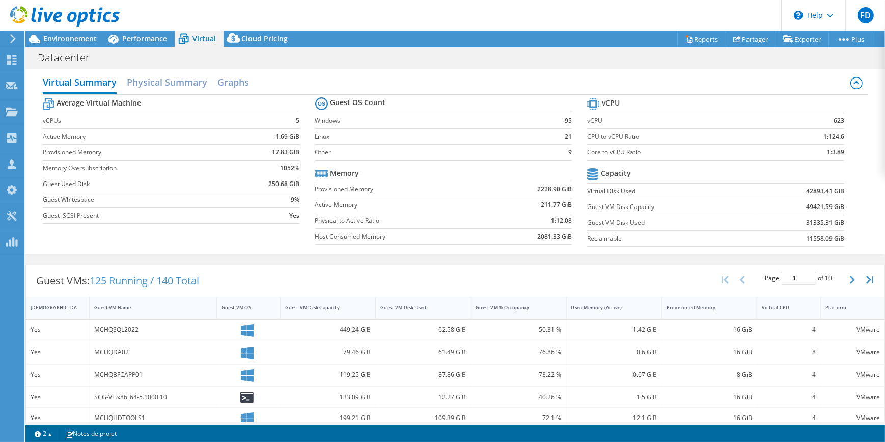
scroll to position [0, 0]
click at [749, 38] on link "Partager" at bounding box center [751, 39] width 50 height 16
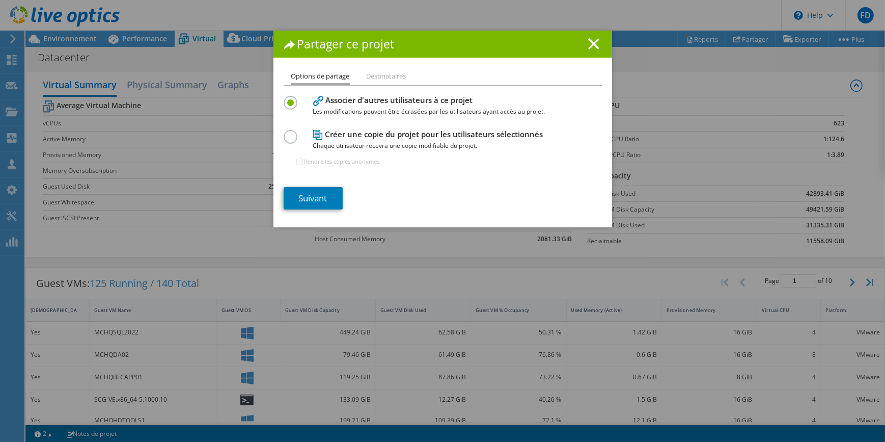
drag, startPoint x: 595, startPoint y: 41, endPoint x: 603, endPoint y: 44, distance: 8.2
click at [592, 40] on icon at bounding box center [593, 43] width 11 height 11
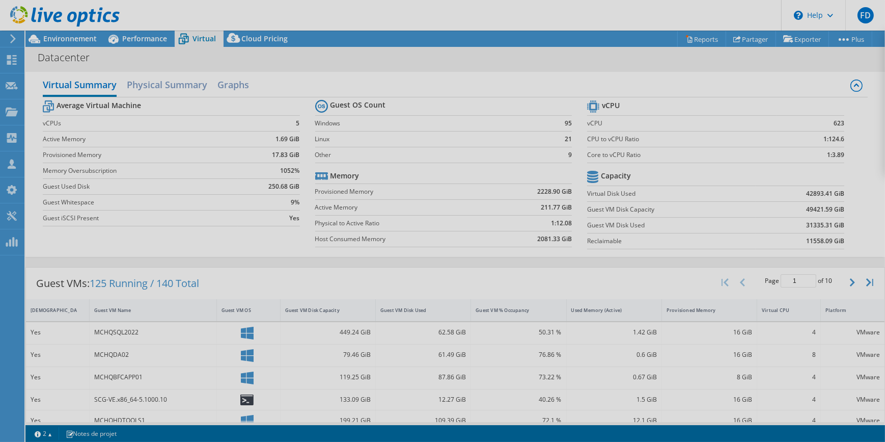
click at [795, 40] on div "Ce projet a été archivé. Il ne peut plus être modifié et les graphiques ainsi q…" at bounding box center [455, 236] width 860 height 411
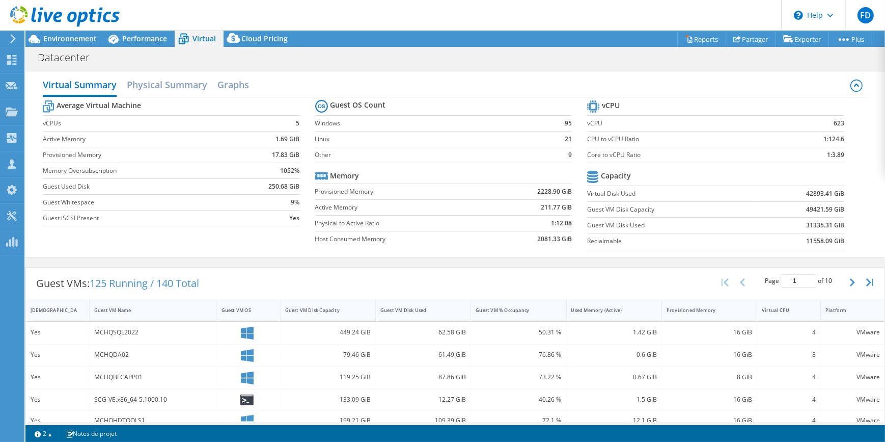
click at [660, 49] on div "Datacenter Imprimer" at bounding box center [455, 57] width 860 height 19
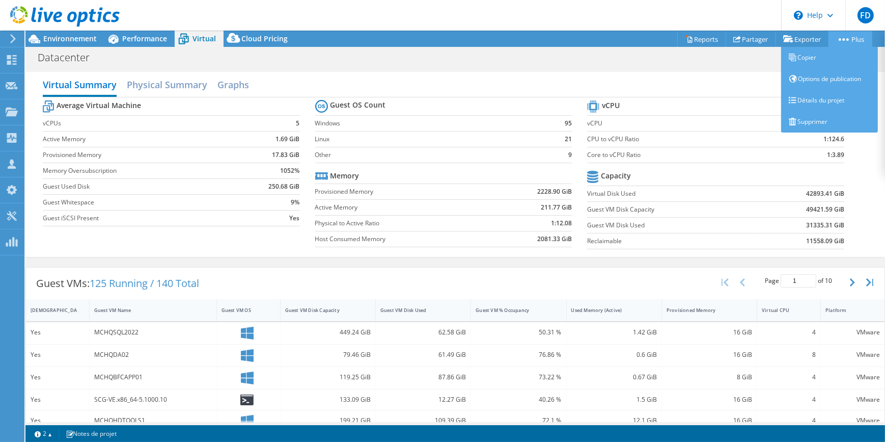
click at [844, 44] on link "Plus" at bounding box center [851, 39] width 44 height 16
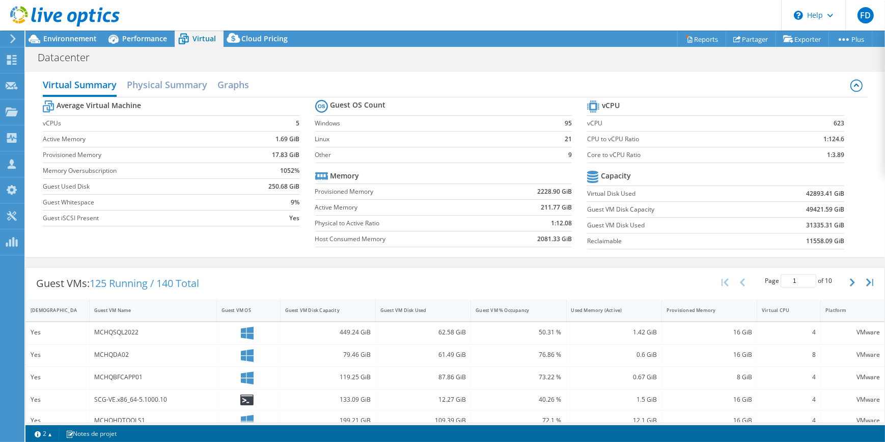
drag, startPoint x: 708, startPoint y: 59, endPoint x: 724, endPoint y: 49, distance: 18.8
click at [708, 59] on div "Datacenter Imprimer" at bounding box center [455, 57] width 860 height 19
click at [677, 32] on link "Reports" at bounding box center [701, 39] width 49 height 16
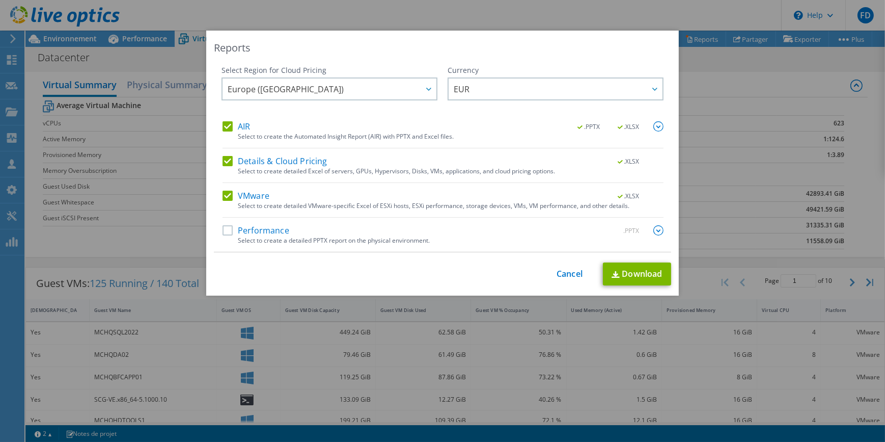
drag, startPoint x: 222, startPoint y: 158, endPoint x: 214, endPoint y: 189, distance: 32.1
click at [223, 159] on label "Details & Cloud Pricing" at bounding box center [275, 161] width 105 height 10
click at [0, 0] on input "Details & Cloud Pricing" at bounding box center [0, 0] width 0 height 0
click at [214, 189] on div "Select Region for Cloud Pricing Asia Pacific ([GEOGRAPHIC_DATA]) [GEOGRAPHIC_DA…" at bounding box center [442, 158] width 457 height 187
click at [249, 228] on label "Performance" at bounding box center [256, 230] width 67 height 10
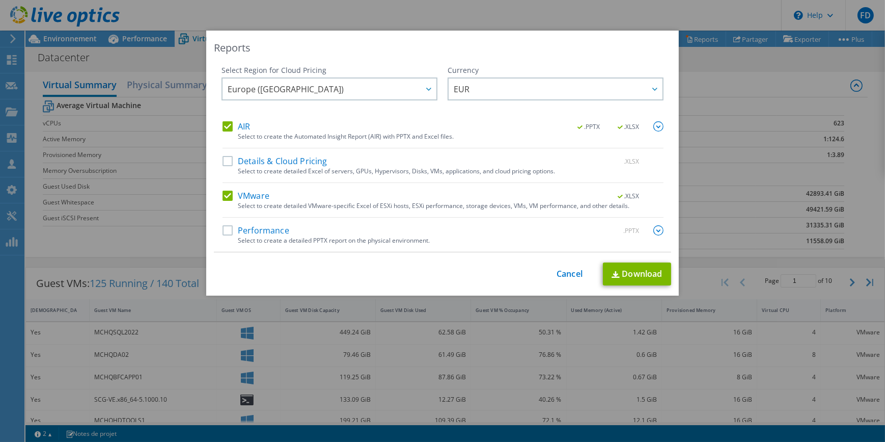
click at [0, 0] on input "Performance" at bounding box center [0, 0] width 0 height 0
click at [657, 127] on img at bounding box center [658, 126] width 10 height 10
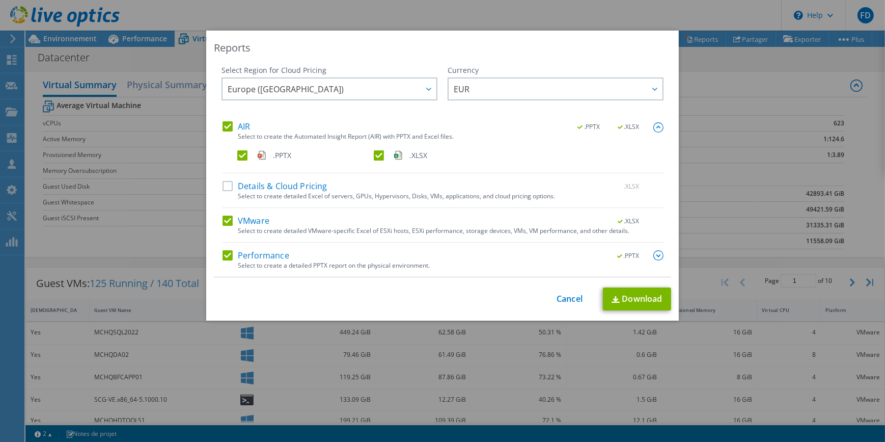
click at [657, 127] on img at bounding box center [658, 127] width 10 height 10
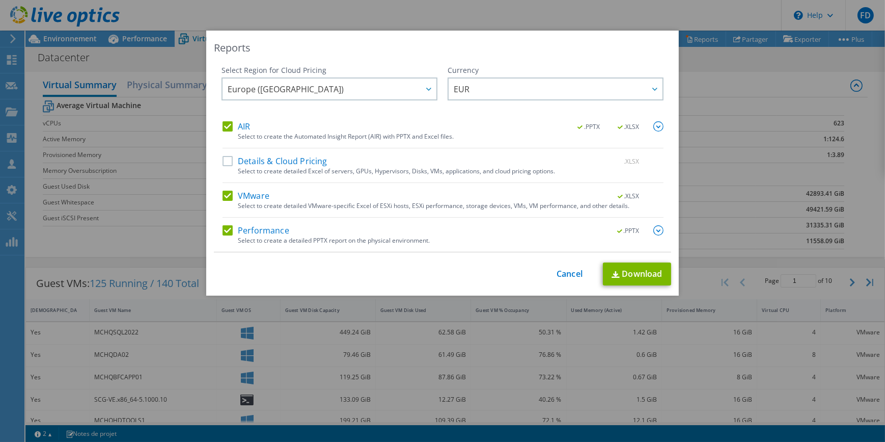
click at [224, 227] on label "Performance" at bounding box center [256, 230] width 67 height 10
click at [0, 0] on input "Performance" at bounding box center [0, 0] width 0 height 0
click at [223, 192] on label "VMware" at bounding box center [246, 195] width 47 height 10
click at [0, 0] on input "VMware" at bounding box center [0, 0] width 0 height 0
click at [649, 272] on link "Download" at bounding box center [637, 273] width 68 height 23
